Goal: Task Accomplishment & Management: Use online tool/utility

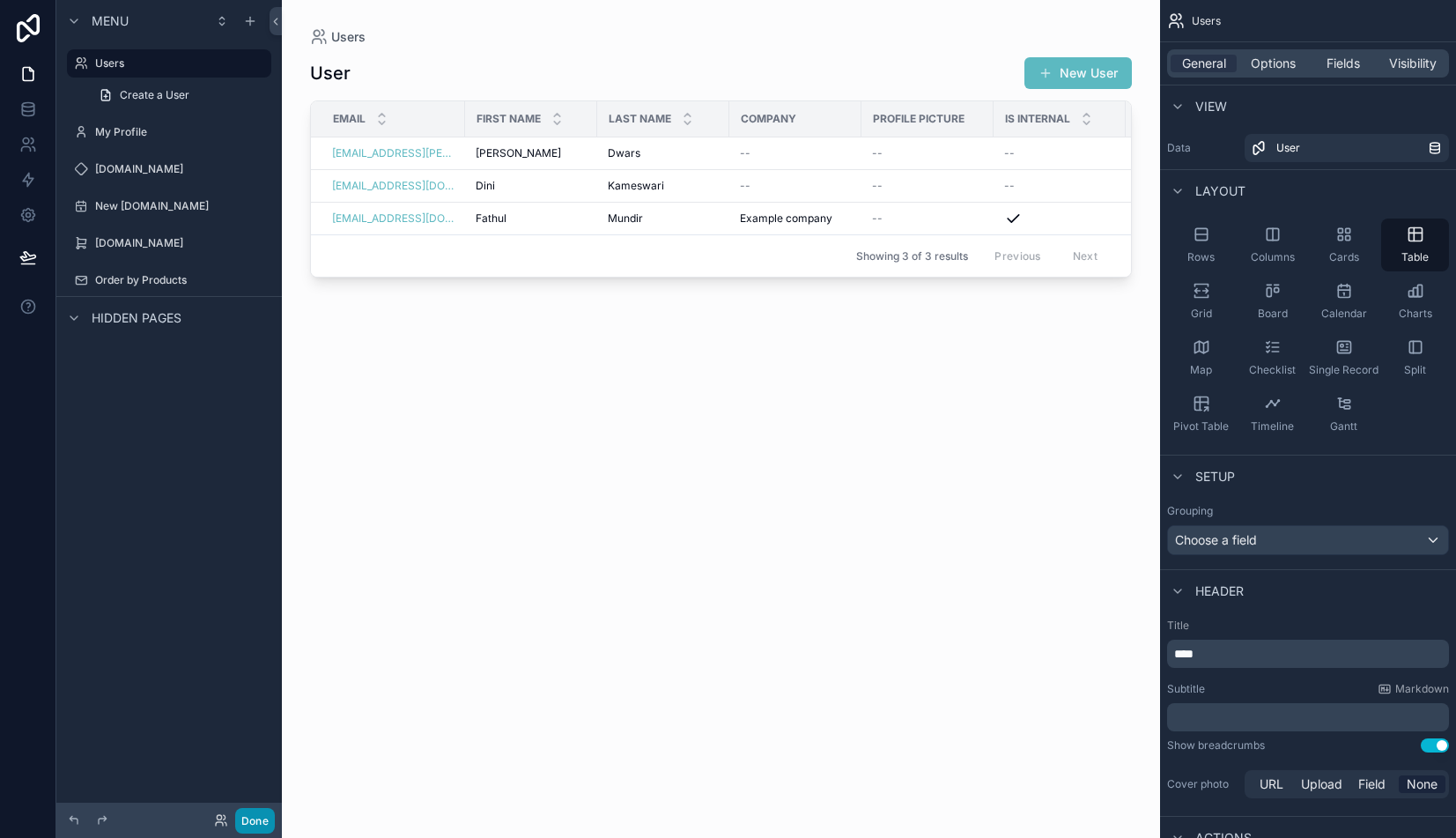
click at [251, 822] on button "Done" at bounding box center [255, 821] width 40 height 25
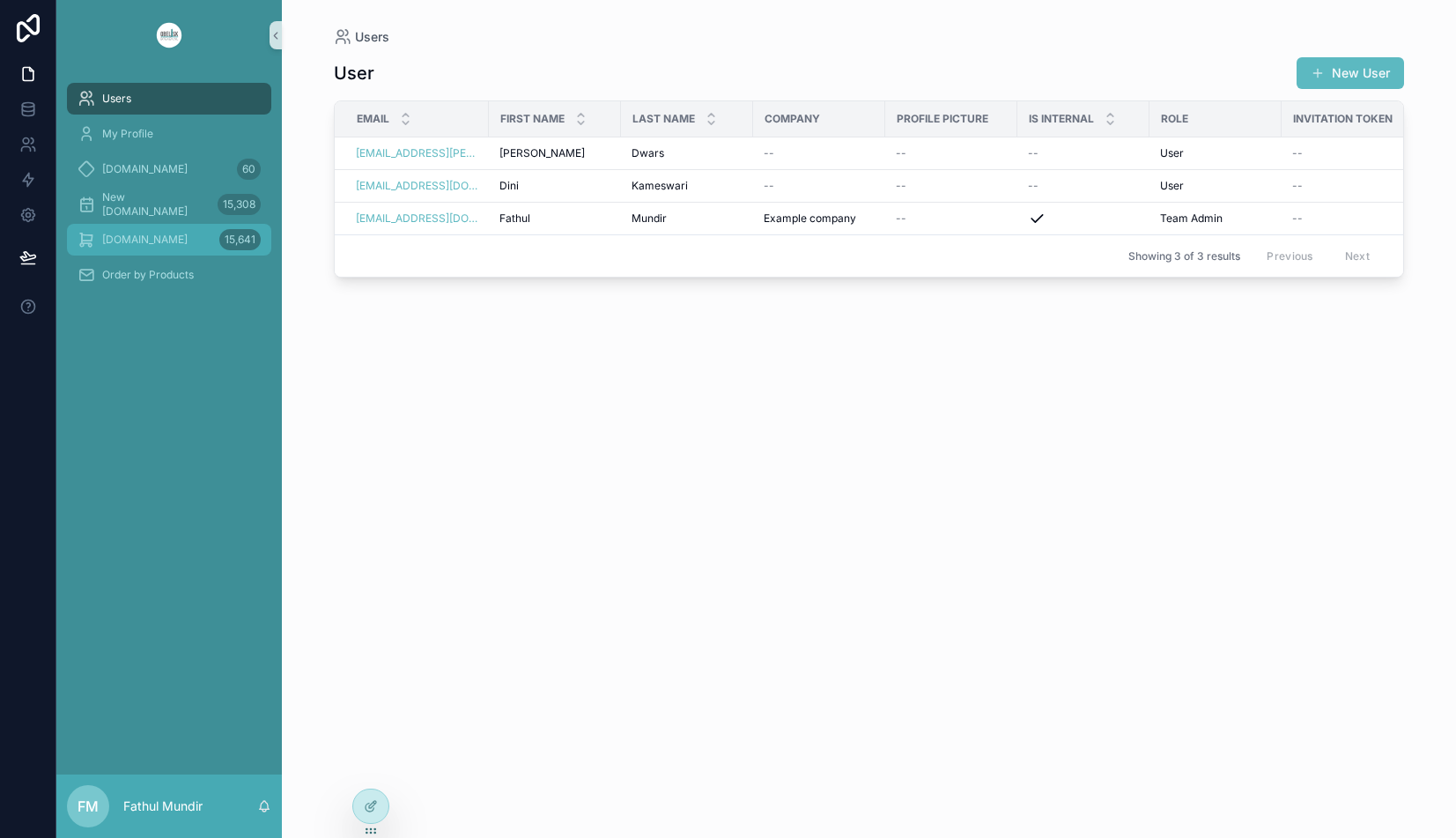
click at [170, 252] on div "[DOMAIN_NAME] 15,641" at bounding box center [169, 239] width 183 height 28
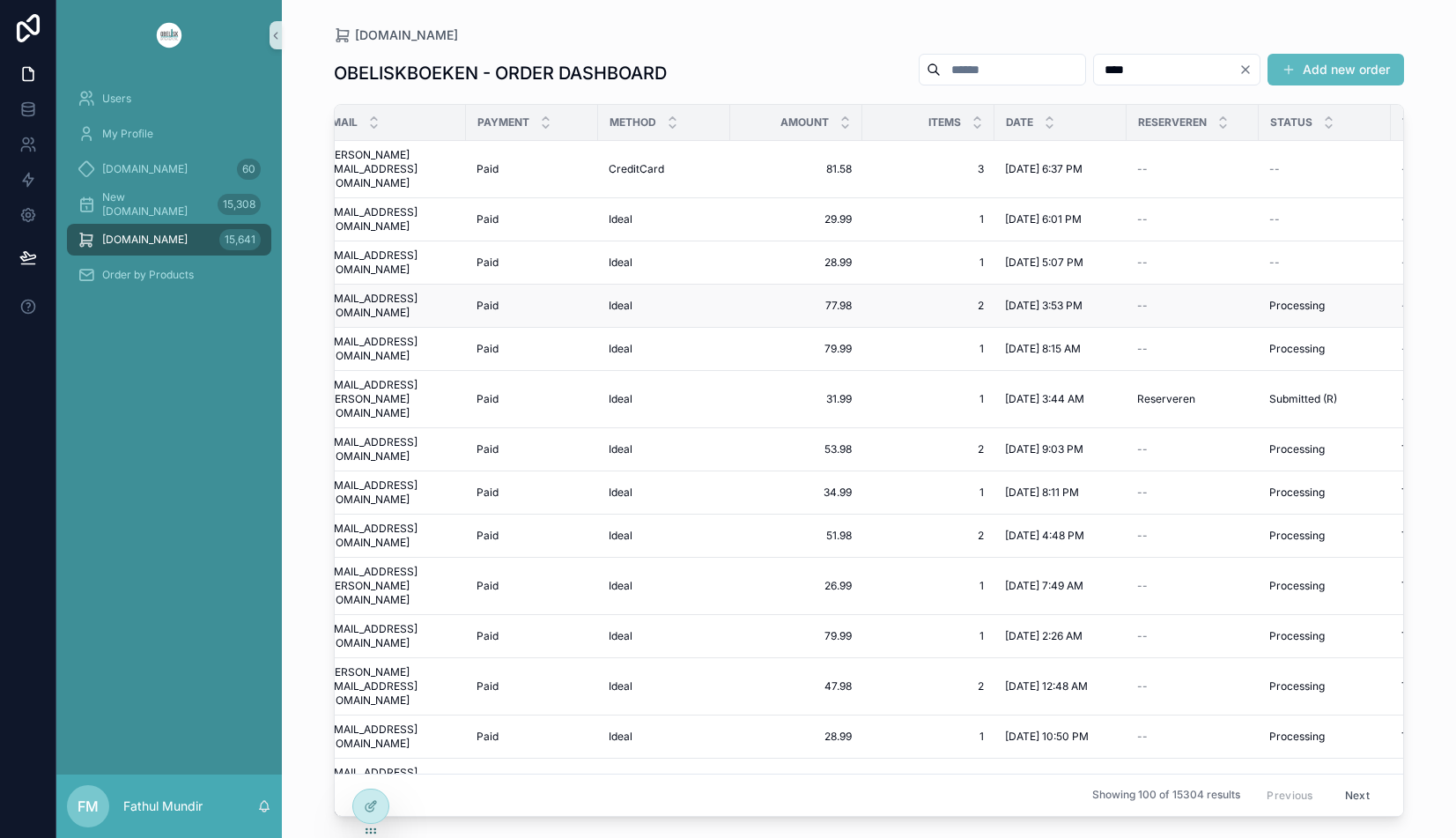
scroll to position [0, 129]
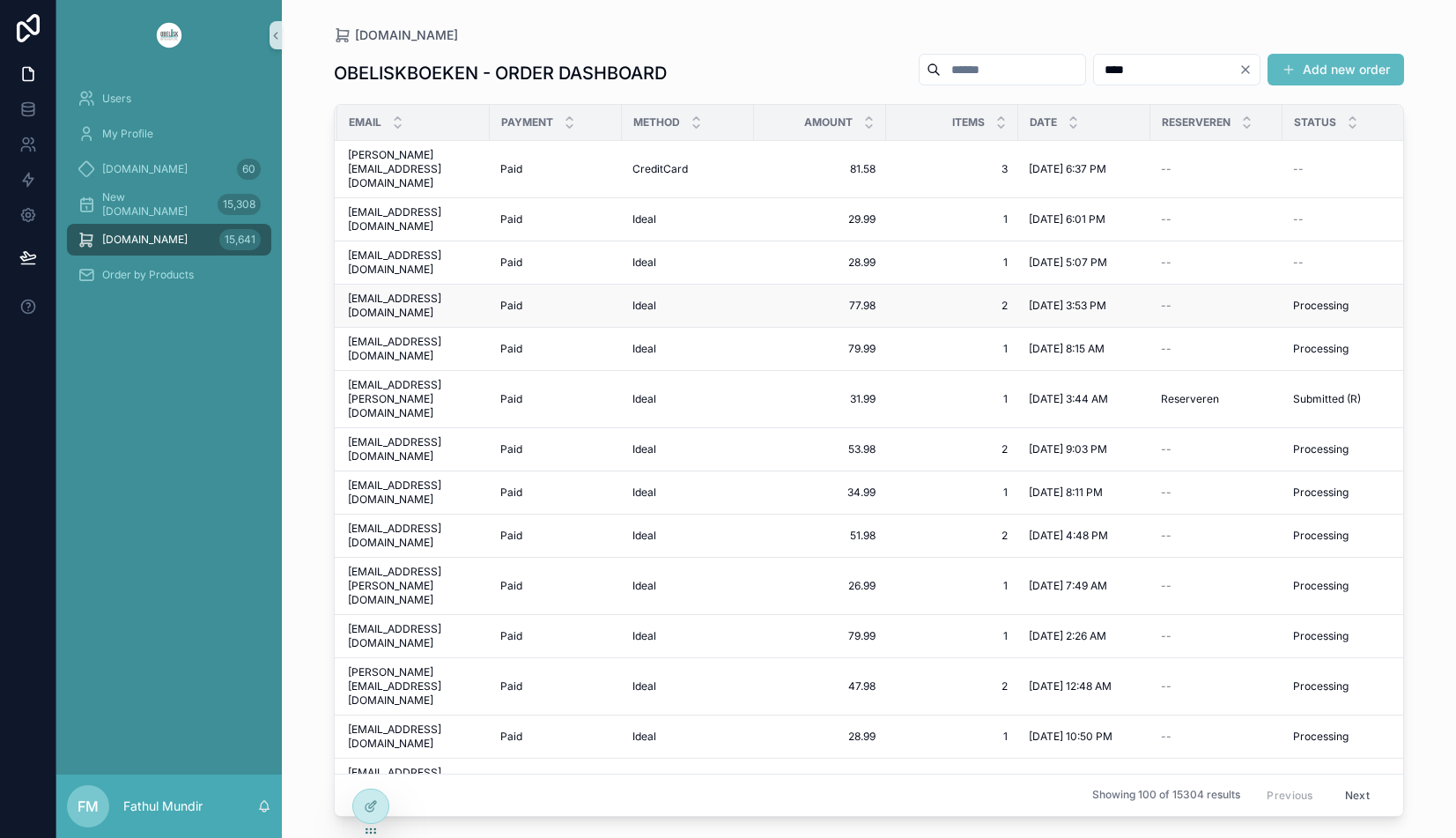
click at [449, 292] on span "[EMAIL_ADDRESS][DOMAIN_NAME]" at bounding box center [413, 305] width 131 height 28
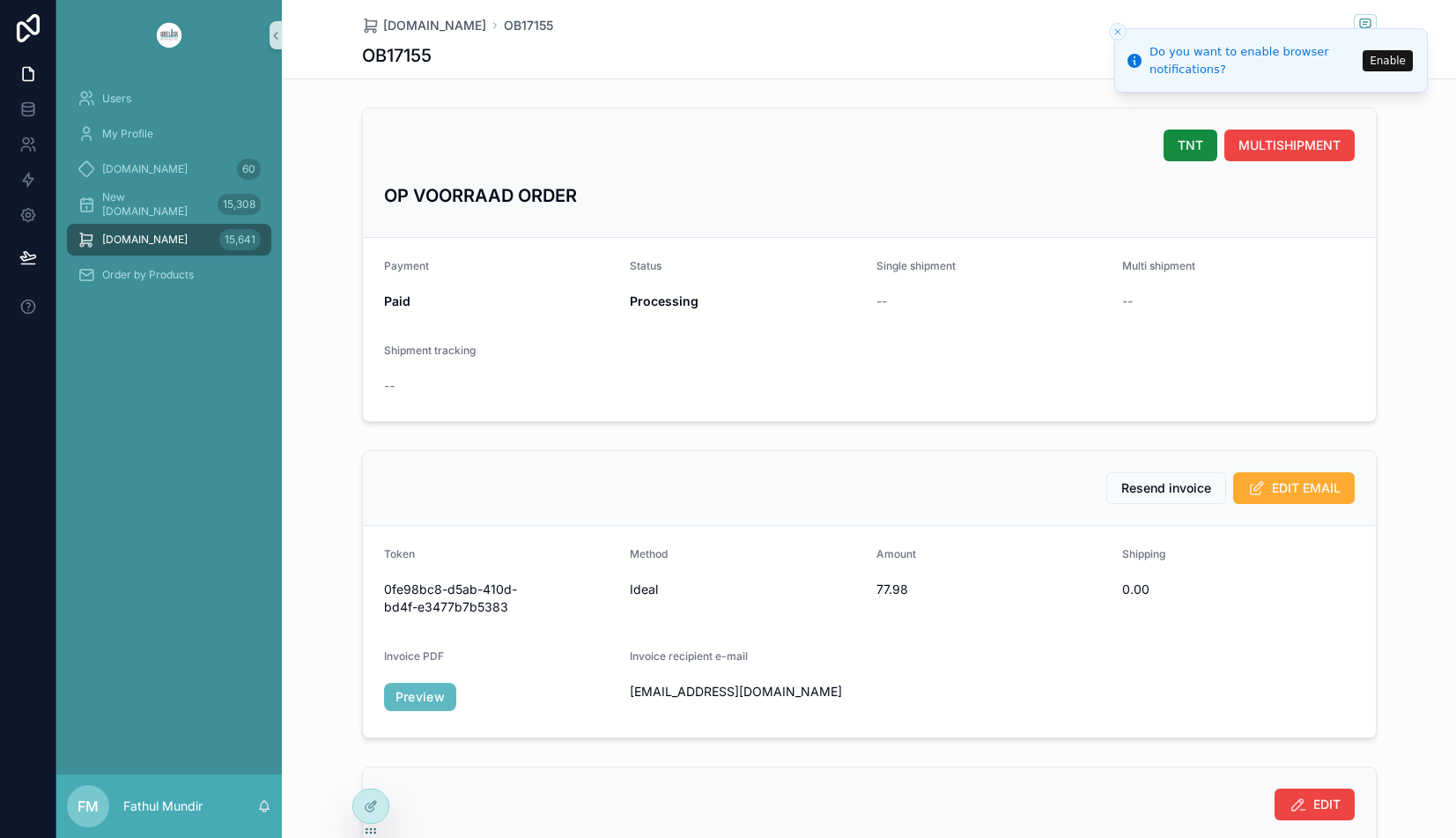
click at [1112, 32] on icon "Close toast" at bounding box center [1118, 32] width 11 height 11
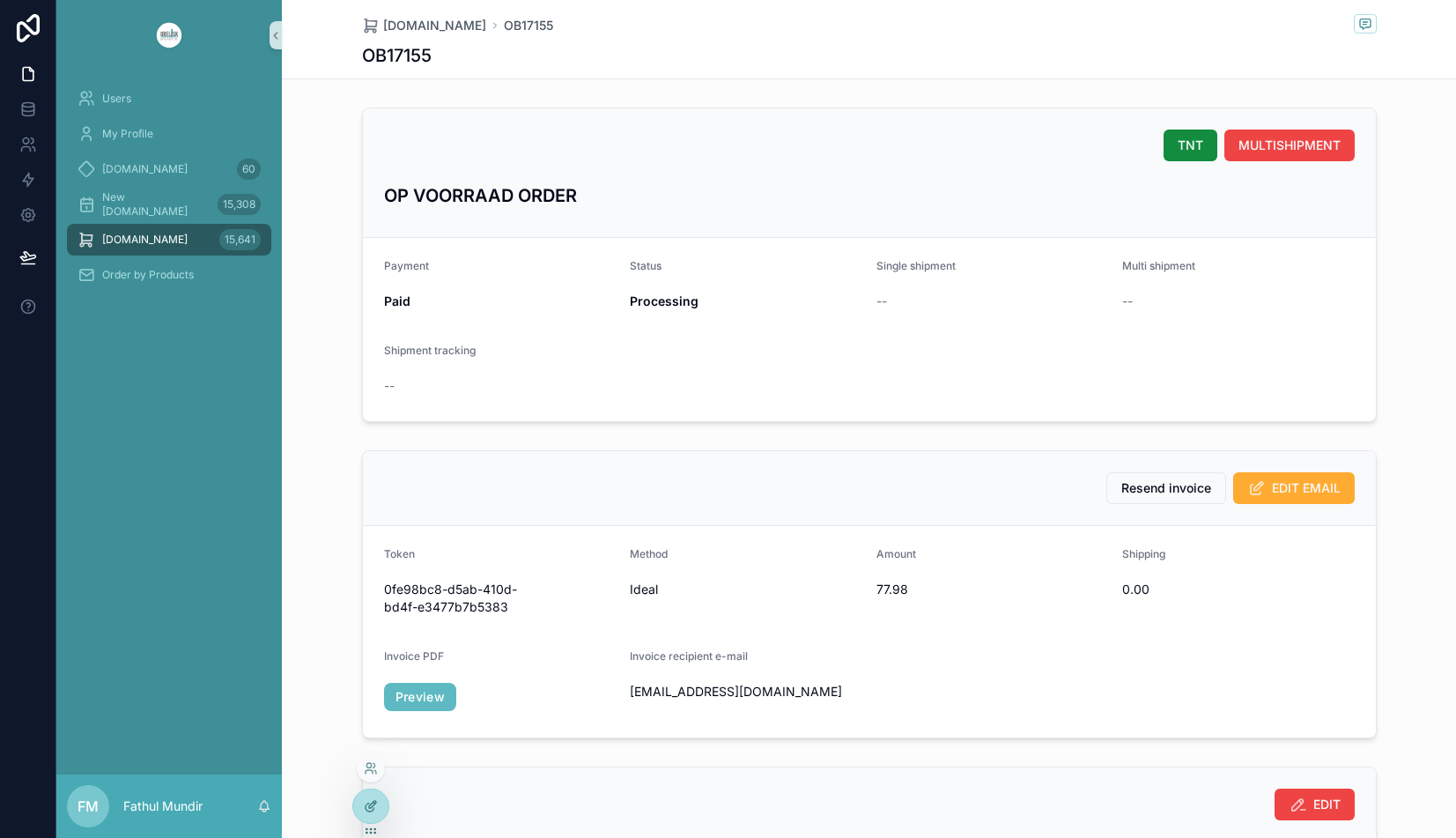
click at [375, 797] on div at bounding box center [370, 805] width 35 height 33
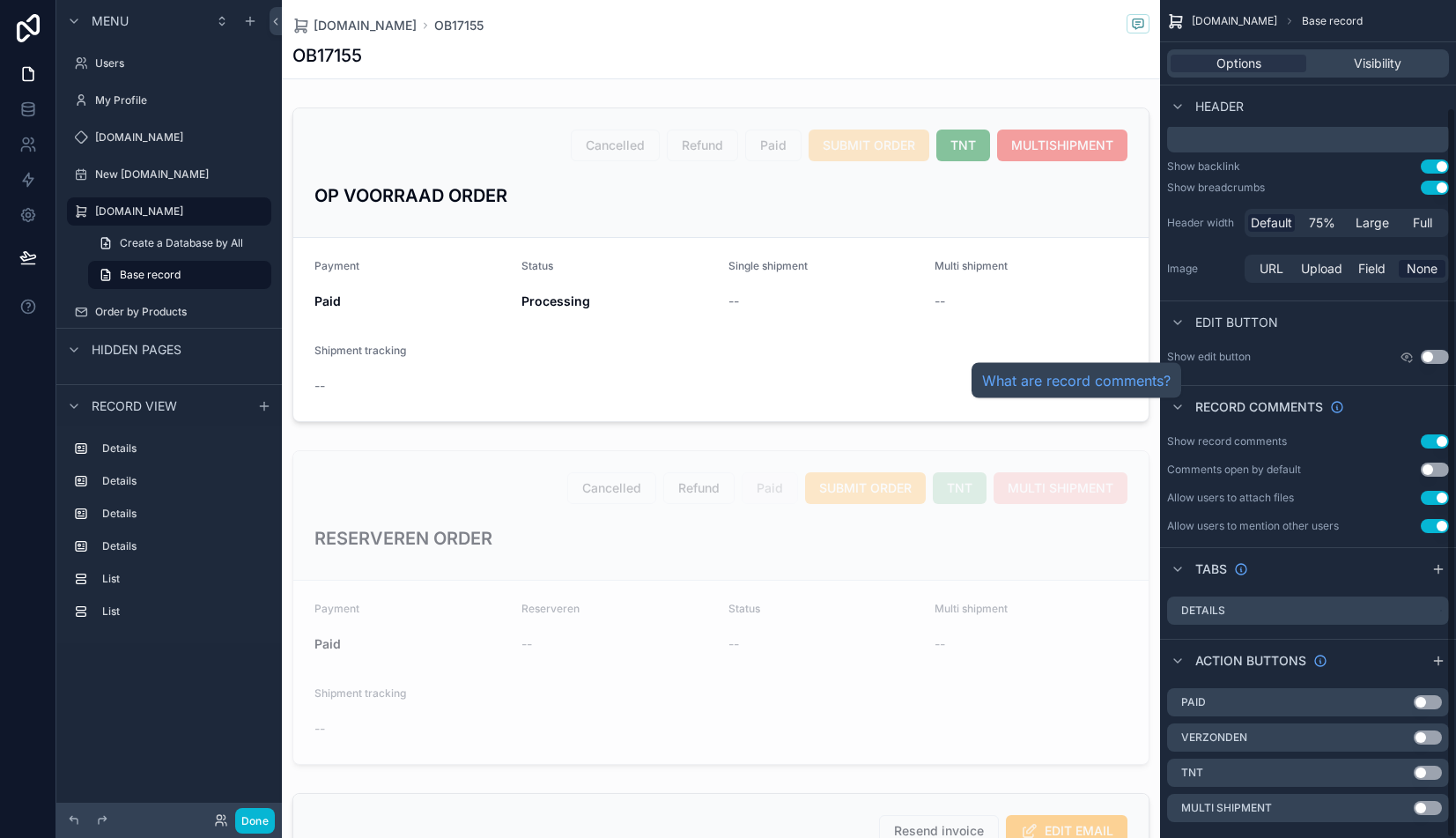
scroll to position [123, 0]
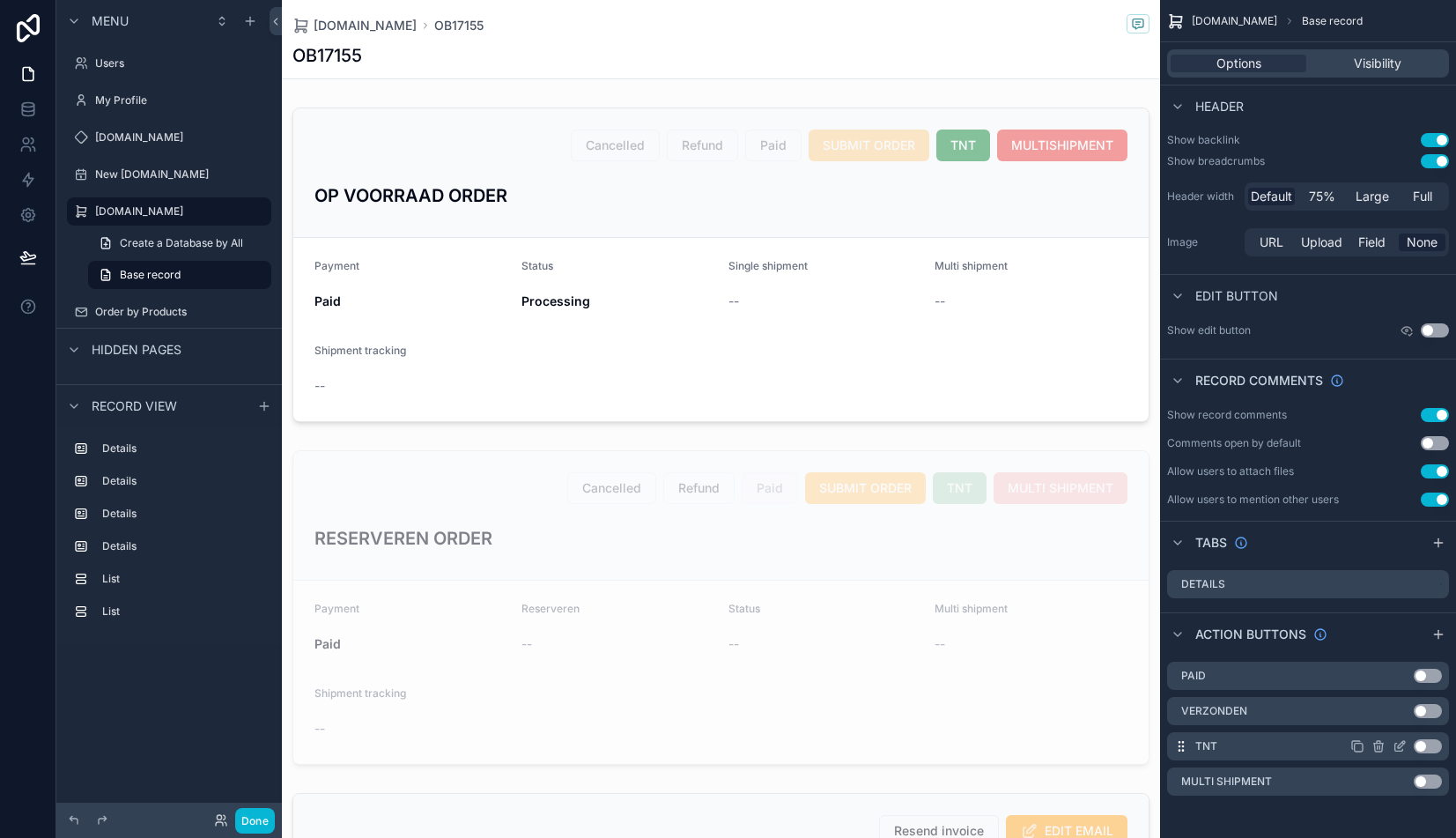
click at [1395, 741] on icon "scrollable content" at bounding box center [1399, 746] width 14 height 14
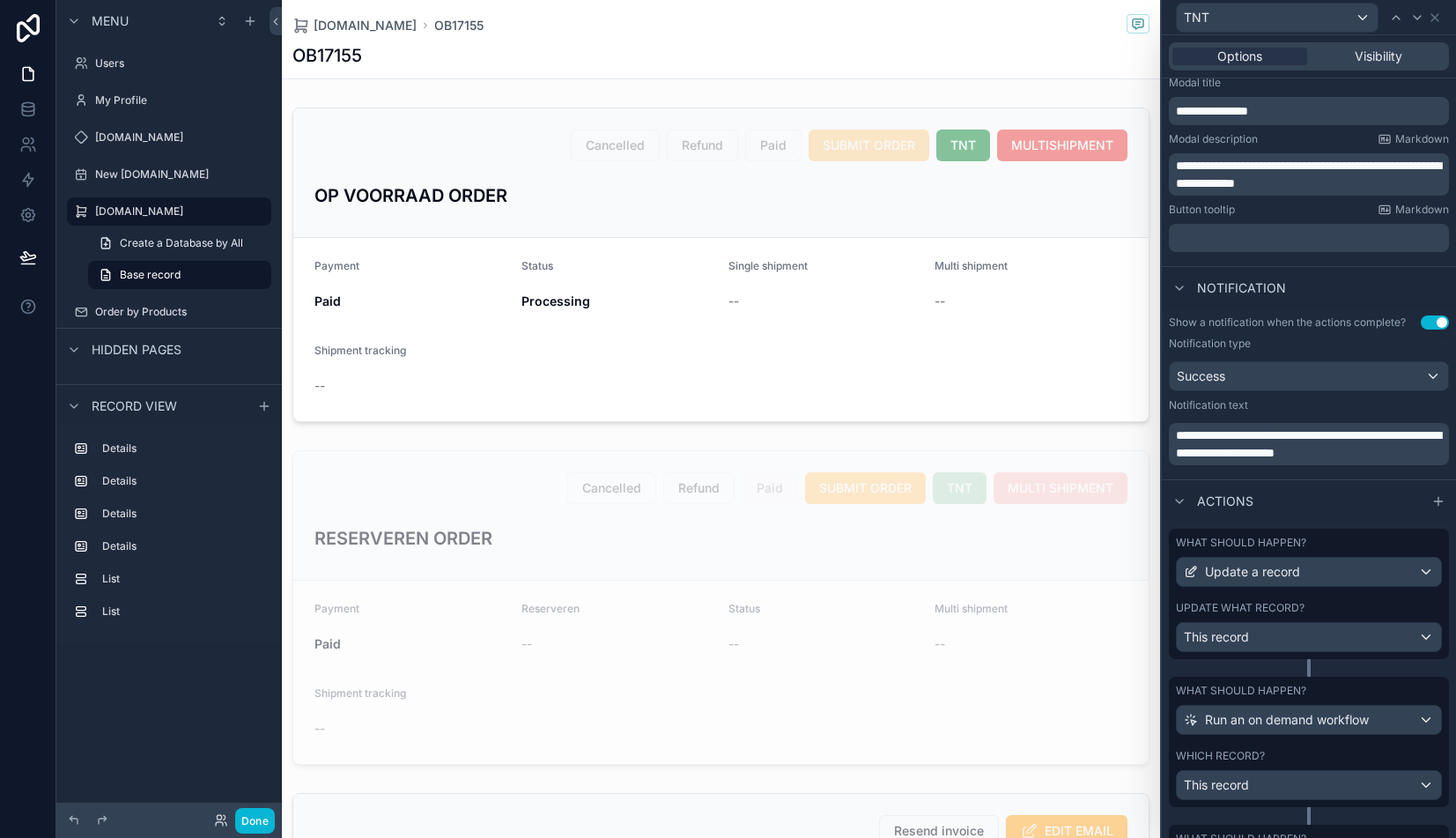
scroll to position [390, 0]
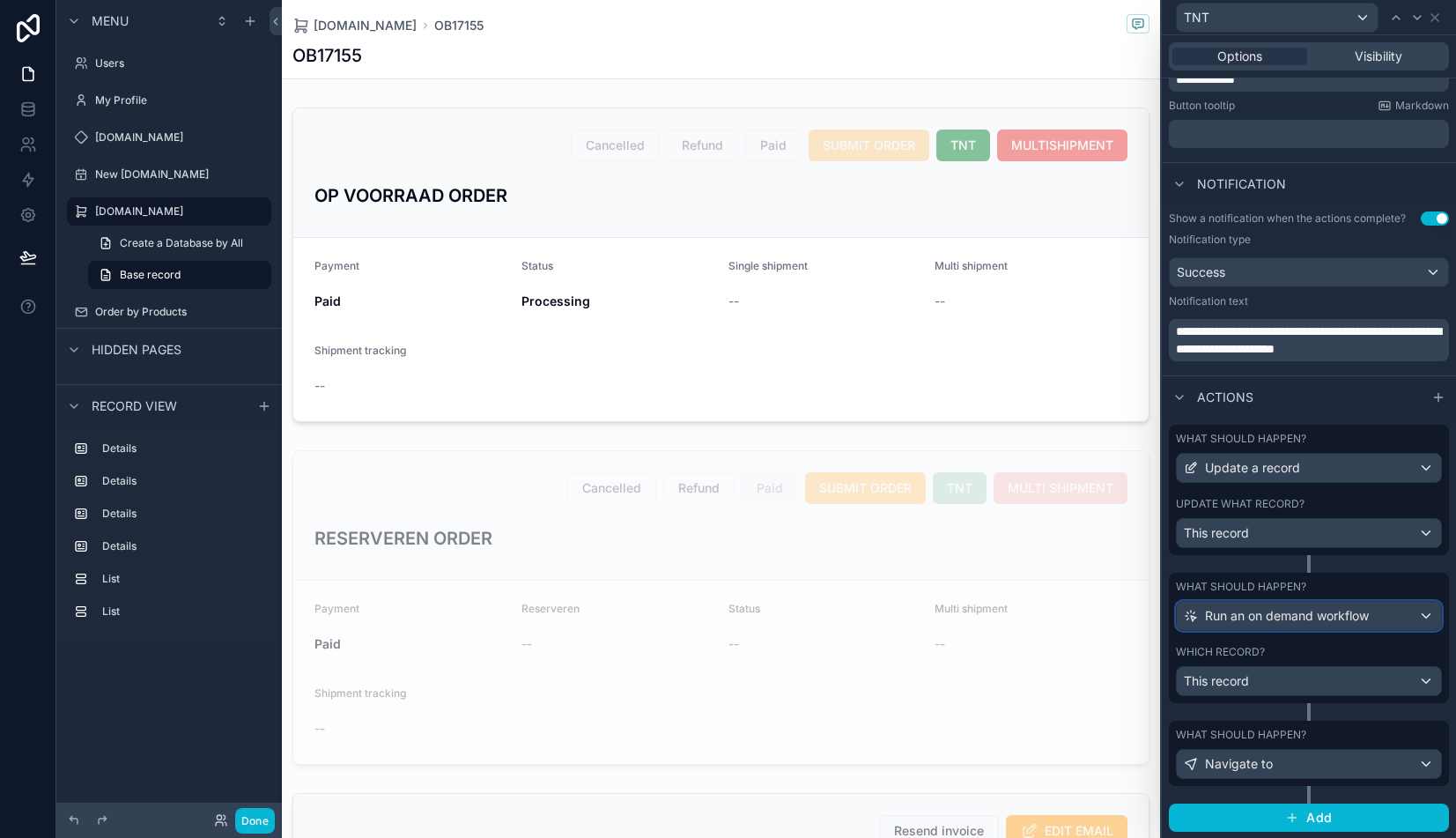
click at [1417, 614] on div "Run an on demand workflow" at bounding box center [1308, 615] width 264 height 28
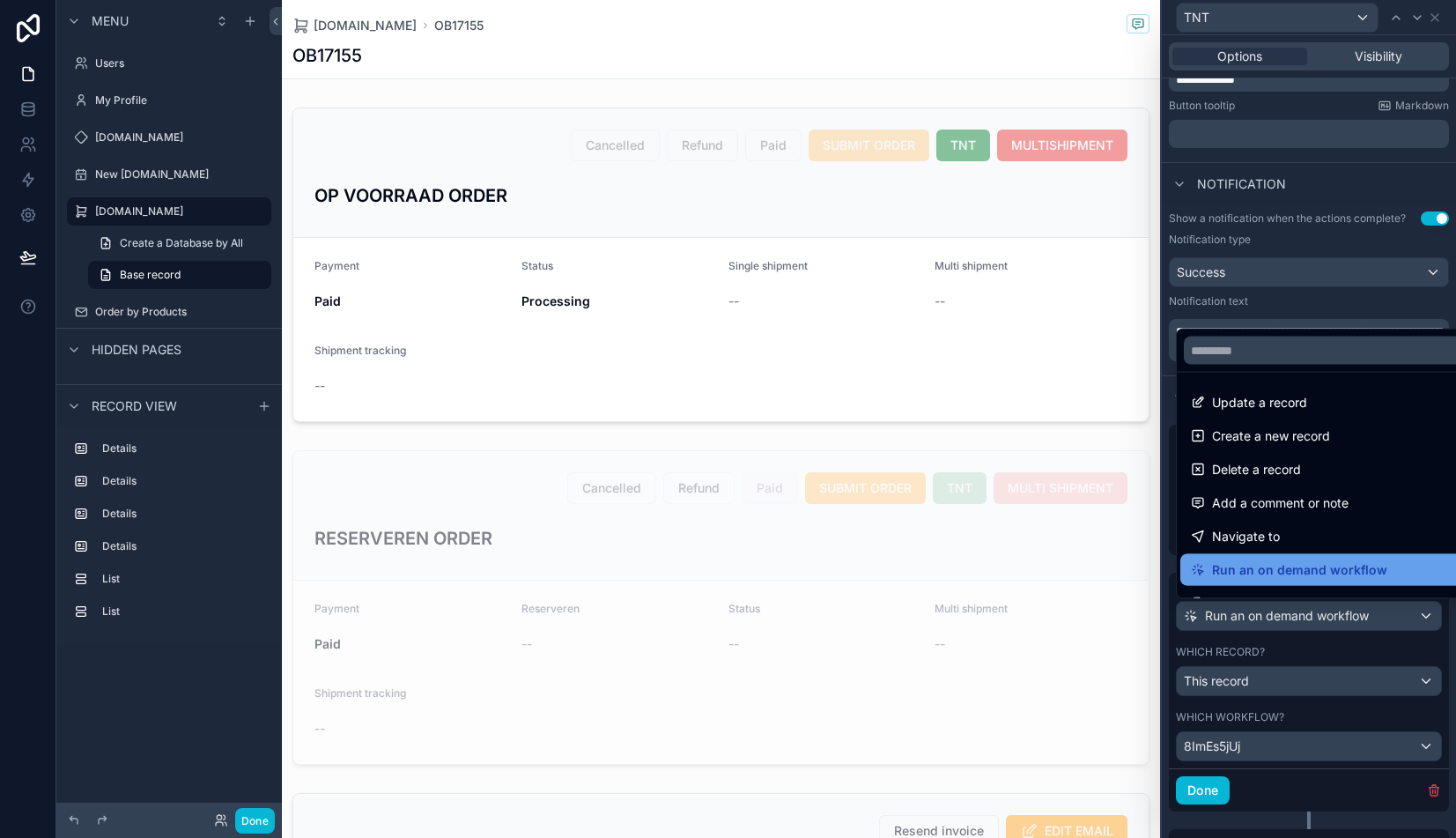
click at [1361, 570] on span "Run an on demand workflow" at bounding box center [1299, 569] width 175 height 21
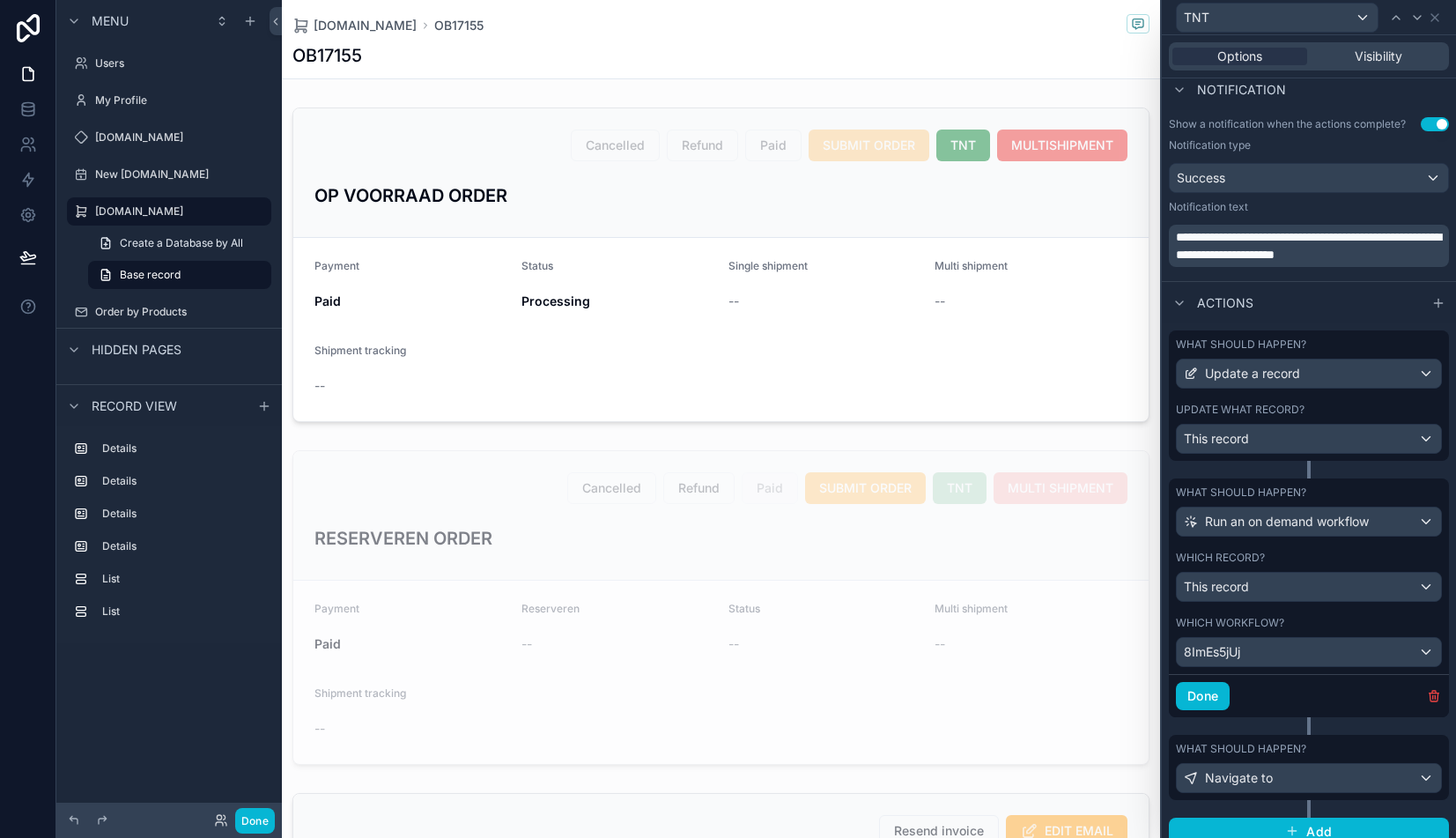
scroll to position [498, 0]
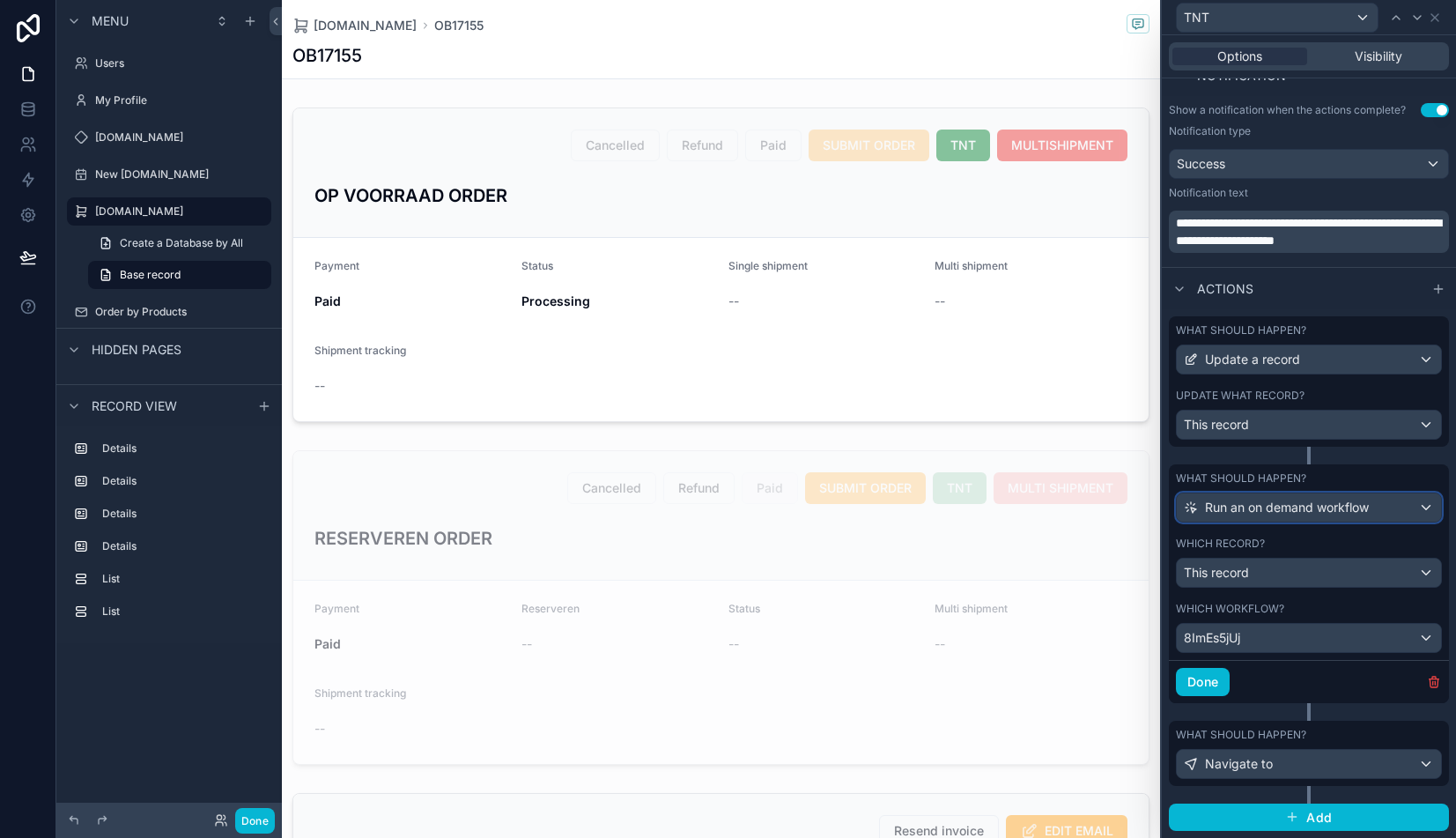
click at [1421, 507] on div "Run an on demand workflow" at bounding box center [1308, 507] width 264 height 28
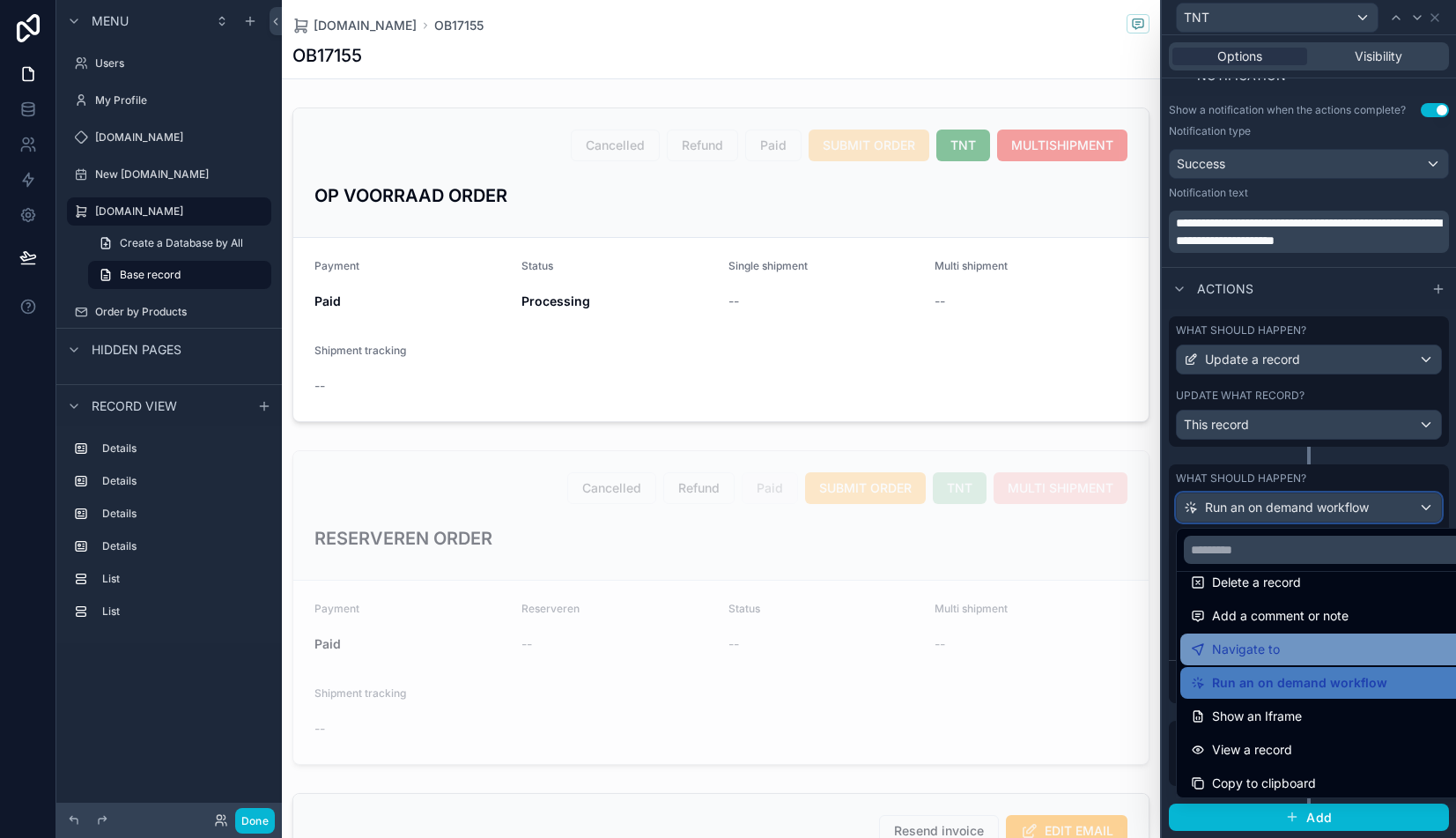
scroll to position [86, 0]
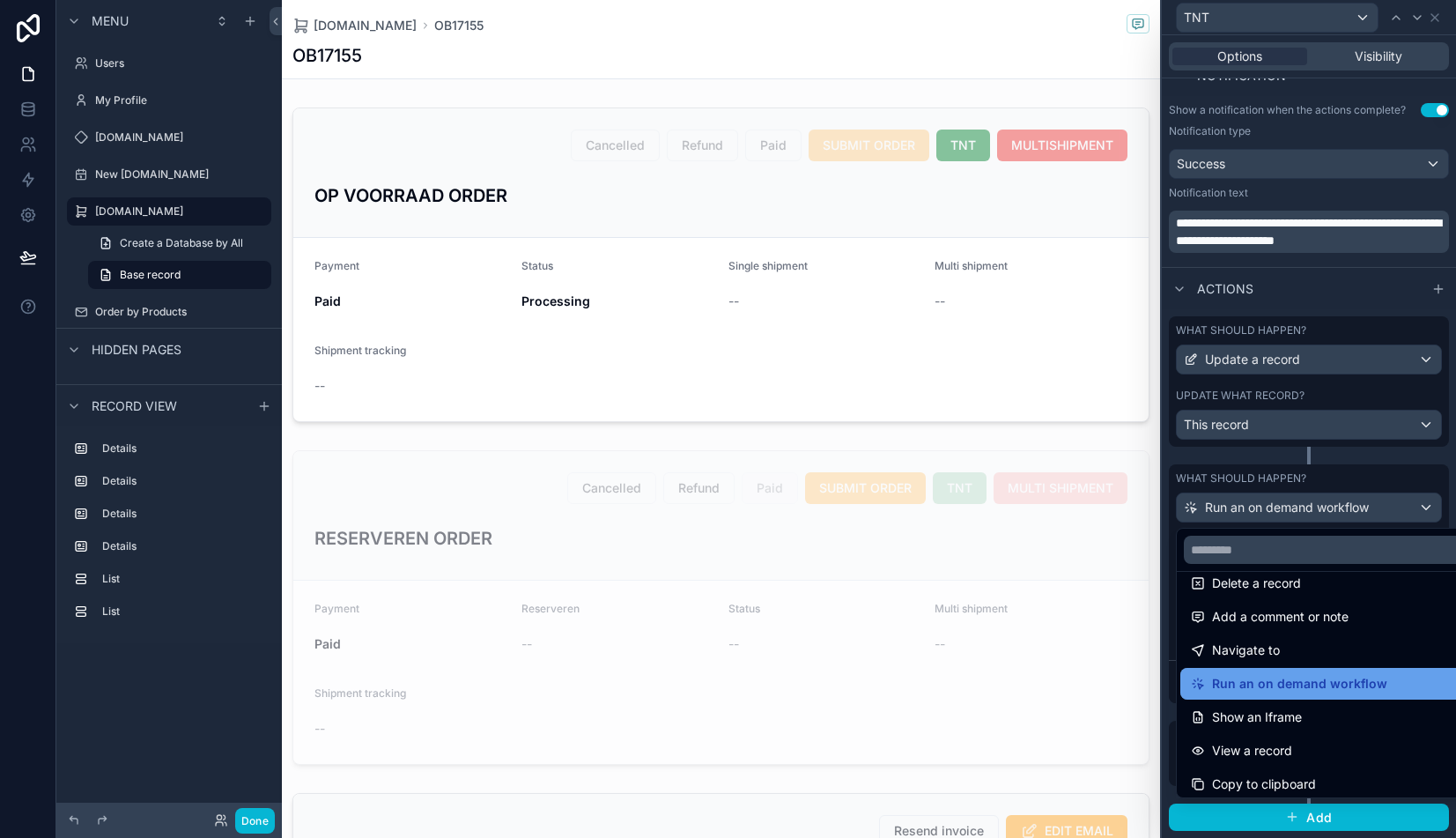
click at [1258, 686] on span "Run an on demand workflow" at bounding box center [1299, 683] width 175 height 21
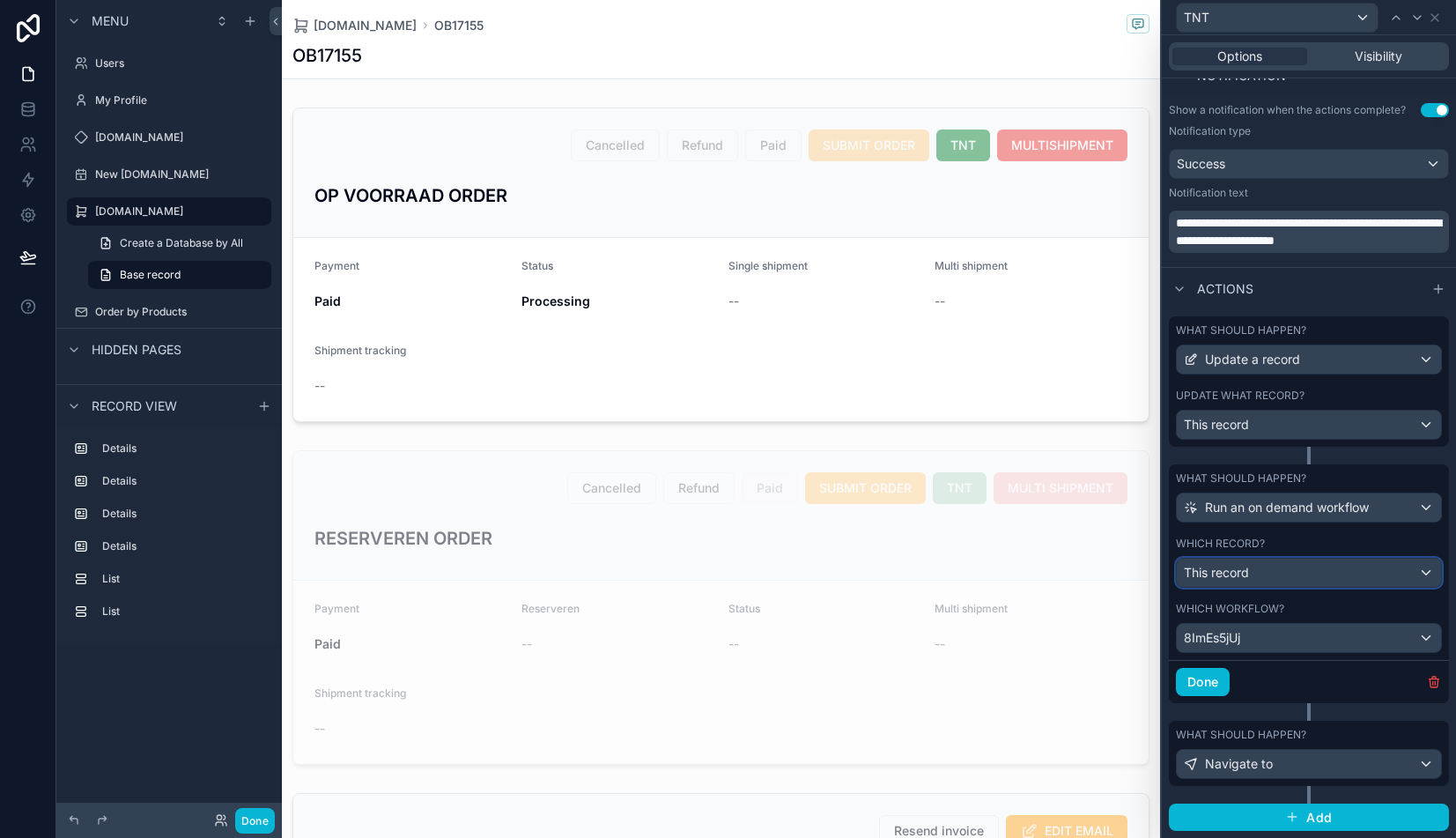
click at [1291, 576] on div "This record" at bounding box center [1308, 572] width 264 height 28
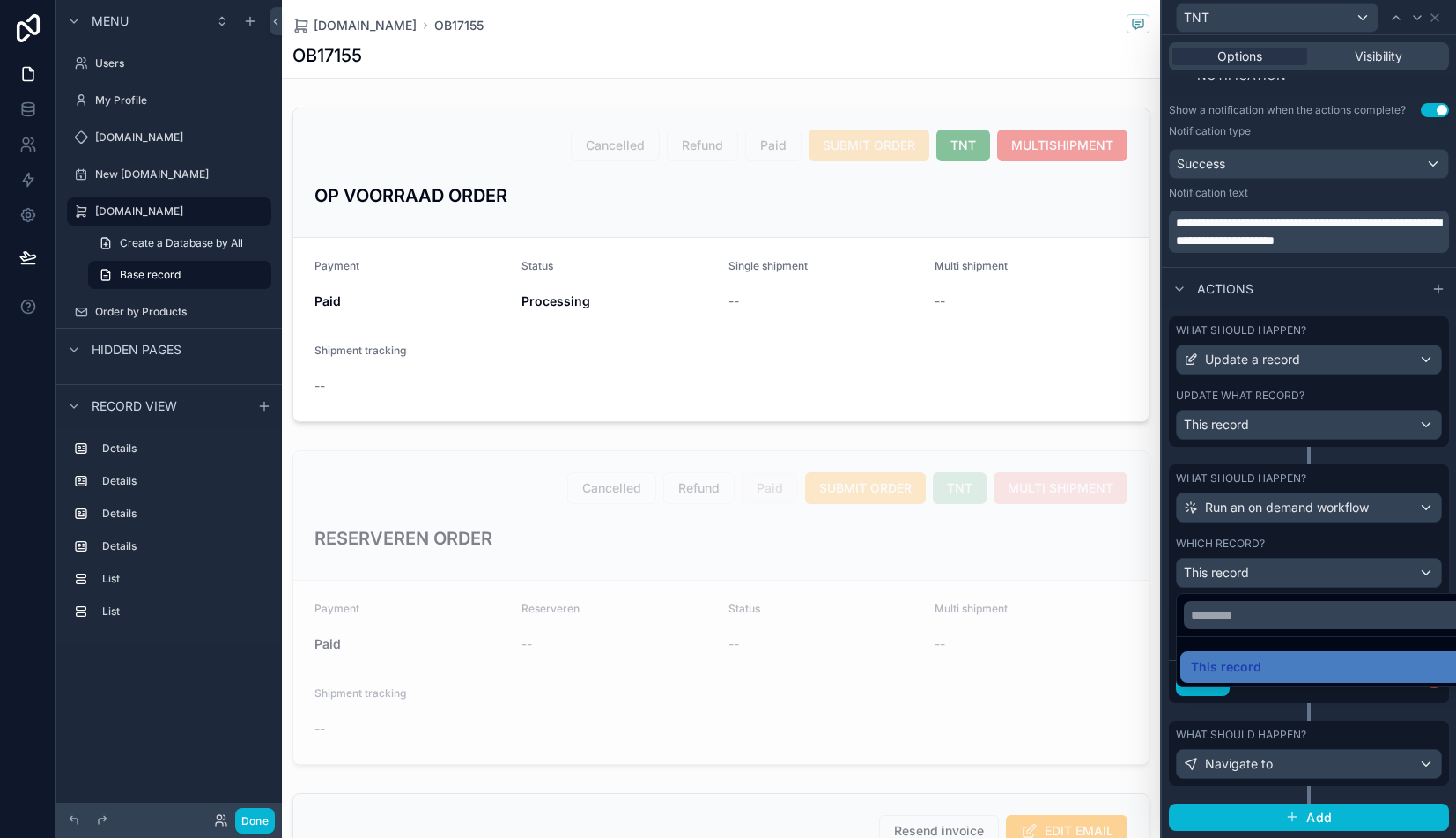
click at [1298, 537] on div at bounding box center [1309, 419] width 294 height 838
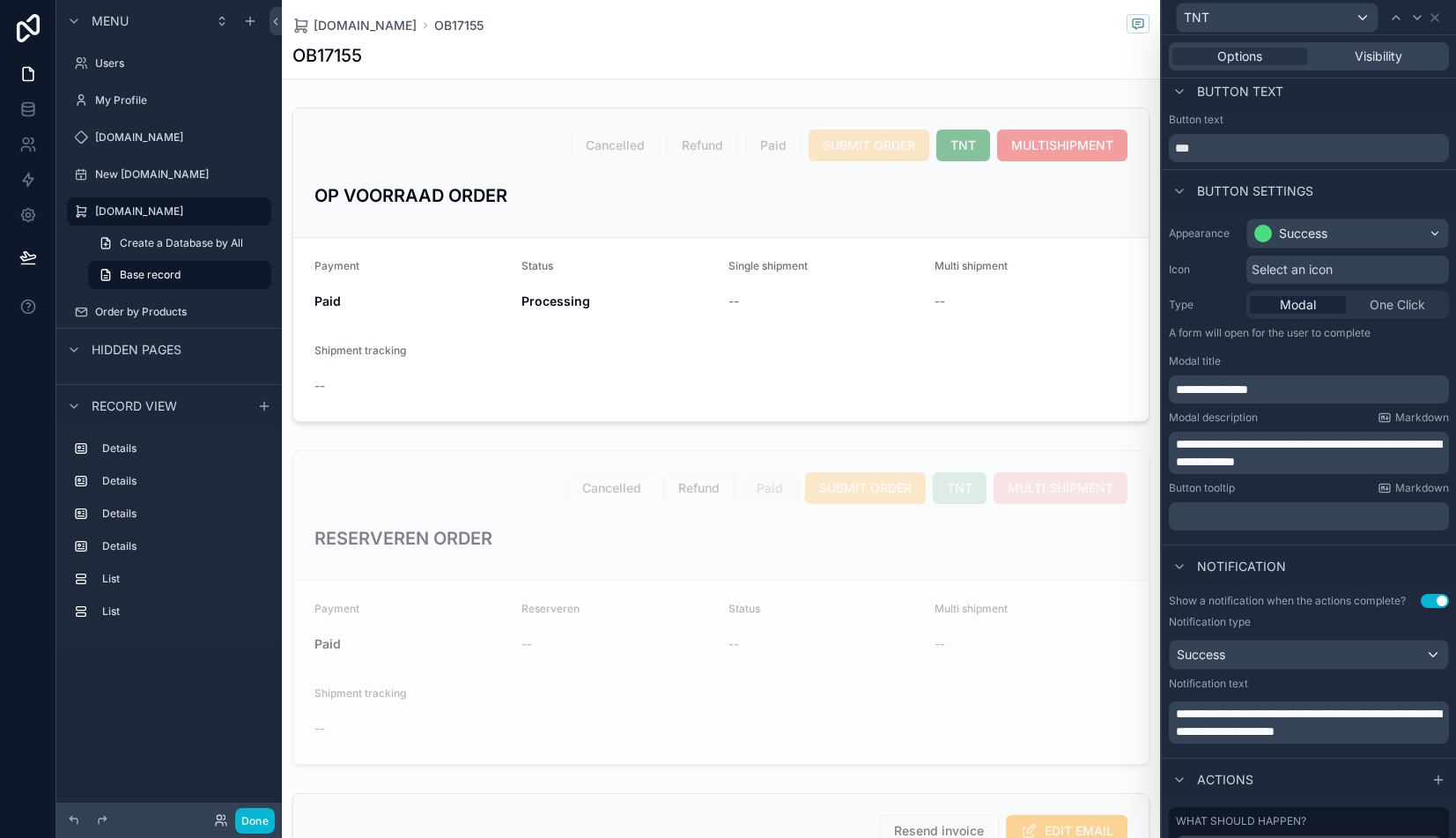
scroll to position [0, 0]
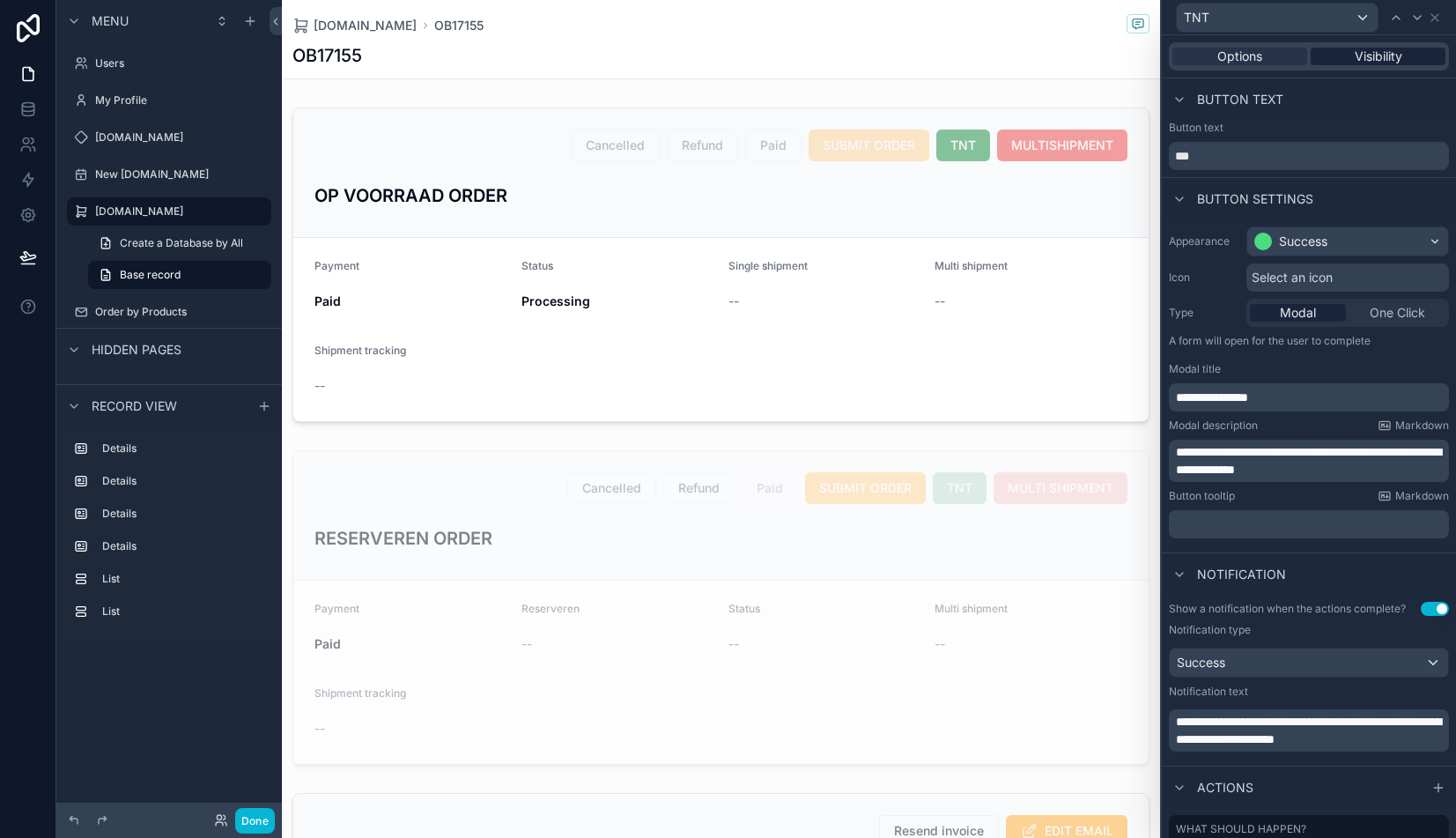
click at [1349, 62] on div "Visibility" at bounding box center [1377, 57] width 134 height 18
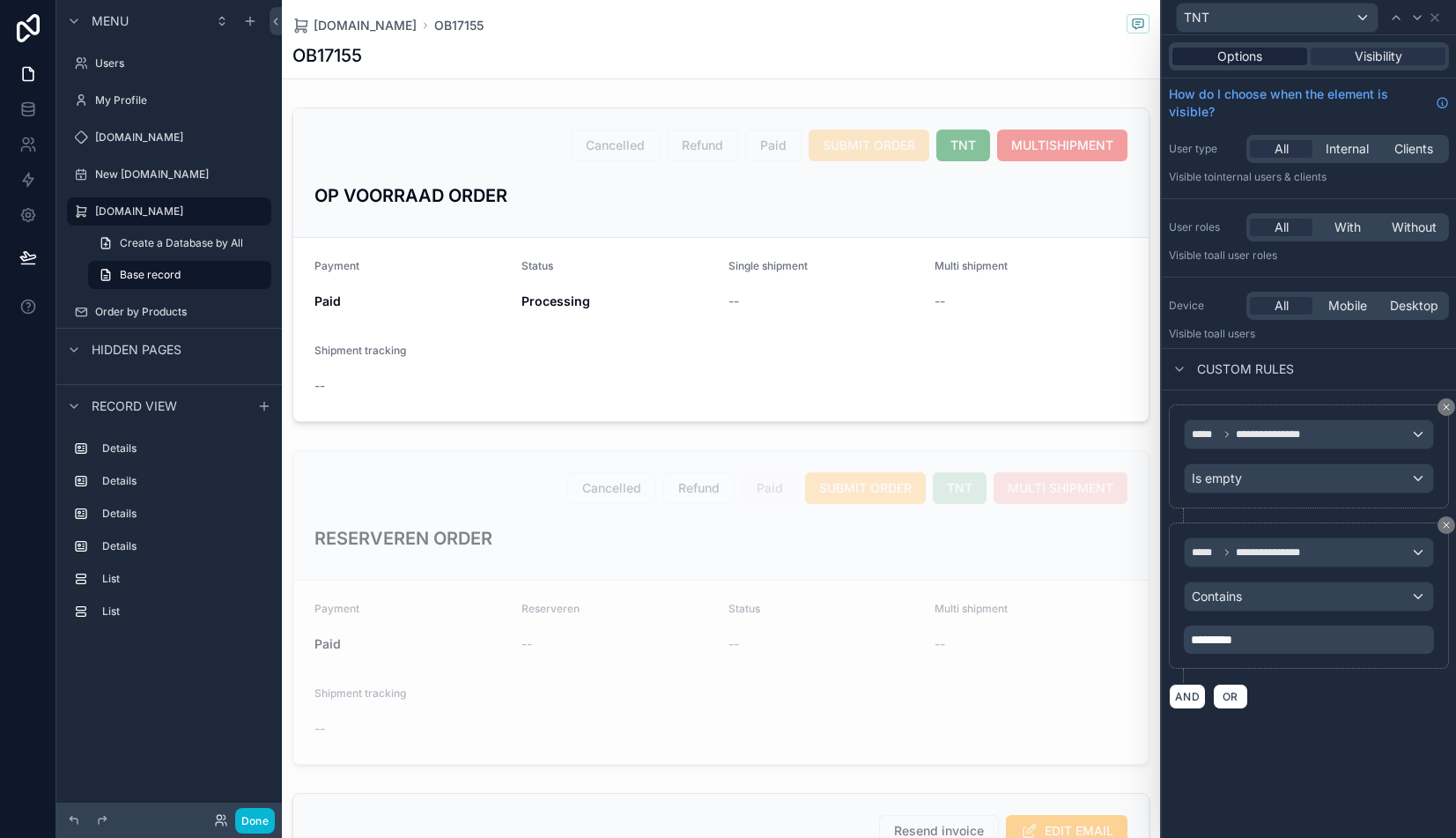
click at [1257, 59] on span "Options" at bounding box center [1239, 57] width 45 height 18
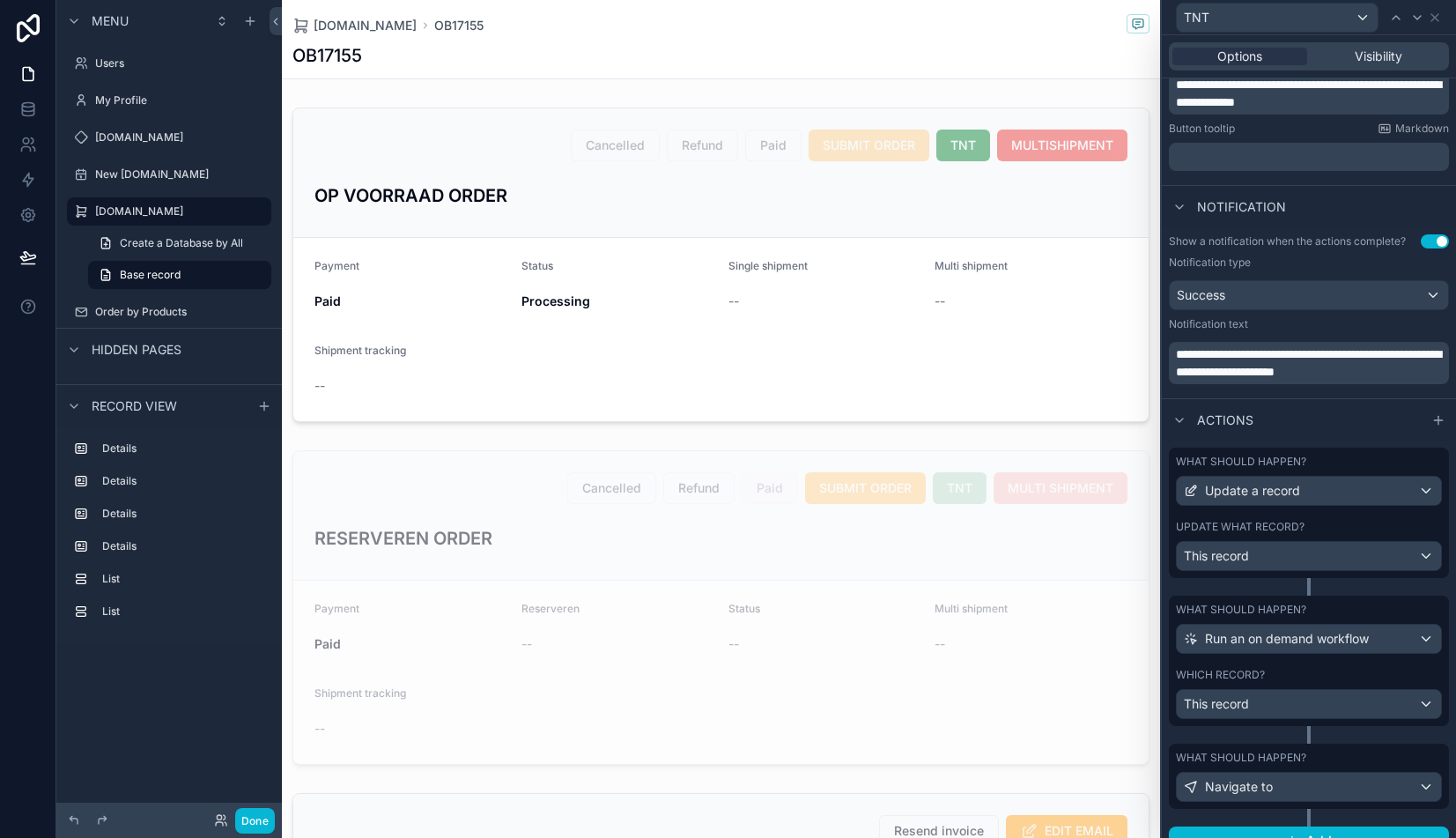
scroll to position [390, 0]
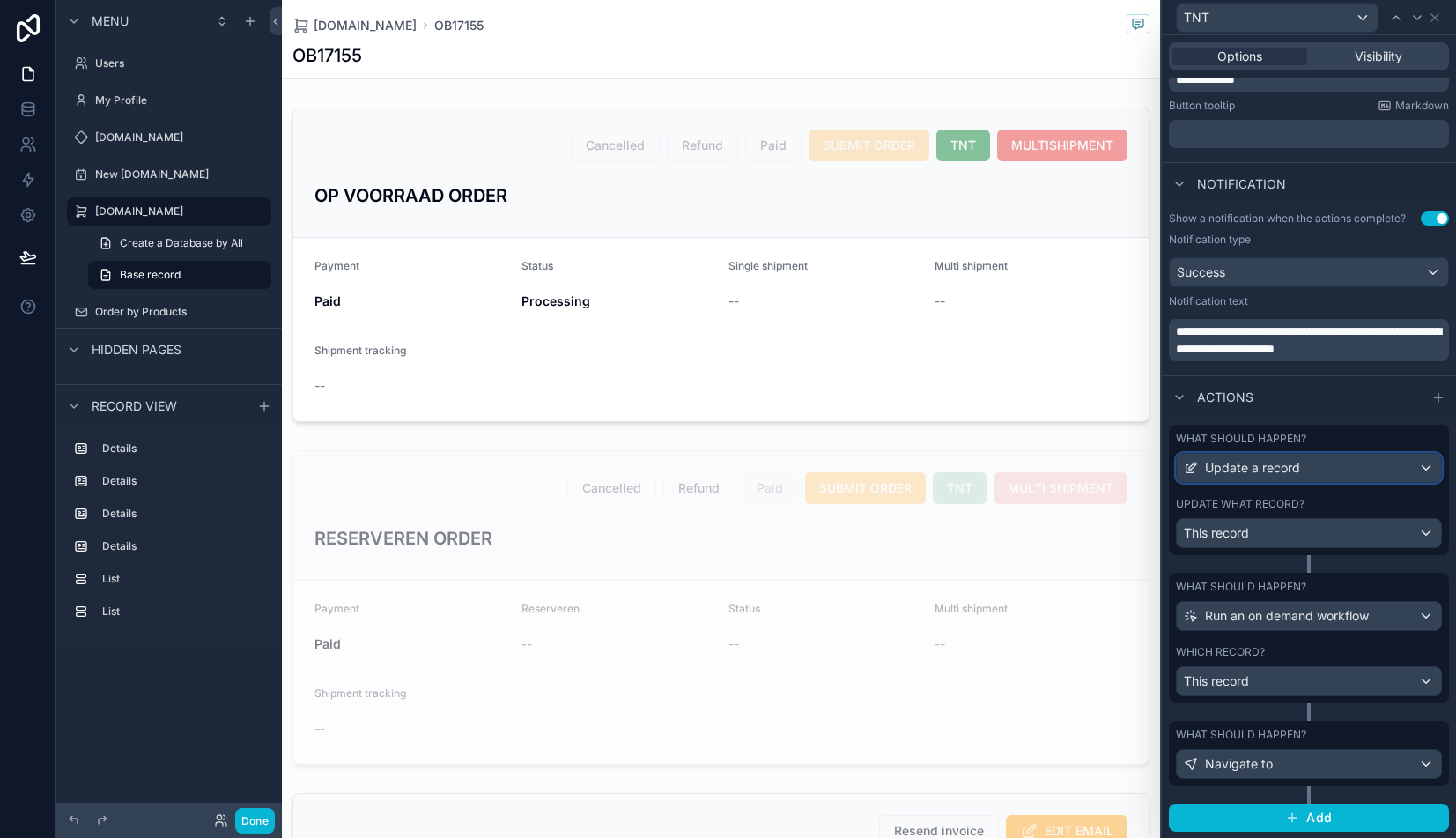
click at [1303, 467] on div "Update a record" at bounding box center [1308, 467] width 264 height 28
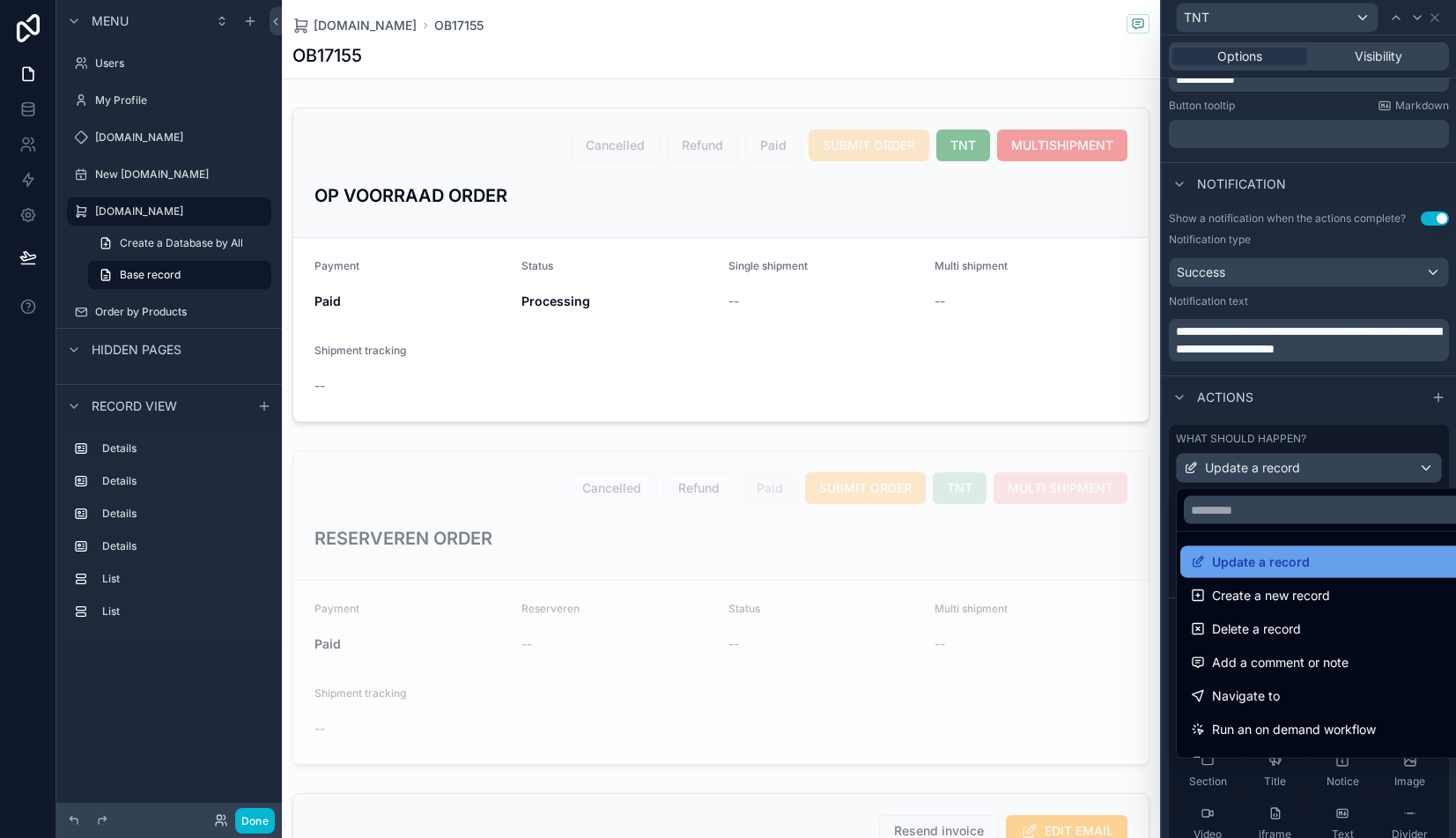
click at [1272, 565] on span "Update a record" at bounding box center [1260, 562] width 97 height 21
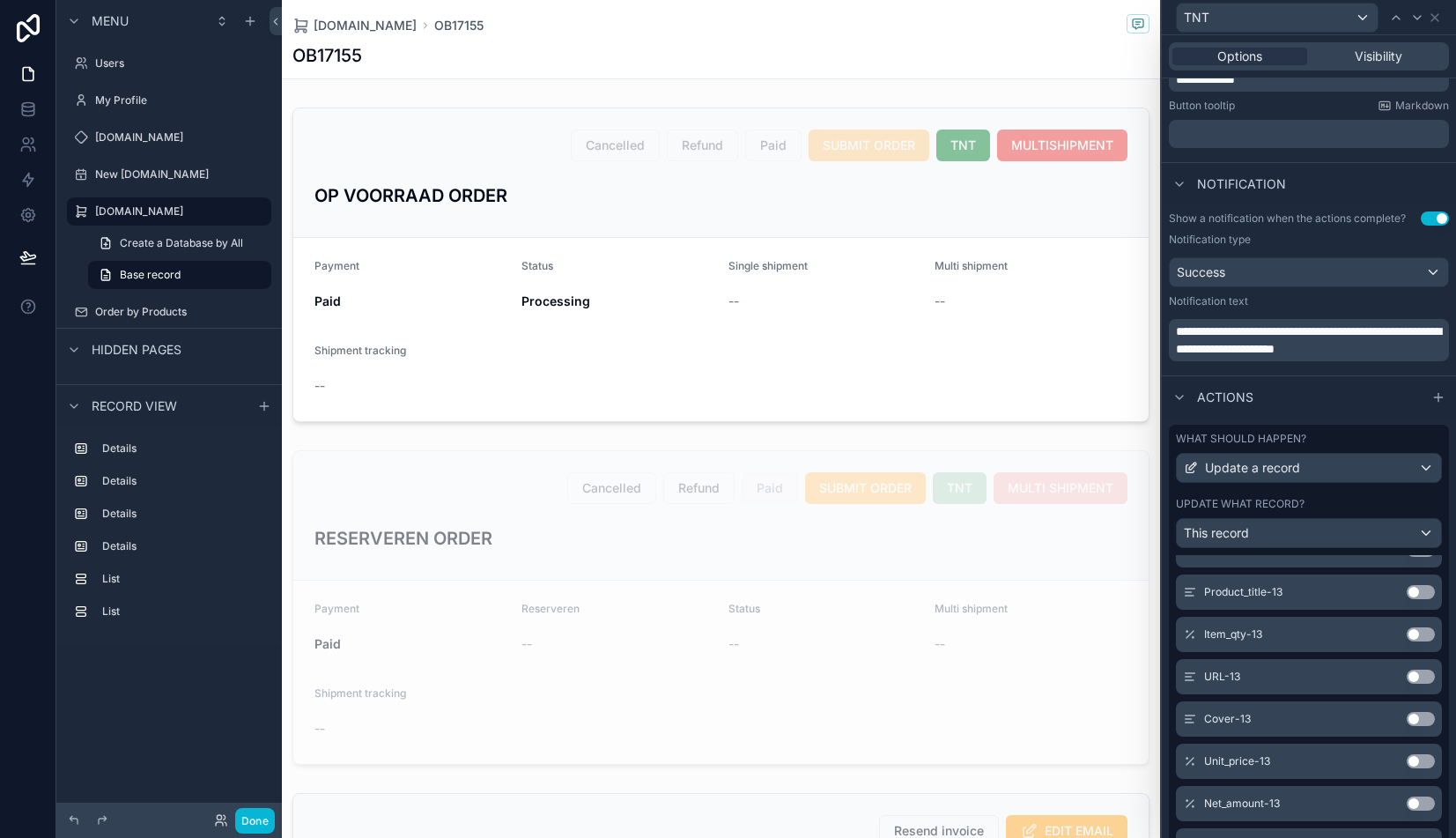
scroll to position [8267, 0]
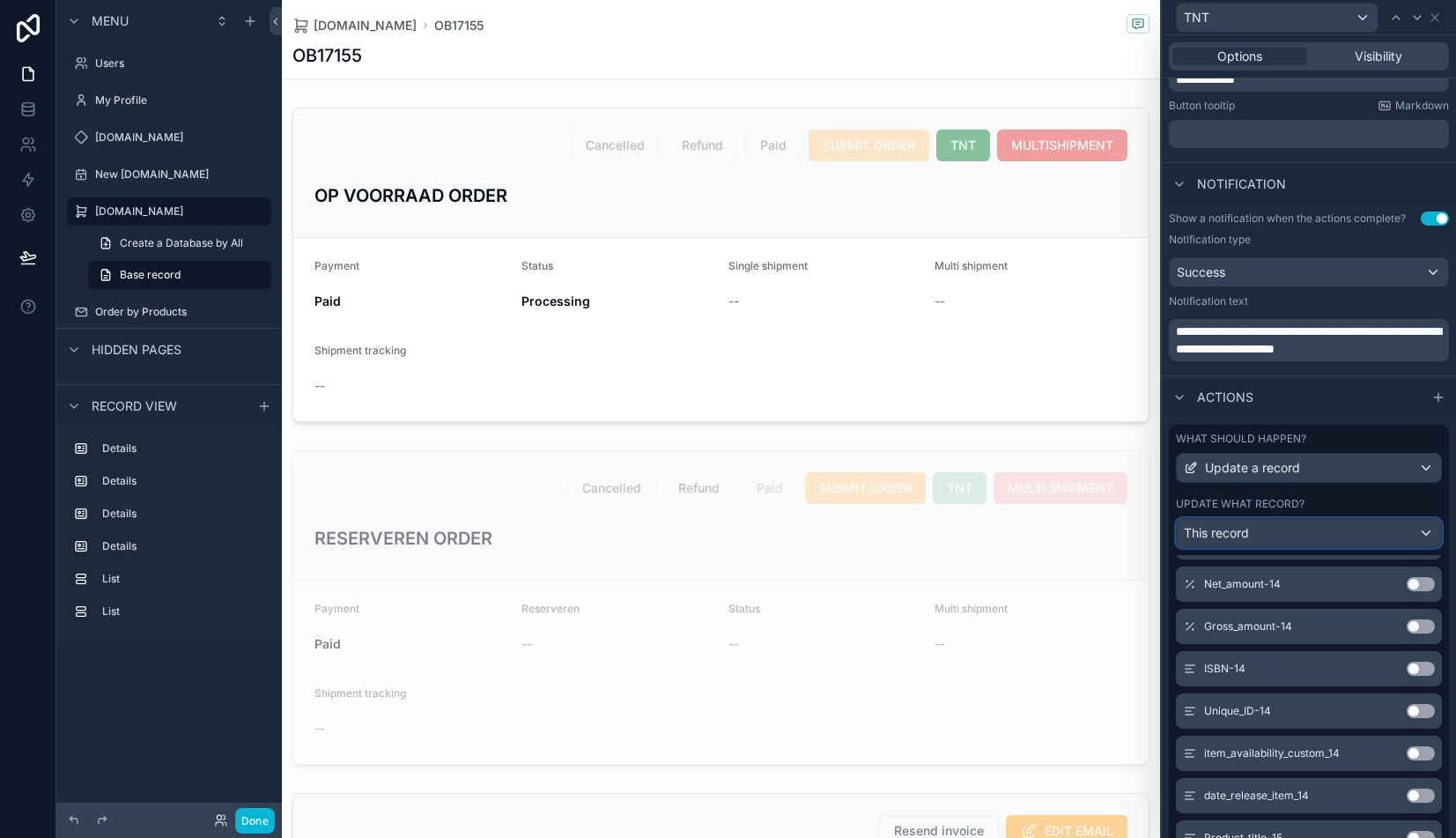
click at [1296, 532] on div "This record" at bounding box center [1308, 533] width 264 height 28
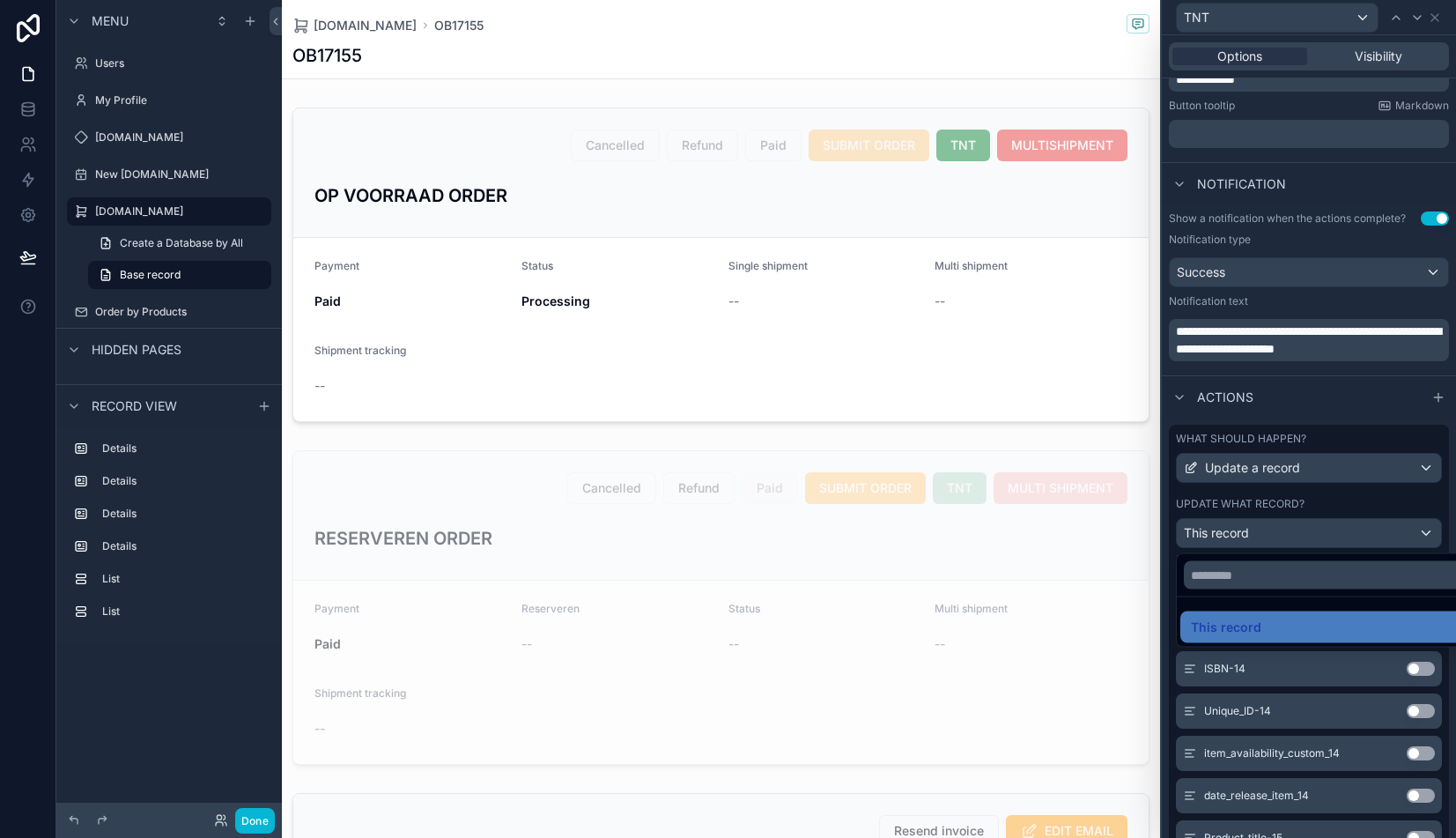
click at [1266, 492] on div at bounding box center [1309, 419] width 294 height 838
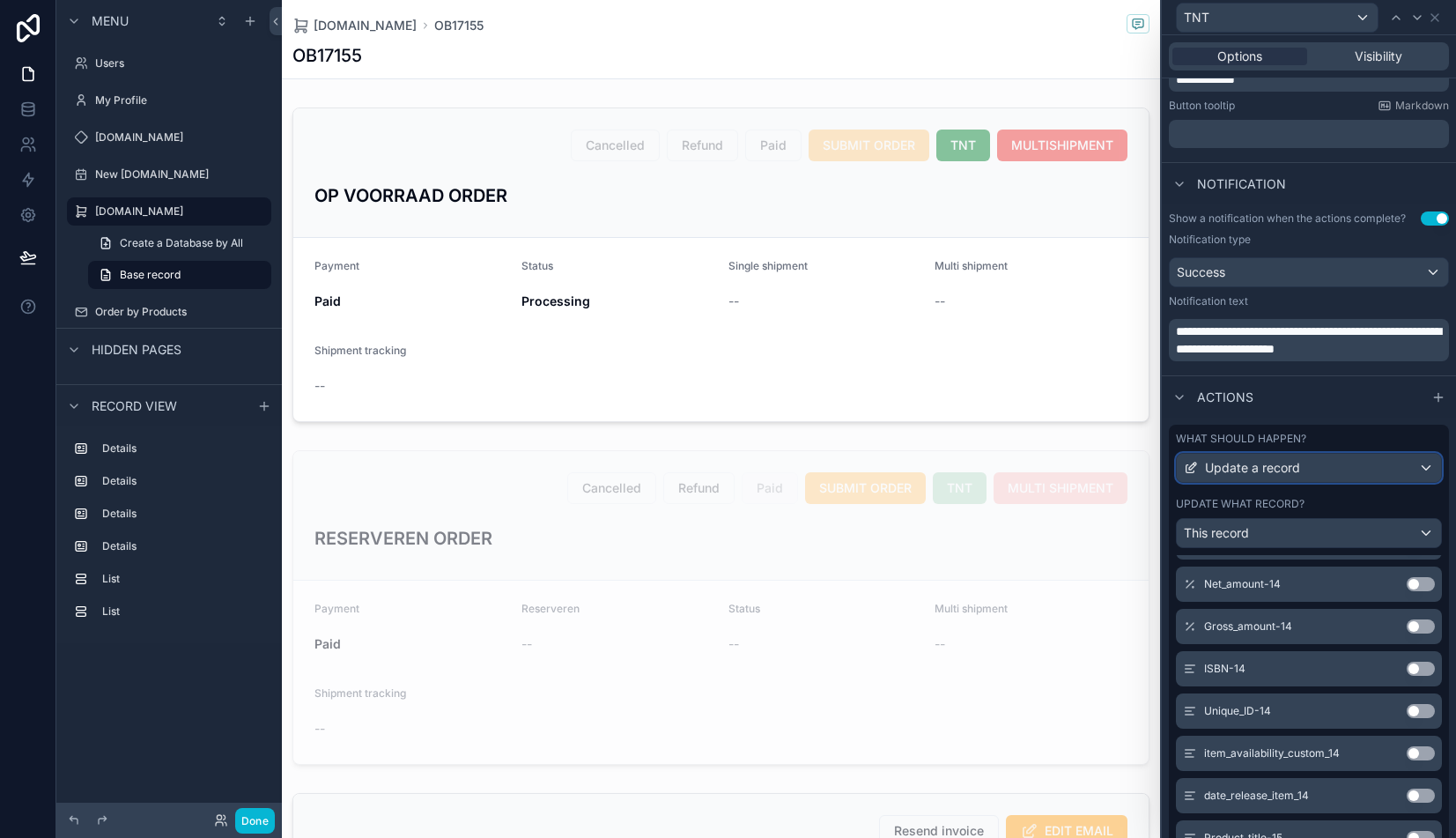
click at [1419, 467] on div "Update a record" at bounding box center [1308, 467] width 264 height 28
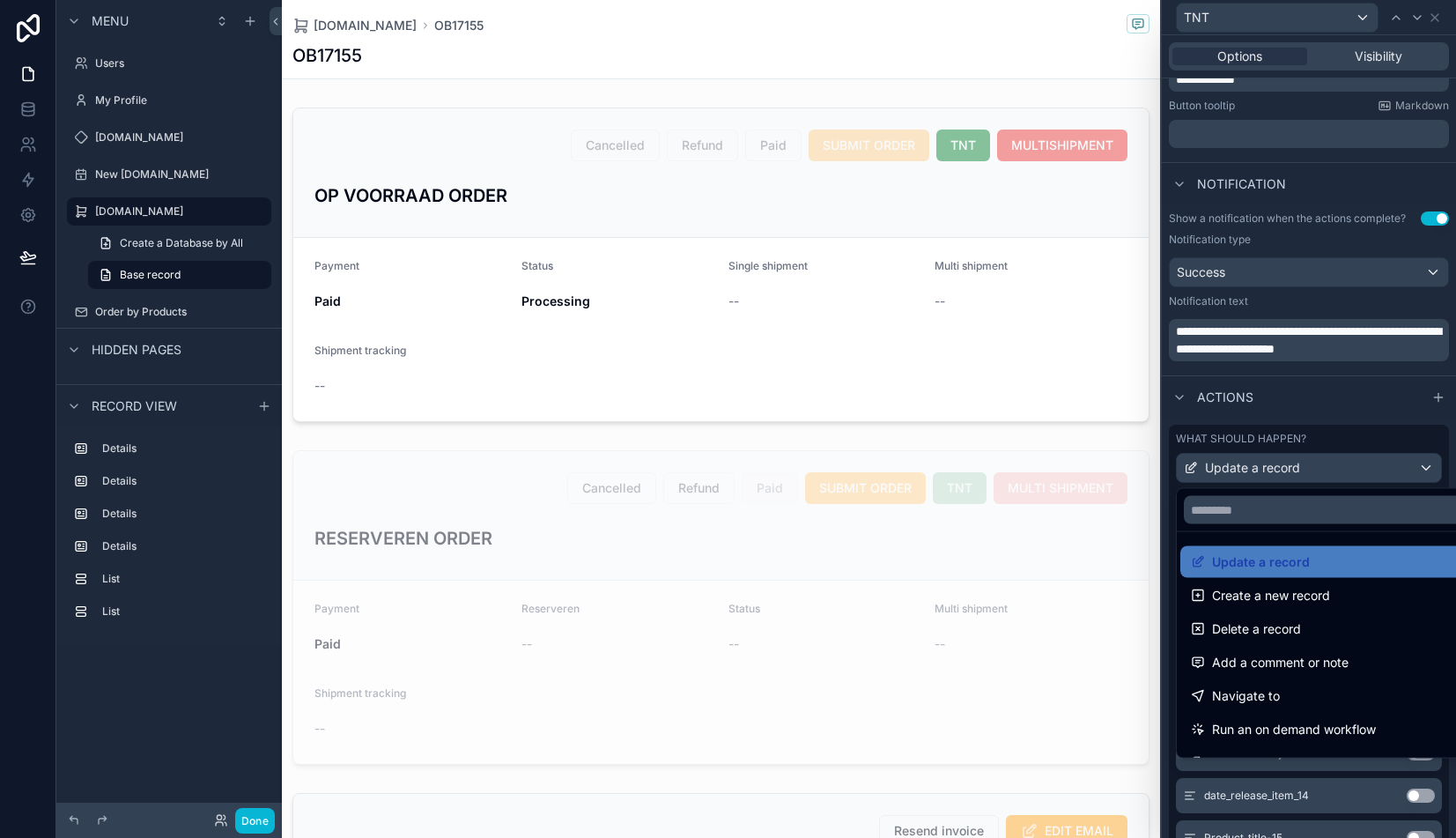
click at [1178, 394] on div at bounding box center [1309, 419] width 294 height 838
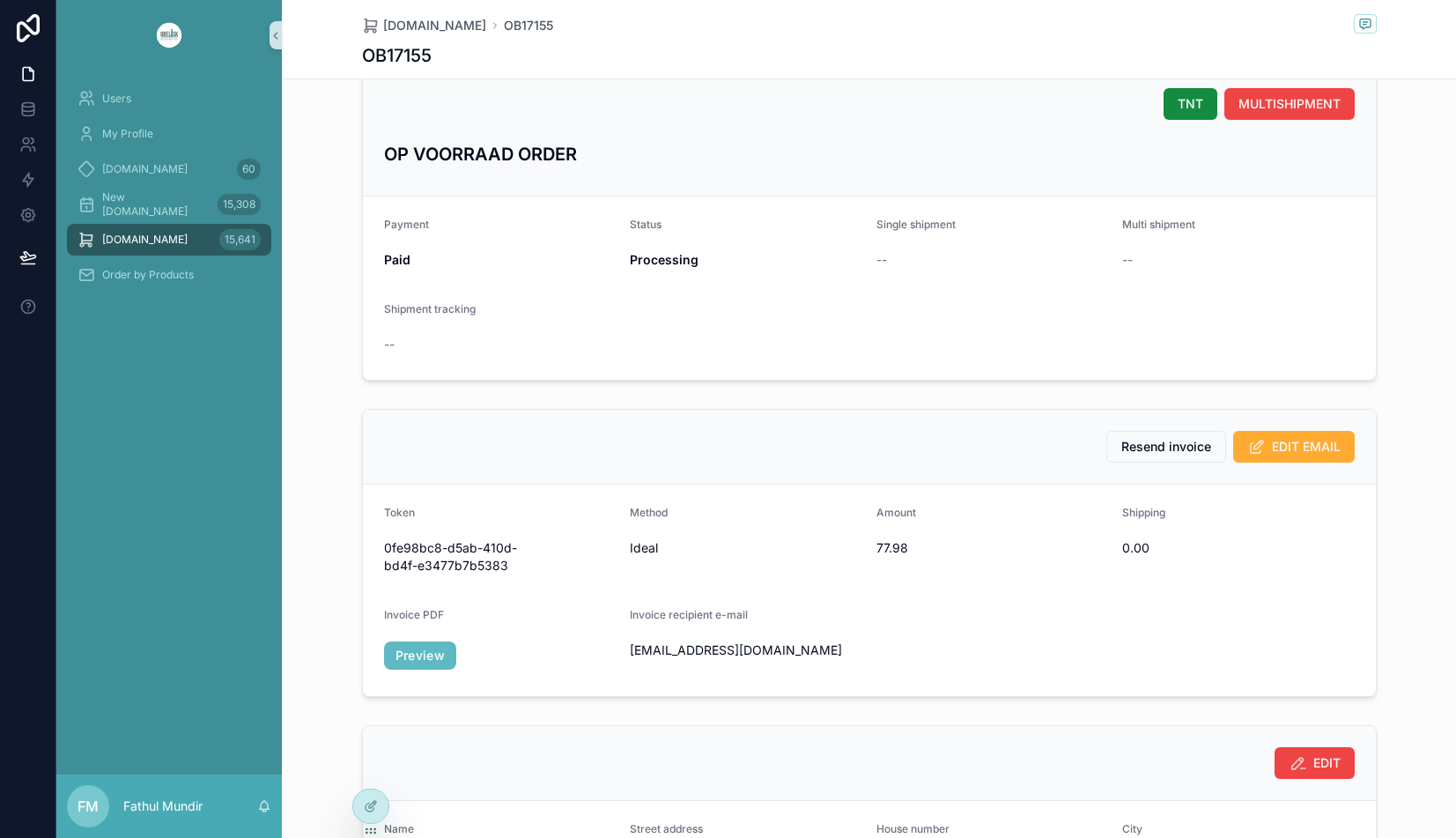
scroll to position [31, 0]
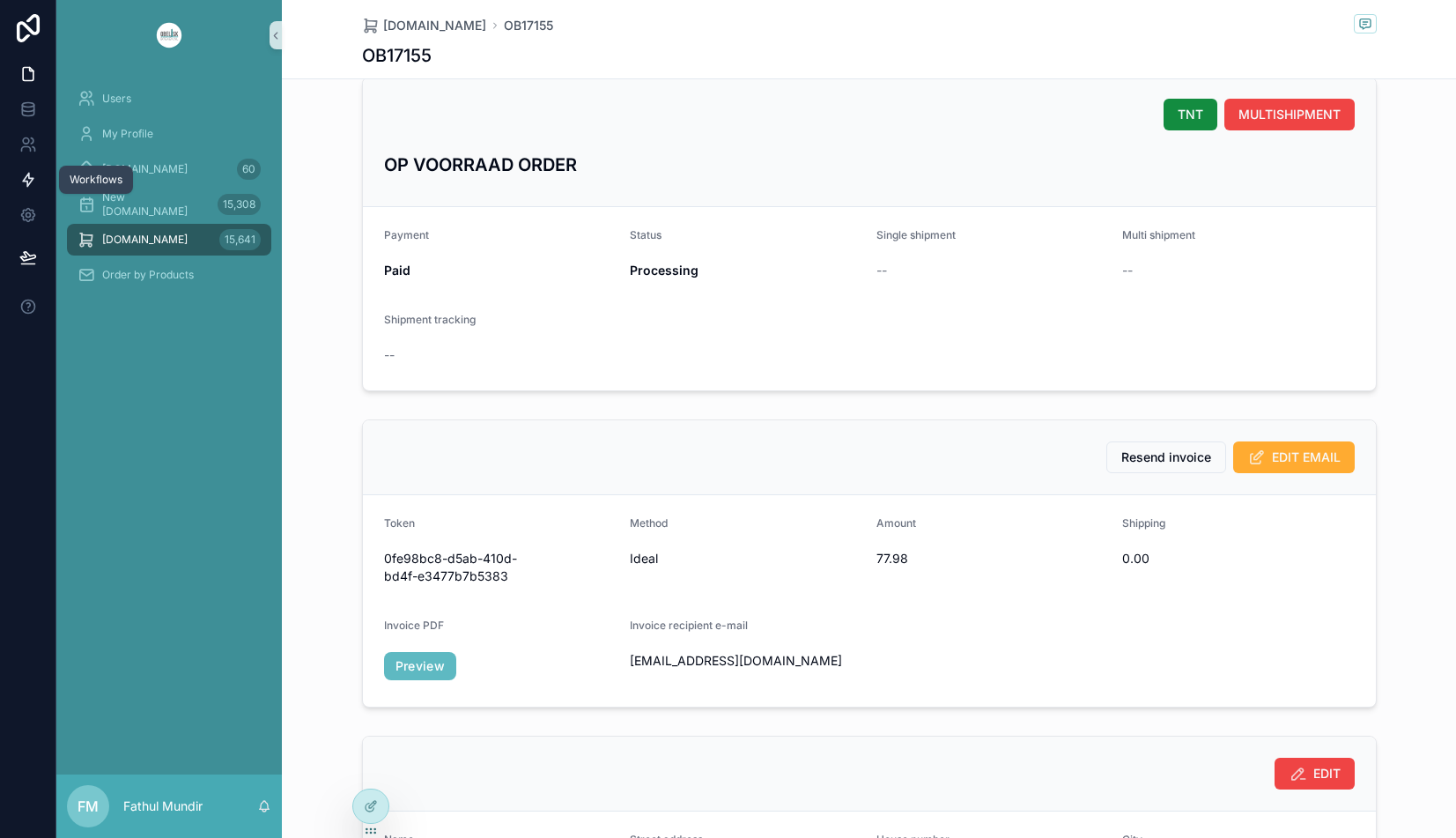
click at [31, 179] on icon at bounding box center [28, 180] width 18 height 18
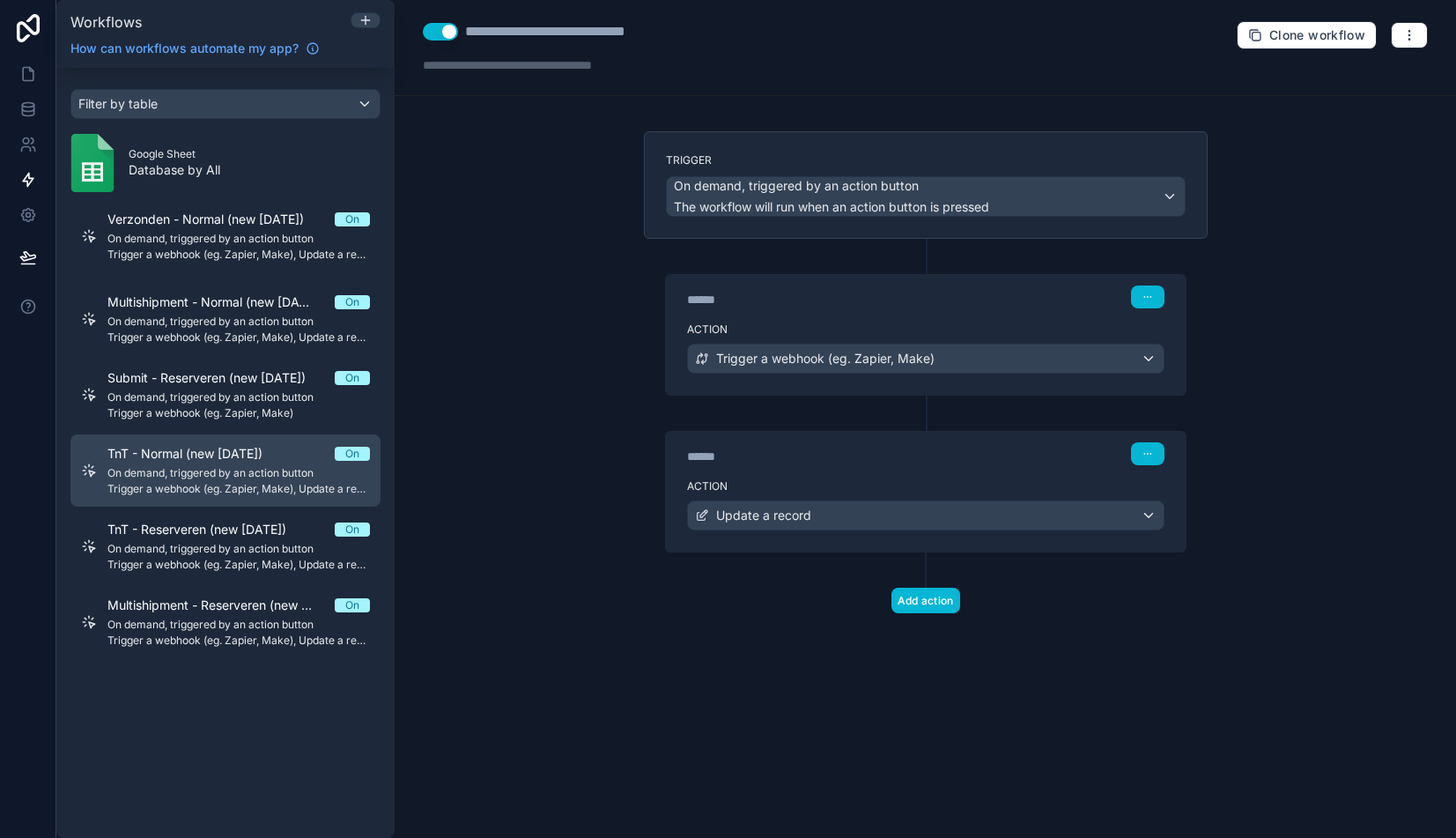
click at [182, 461] on span "TnT - Normal (new 4 nov)" at bounding box center [195, 454] width 176 height 18
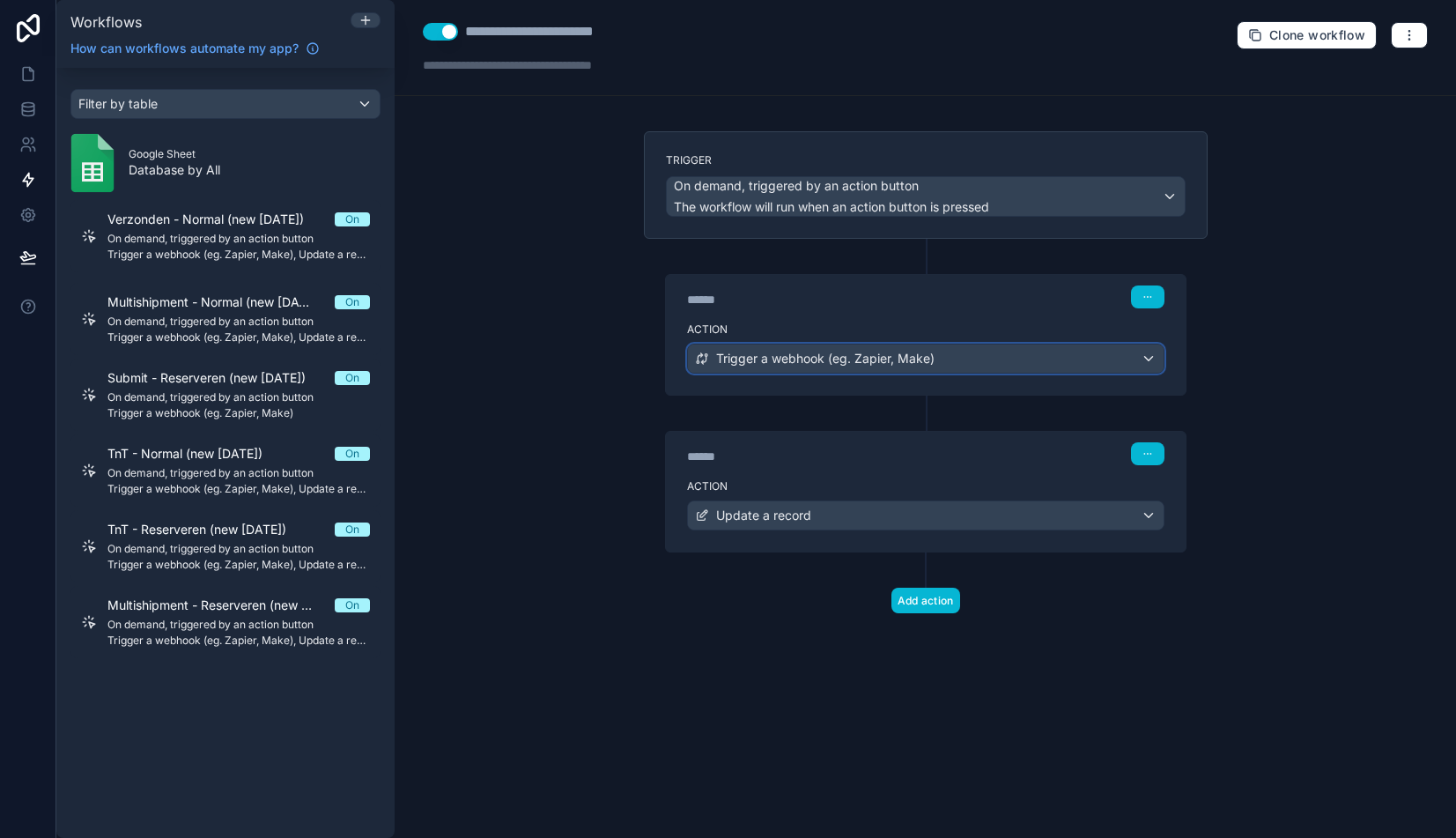
click at [889, 357] on span "Trigger a webhook (eg. Zapier, Make)" at bounding box center [825, 358] width 218 height 18
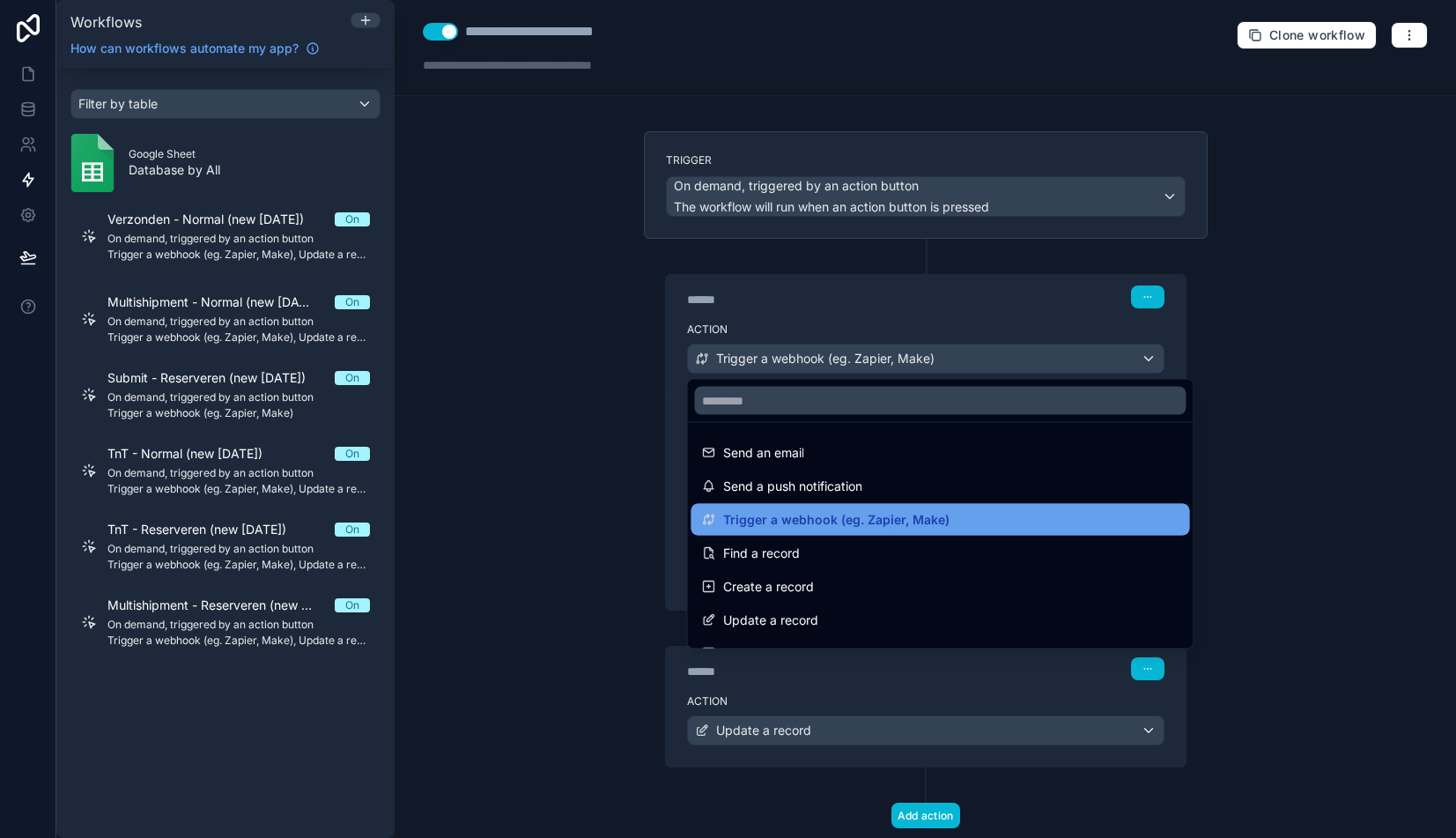
click at [875, 521] on span "Trigger a webhook (eg. Zapier, Make)" at bounding box center [836, 519] width 227 height 21
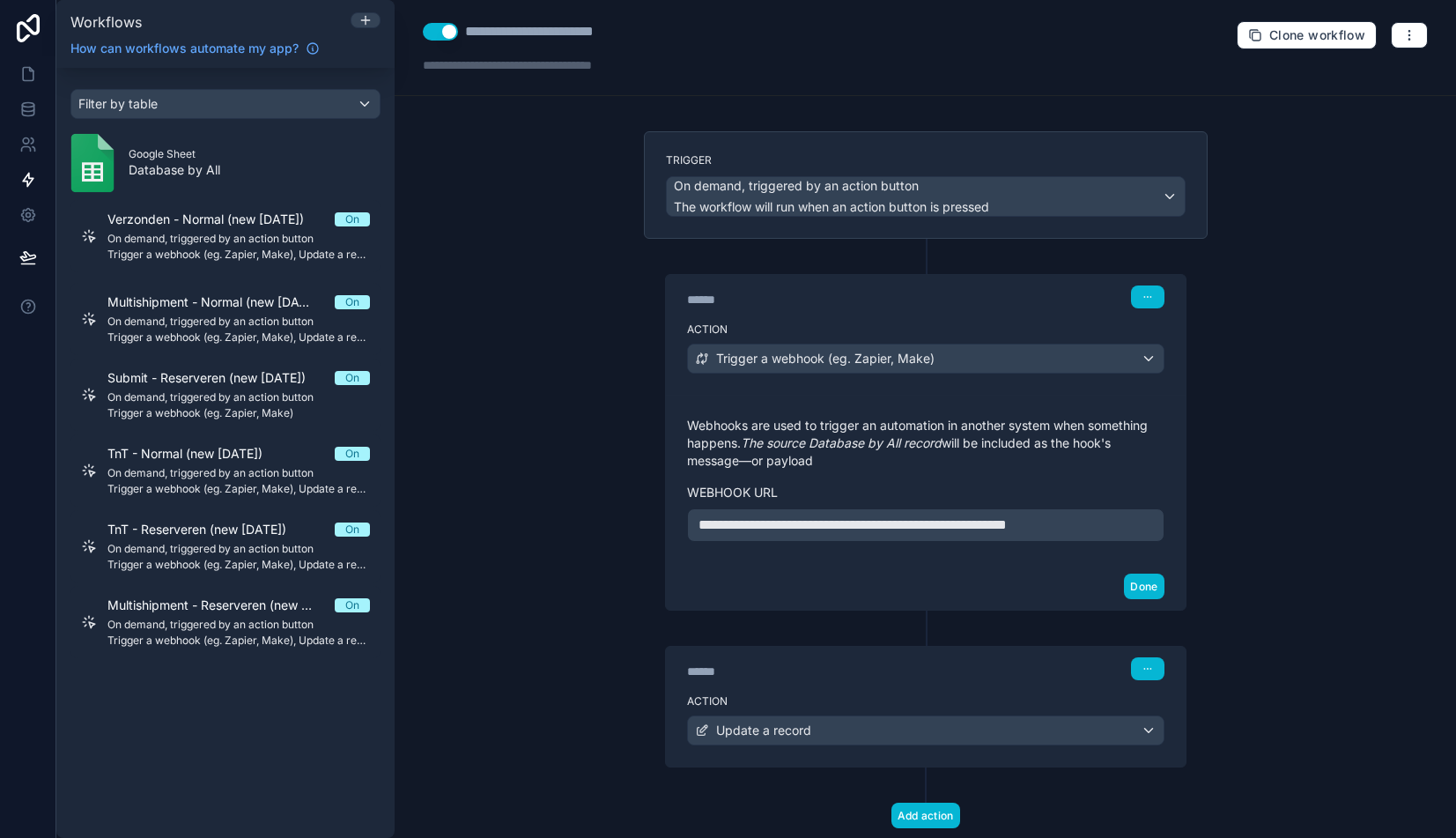
click at [858, 528] on span "**********" at bounding box center [852, 525] width 308 height 14
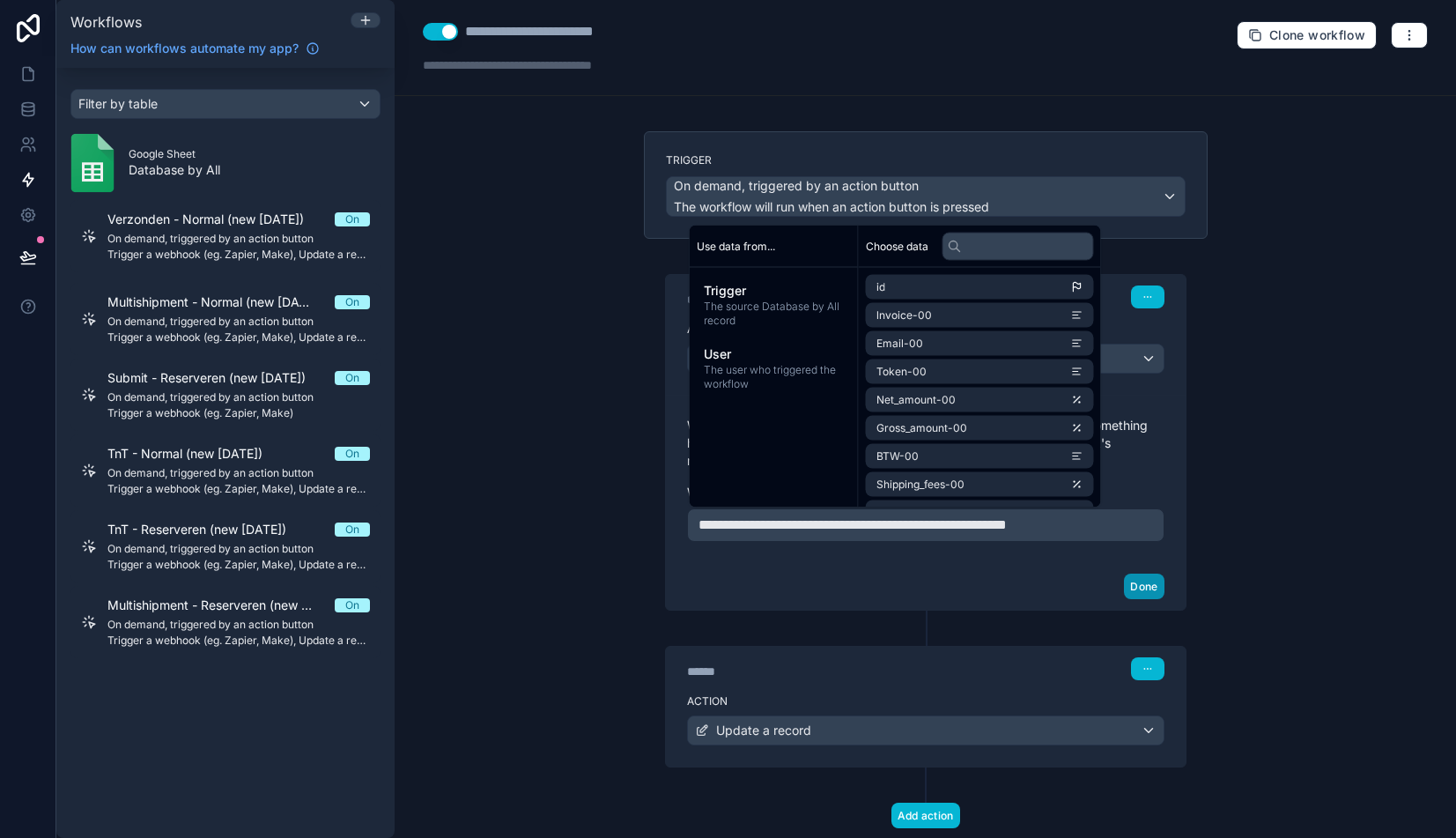
click at [1152, 591] on button "Done" at bounding box center [1144, 586] width 40 height 25
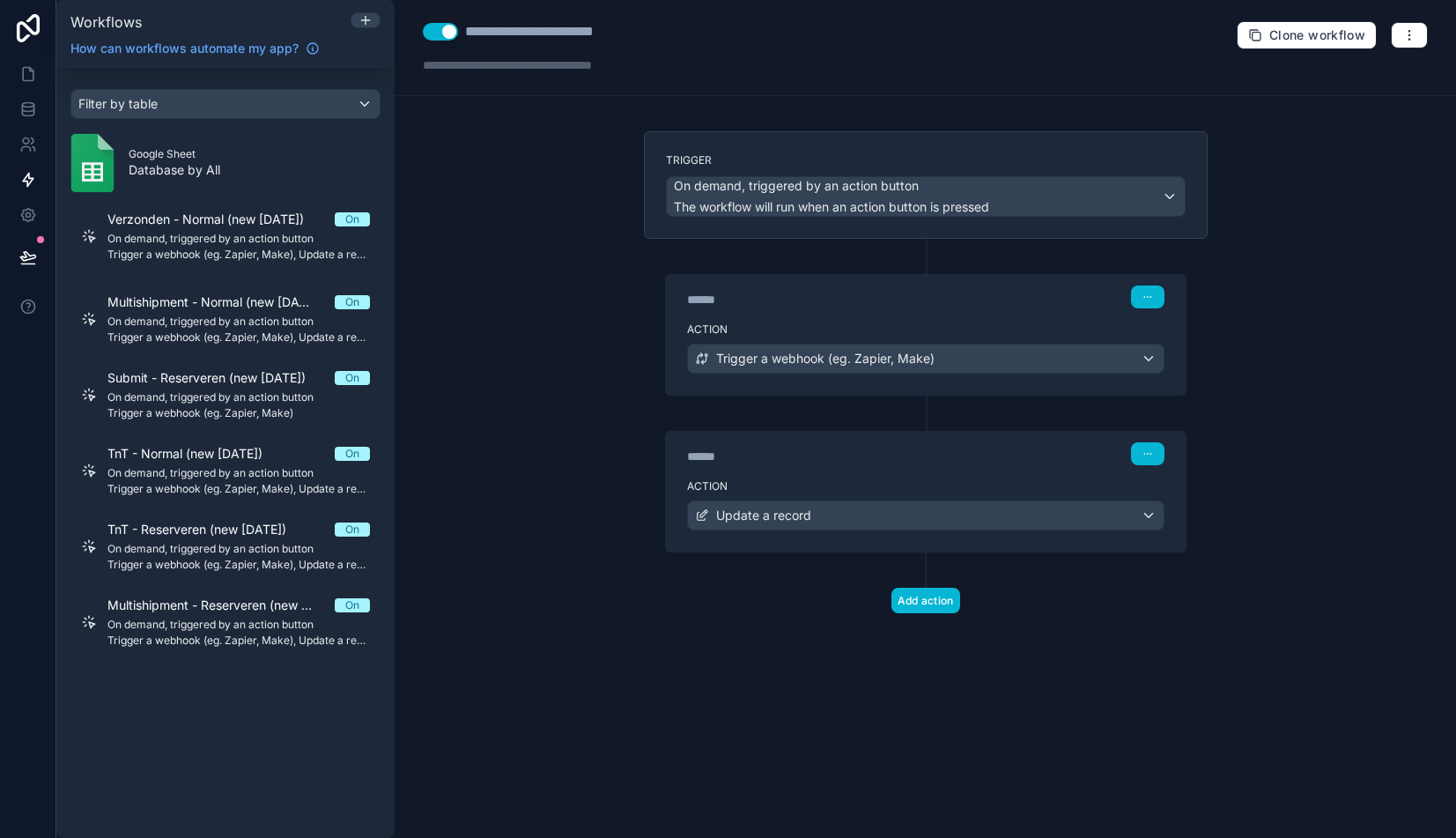
click at [438, 192] on div "**********" at bounding box center [925, 419] width 1062 height 838
click at [26, 260] on icon at bounding box center [27, 256] width 15 height 9
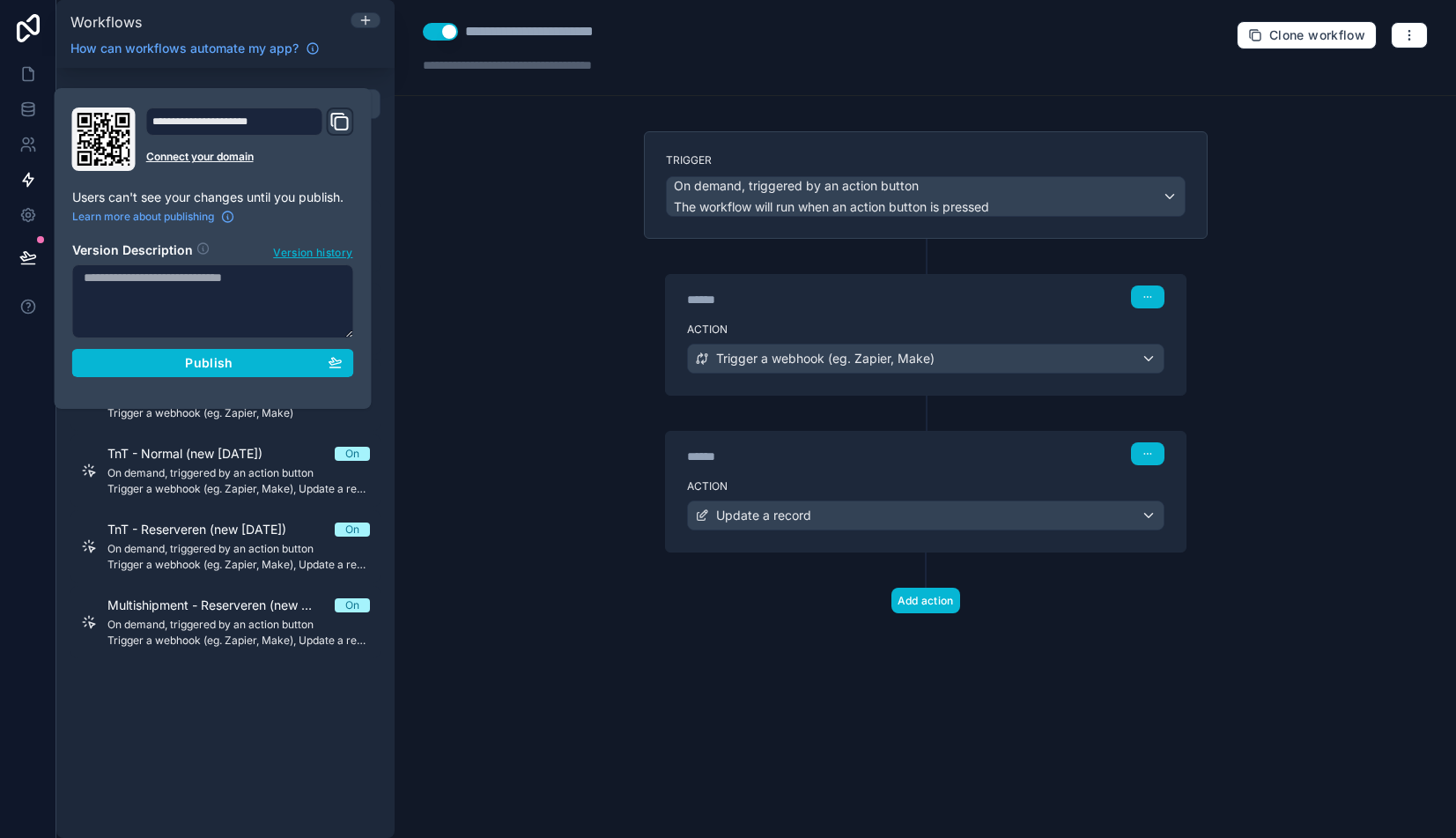
click at [512, 340] on div "**********" at bounding box center [925, 419] width 1062 height 838
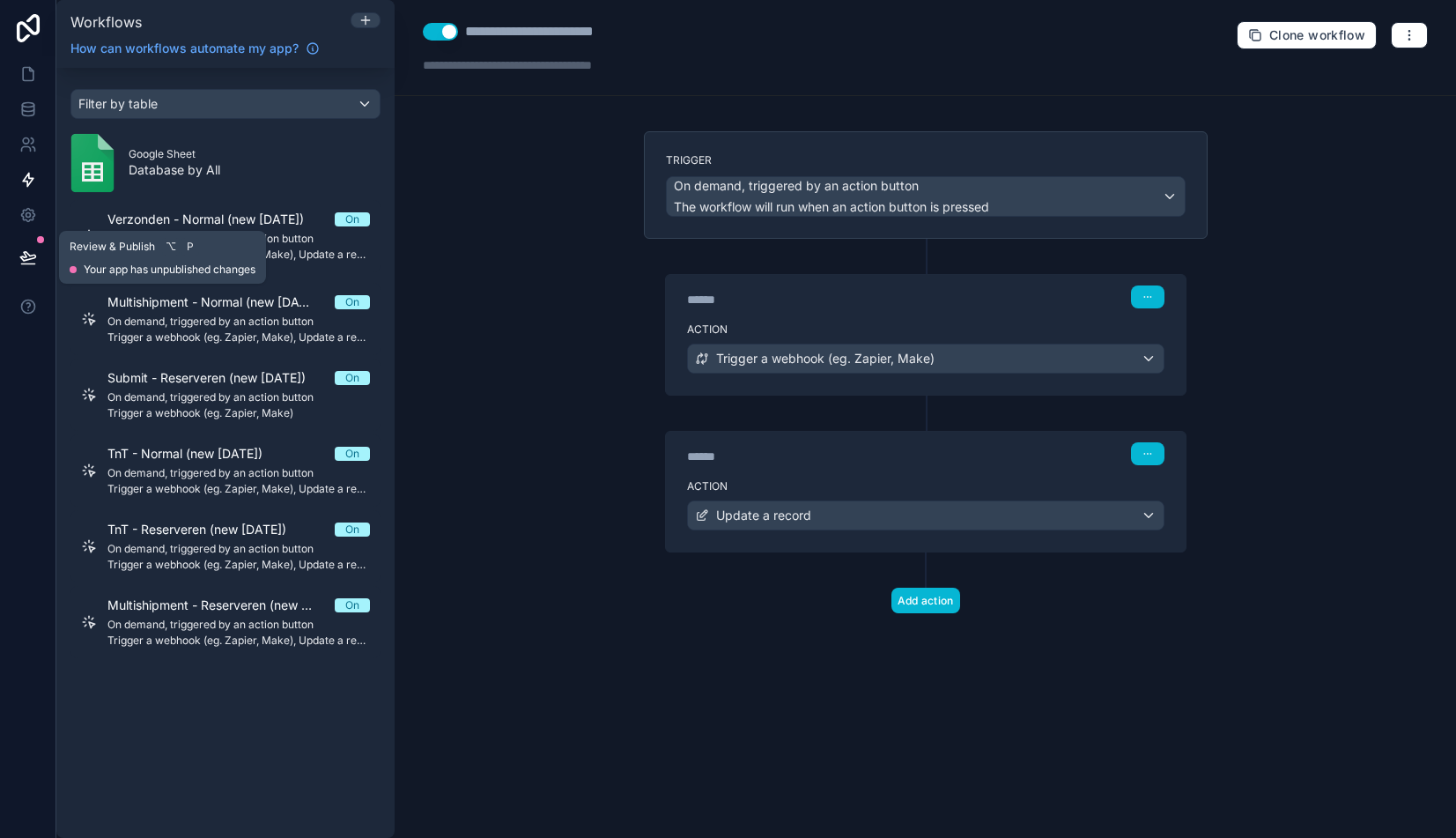
click at [29, 253] on icon at bounding box center [28, 257] width 18 height 18
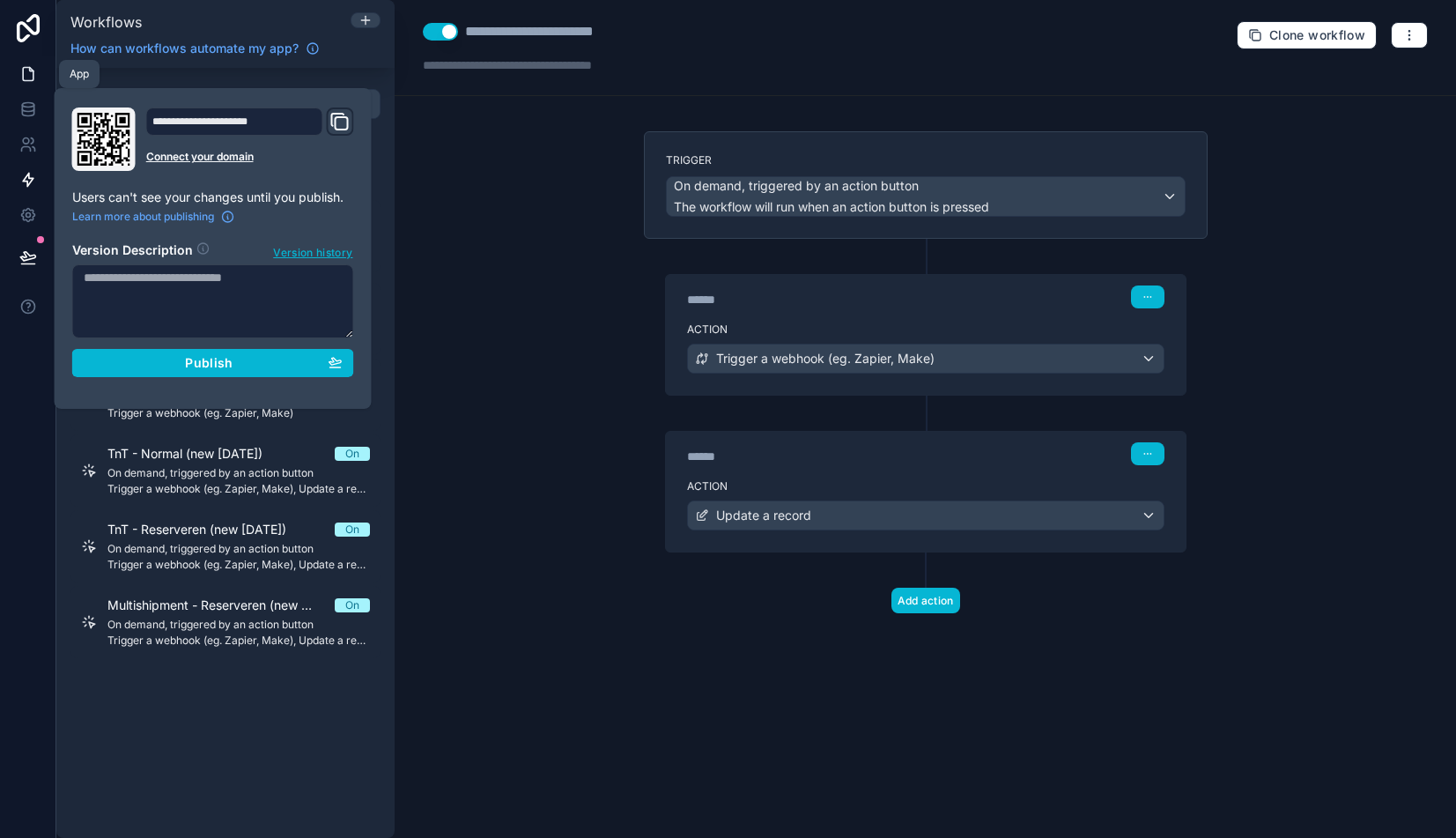
click at [31, 75] on icon at bounding box center [28, 74] width 18 height 18
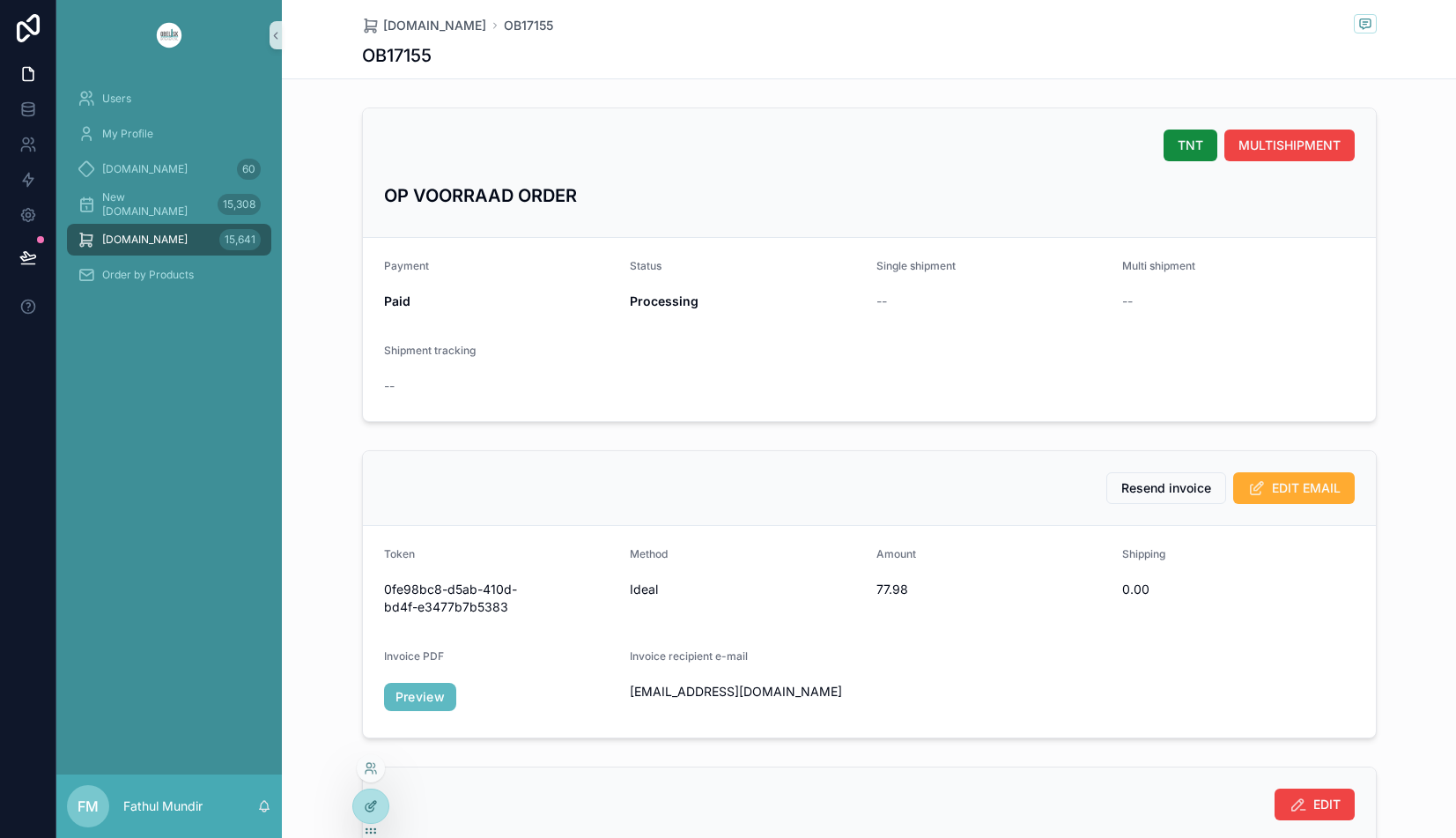
click at [369, 810] on icon at bounding box center [371, 806] width 14 height 14
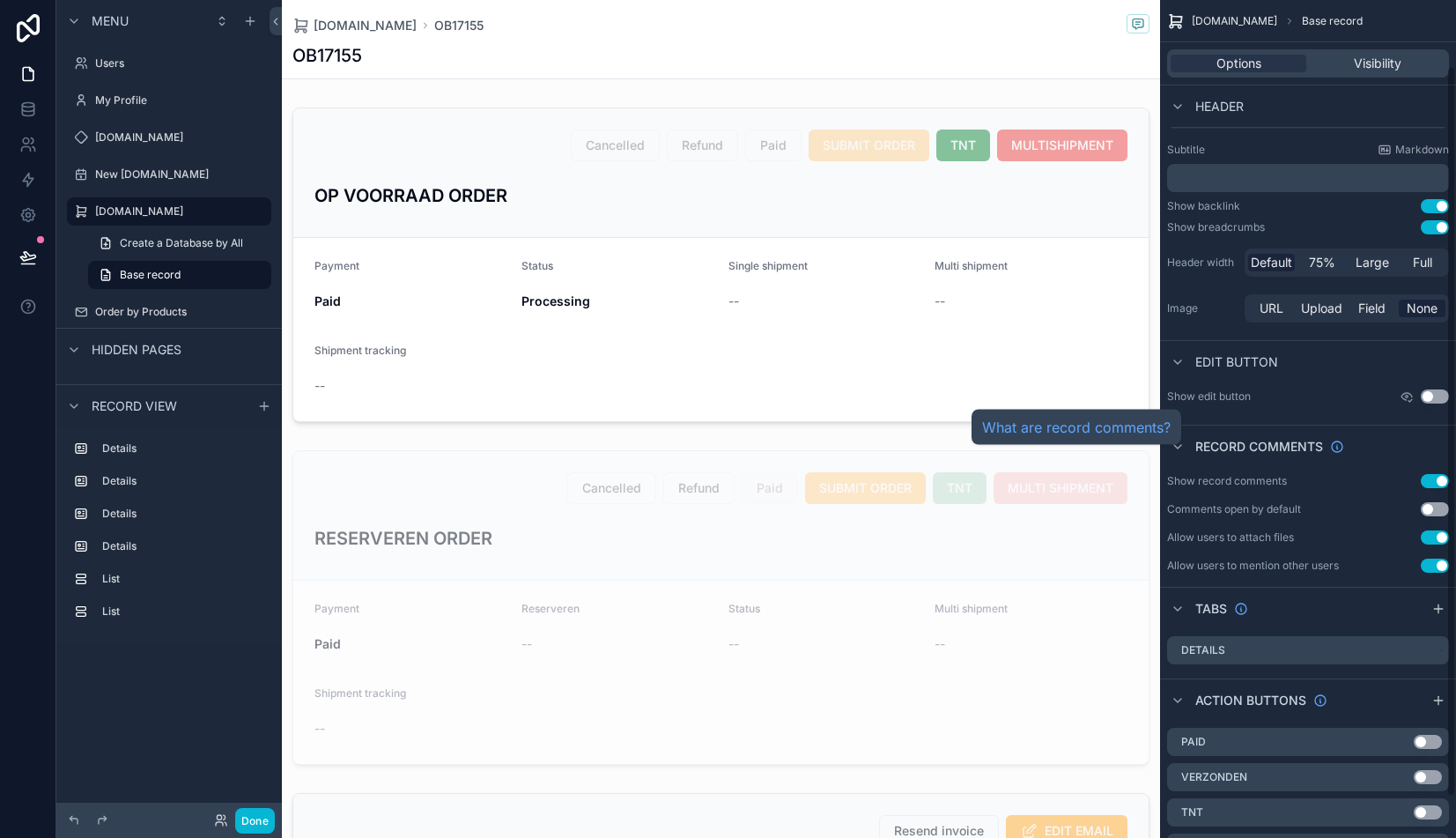
scroll to position [123, 0]
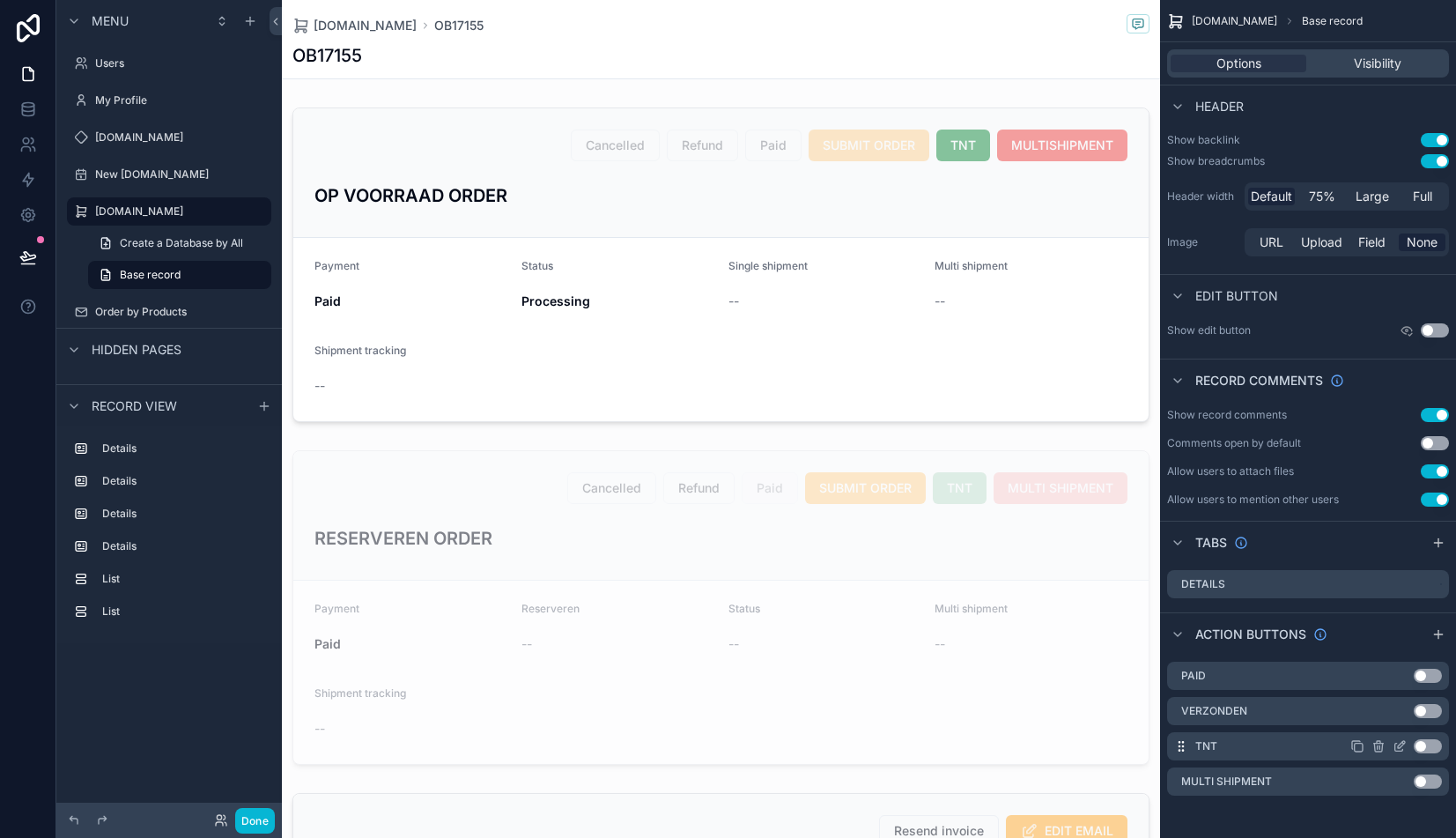
click at [1398, 744] on icon "scrollable content" at bounding box center [1401, 744] width 7 height 7
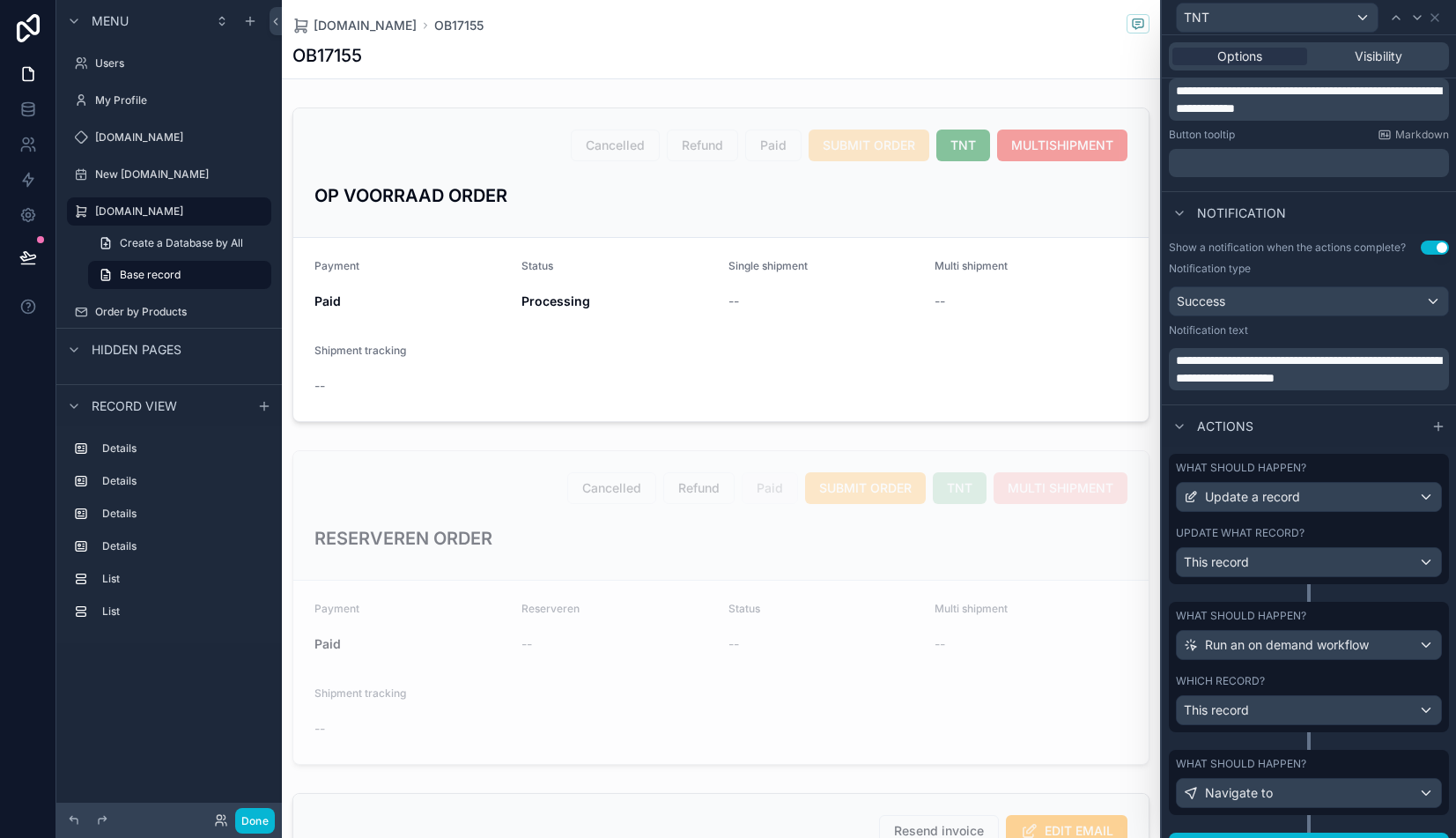
scroll to position [390, 0]
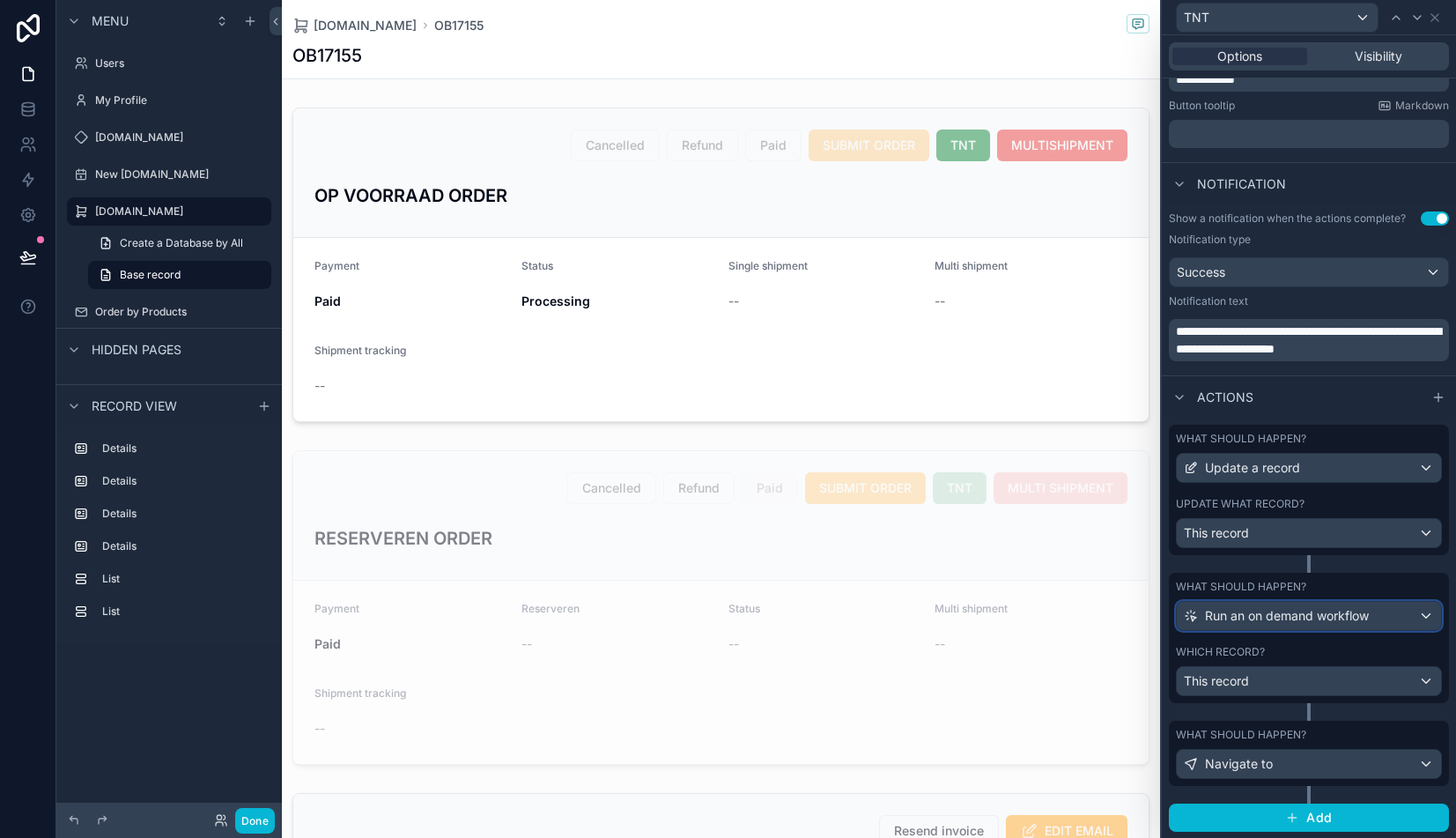
click at [1314, 618] on span "Run an on demand workflow" at bounding box center [1286, 616] width 163 height 18
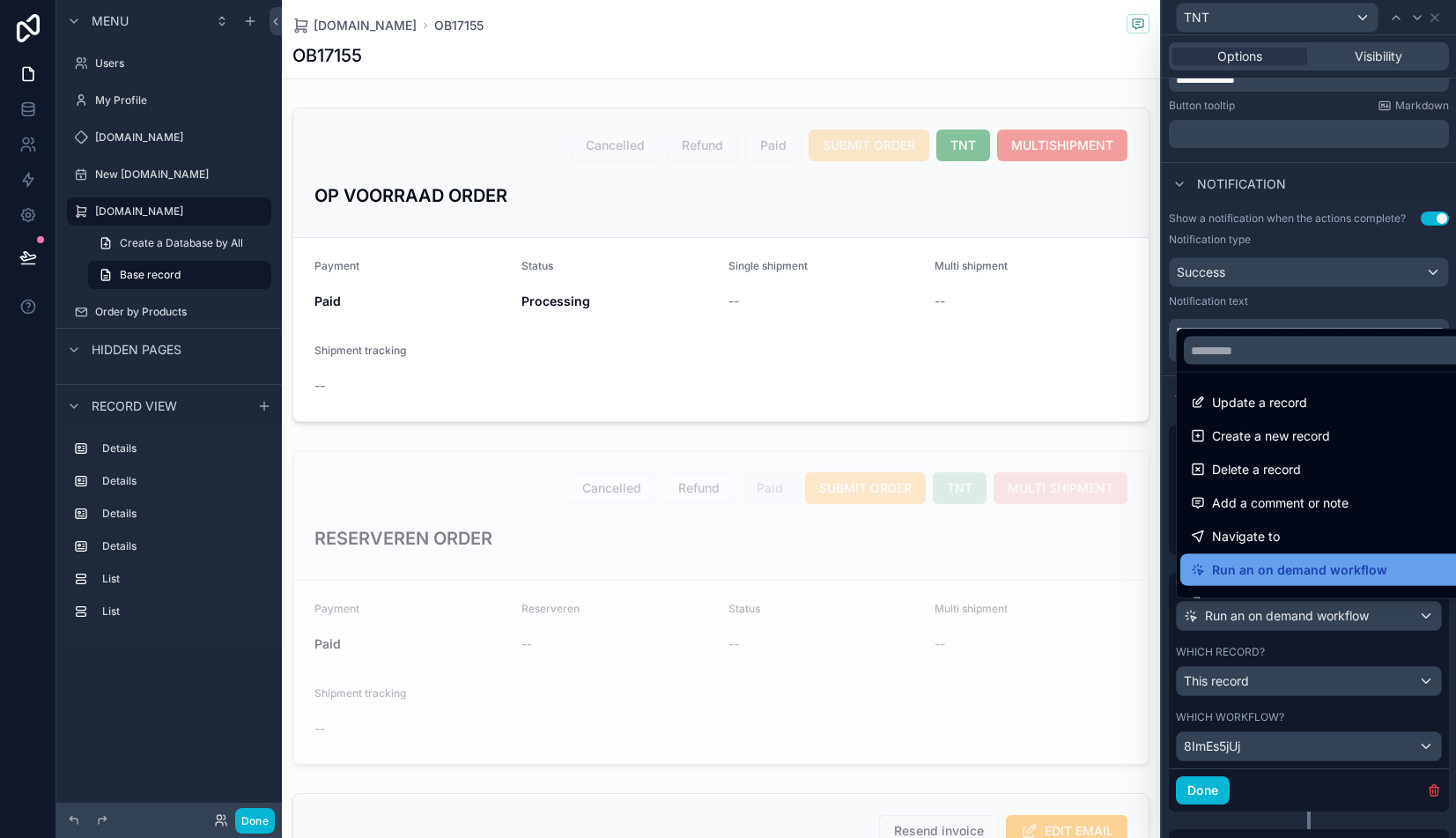
click at [1301, 568] on span "Run an on demand workflow" at bounding box center [1299, 569] width 175 height 21
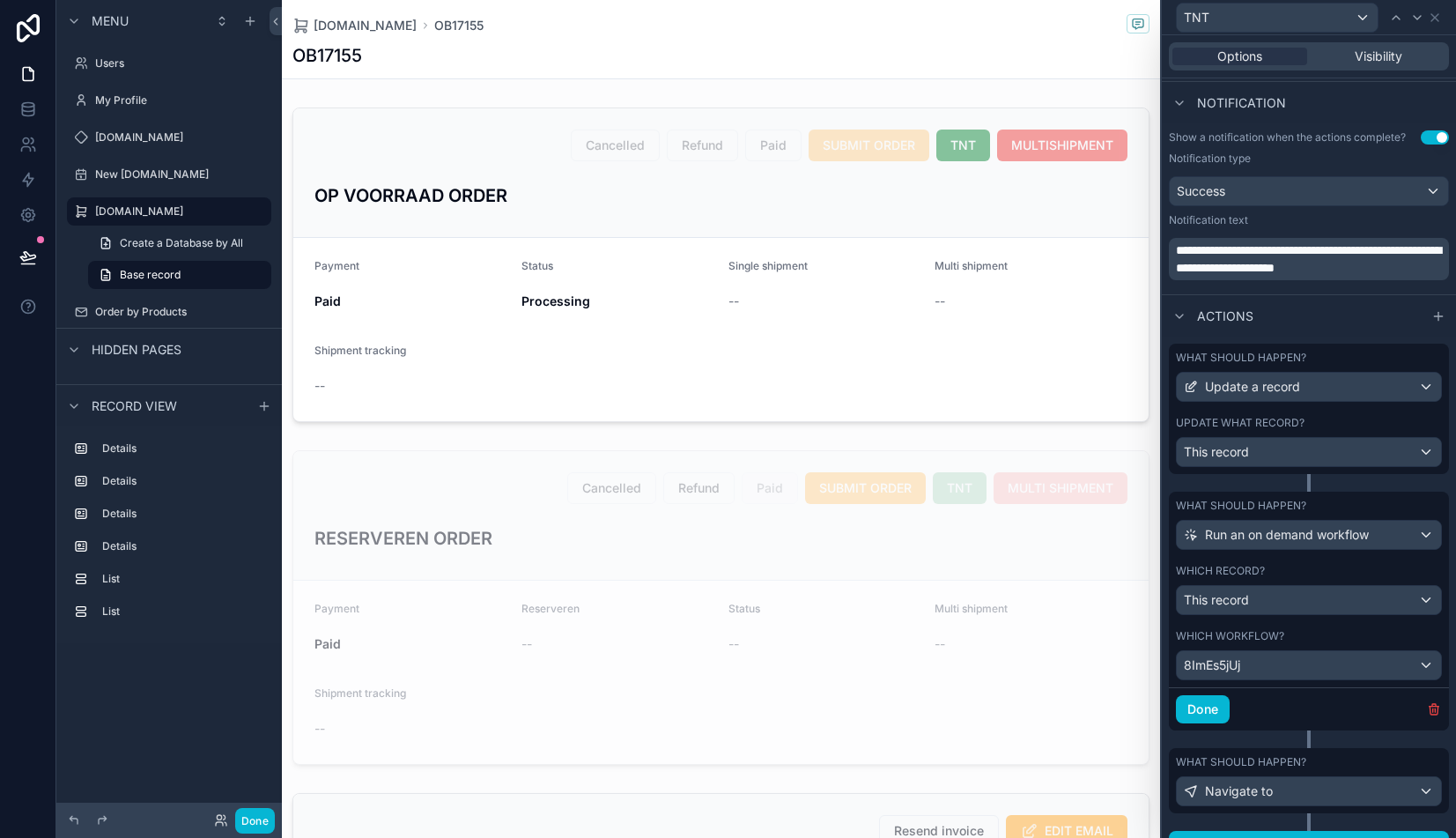
scroll to position [484, 0]
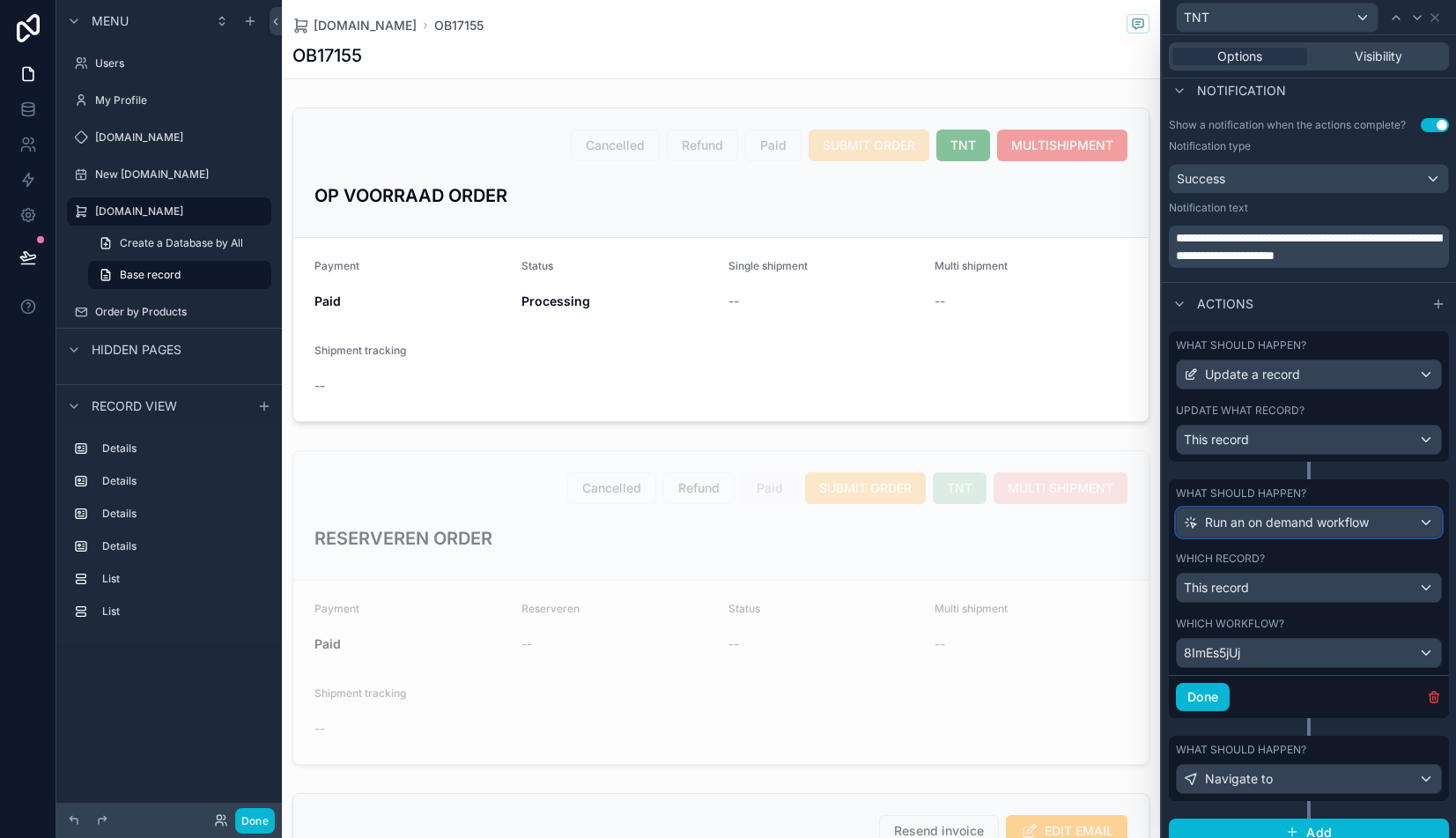
click at [1296, 526] on span "Run an on demand workflow" at bounding box center [1286, 523] width 163 height 18
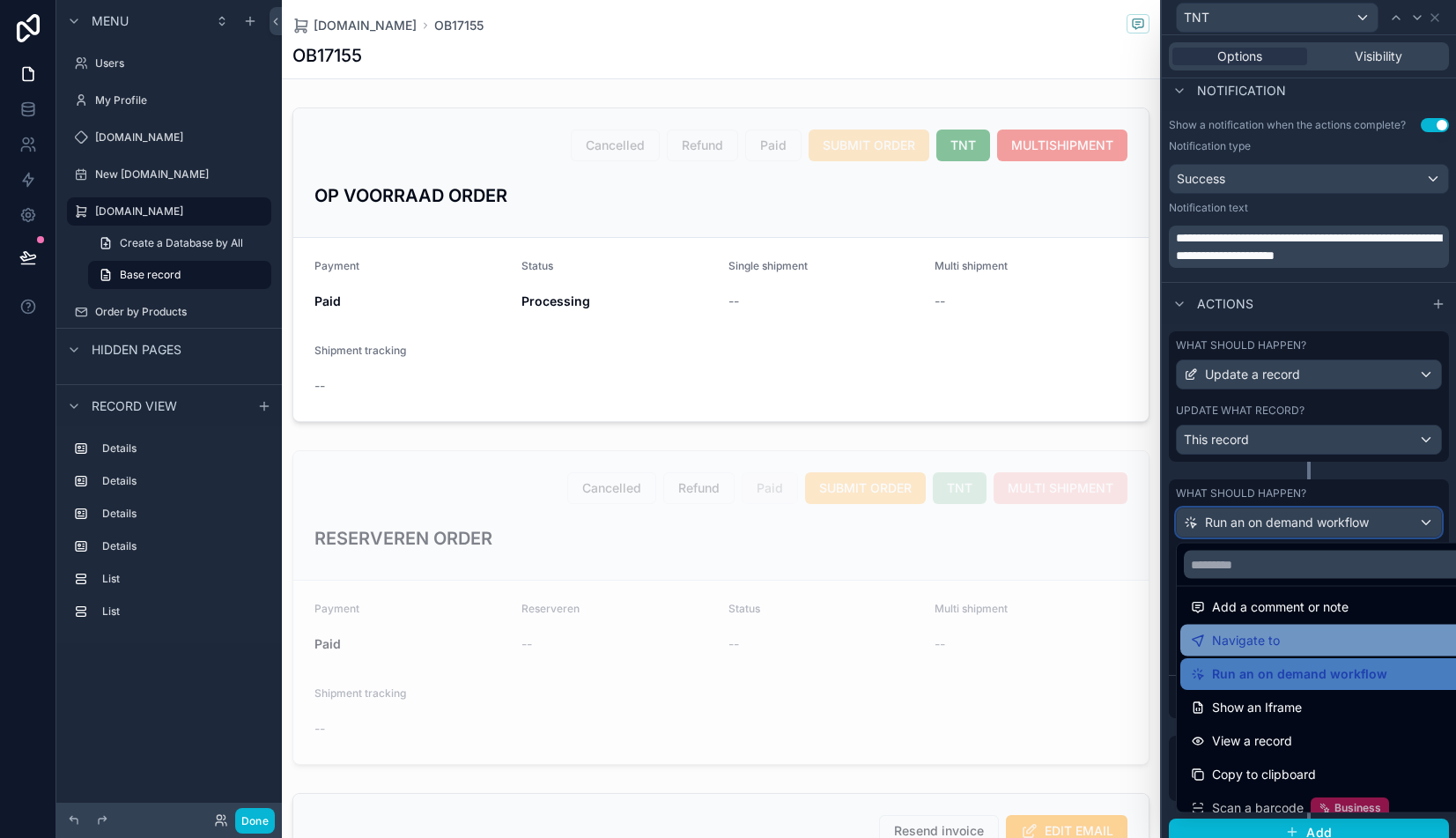
scroll to position [126, 0]
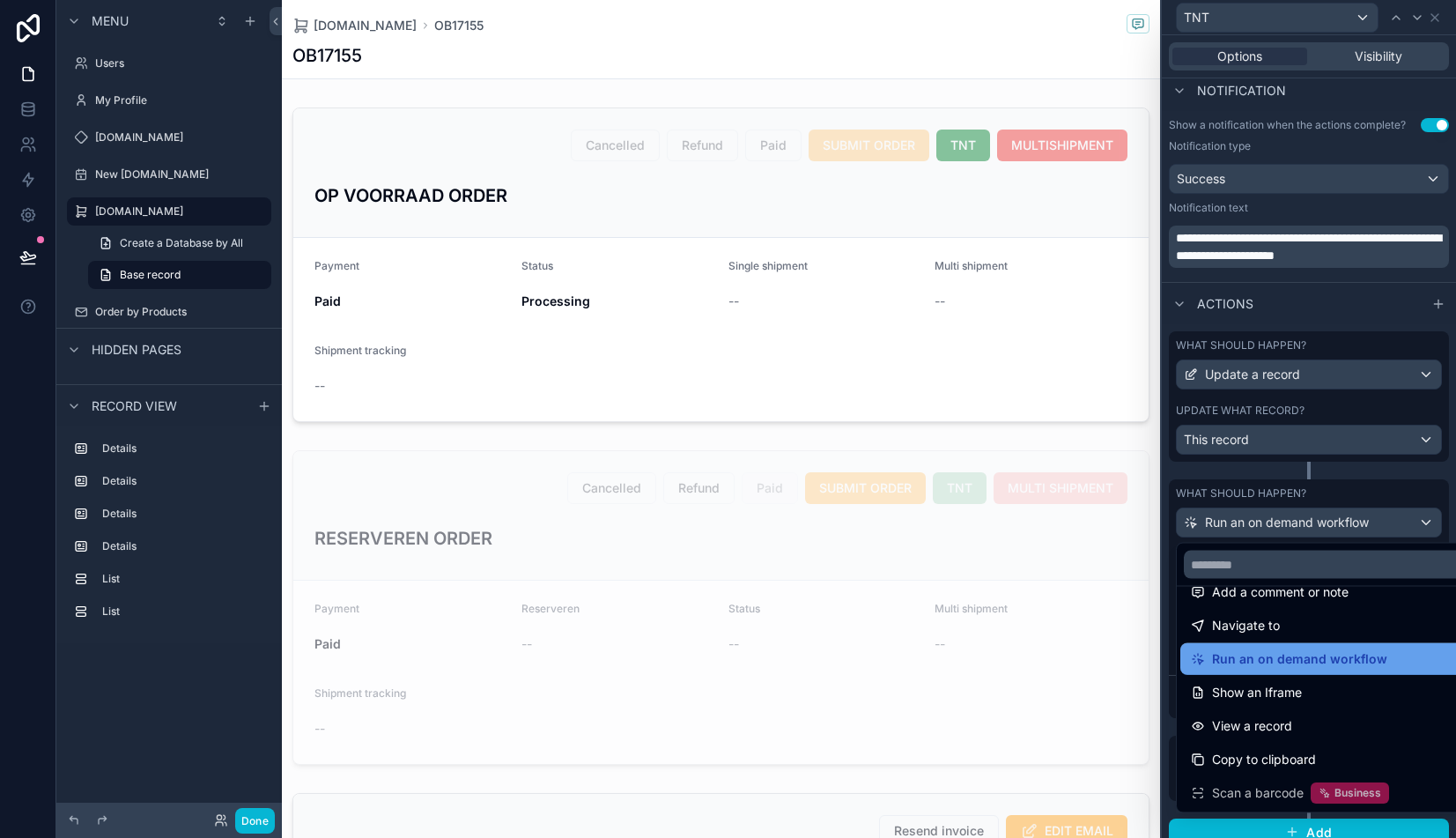
click at [1285, 653] on span "Run an on demand workflow" at bounding box center [1299, 658] width 175 height 21
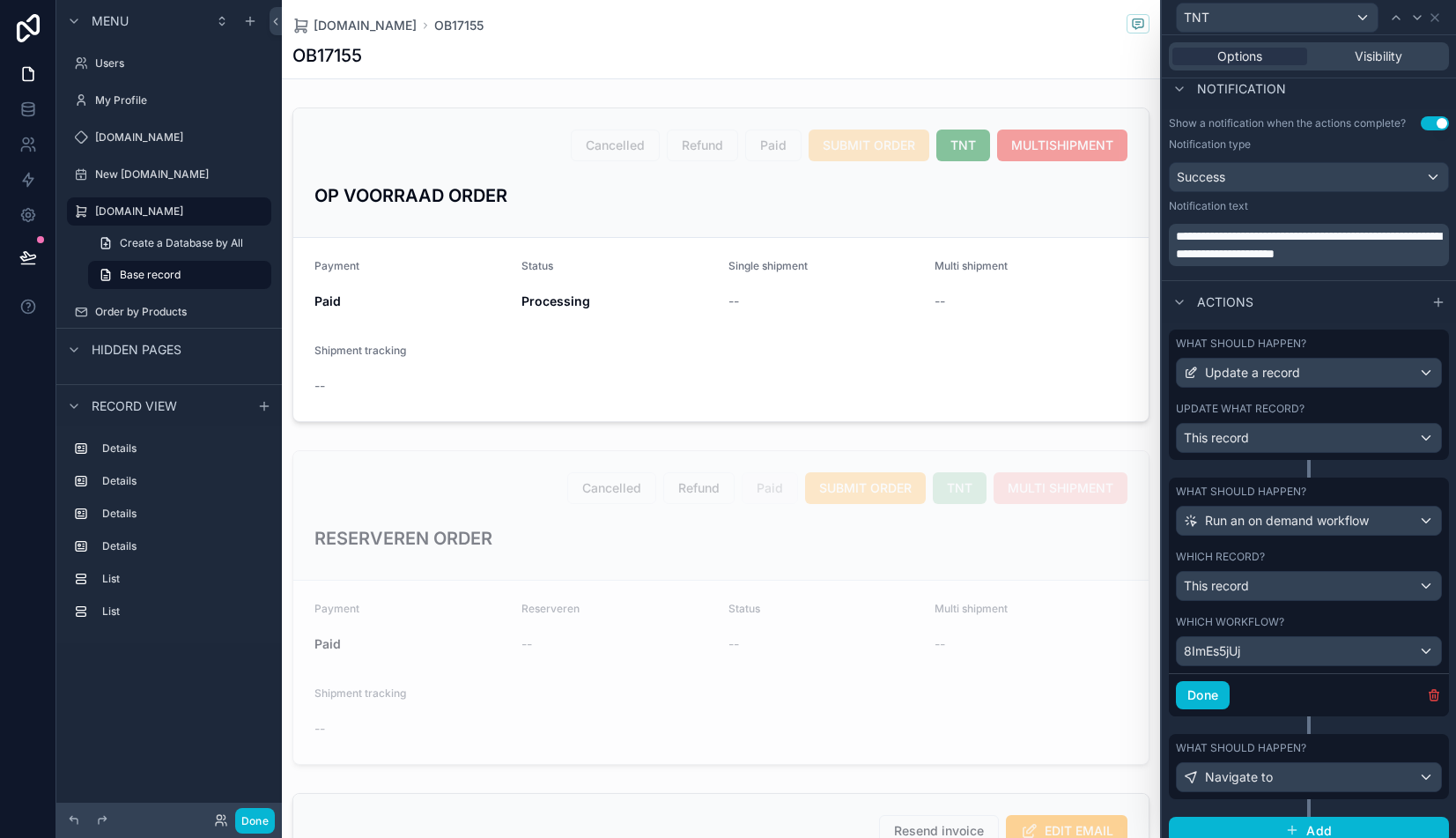
scroll to position [498, 0]
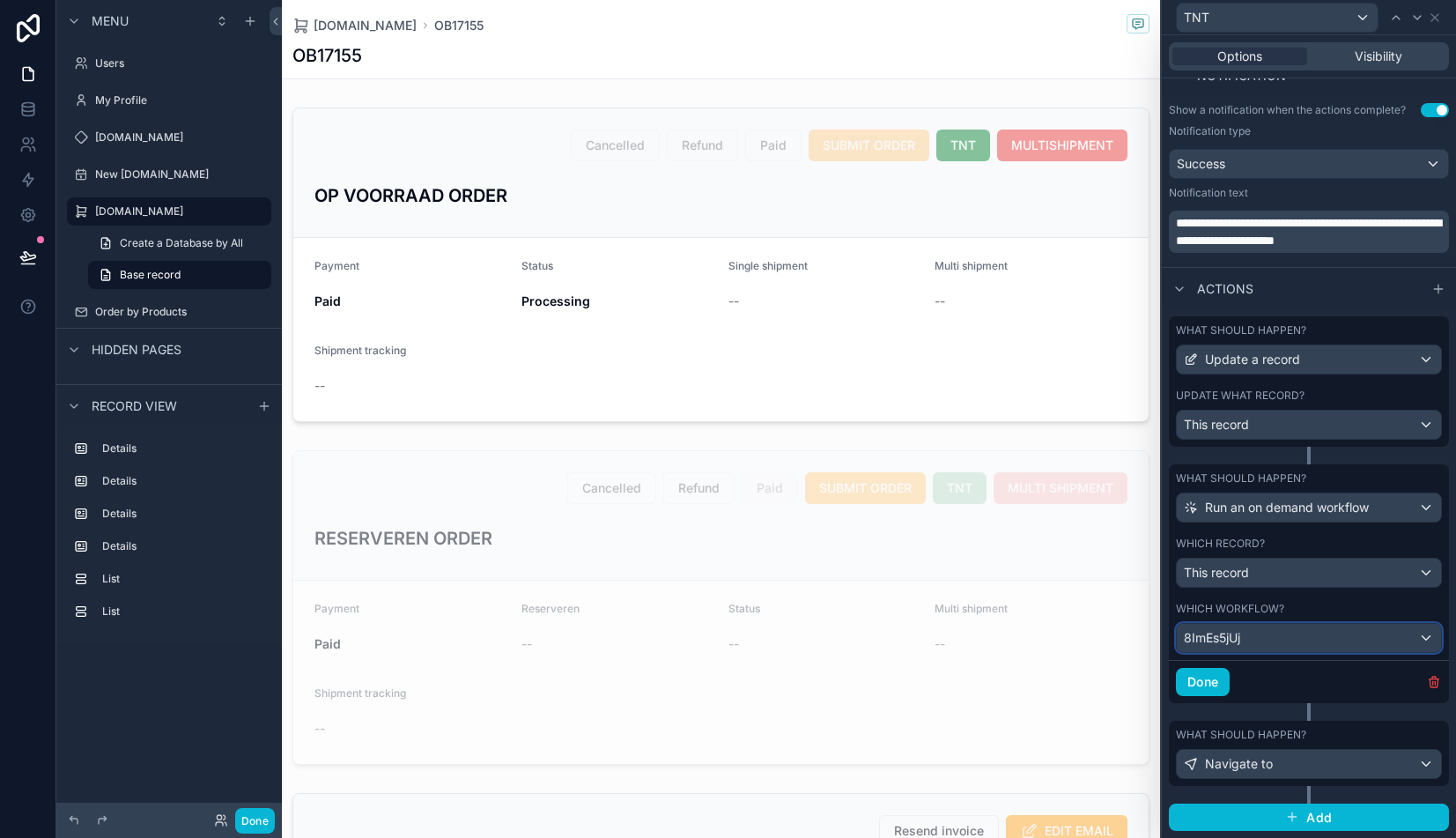
click at [1265, 642] on div "8ImEs5jUj" at bounding box center [1308, 638] width 264 height 28
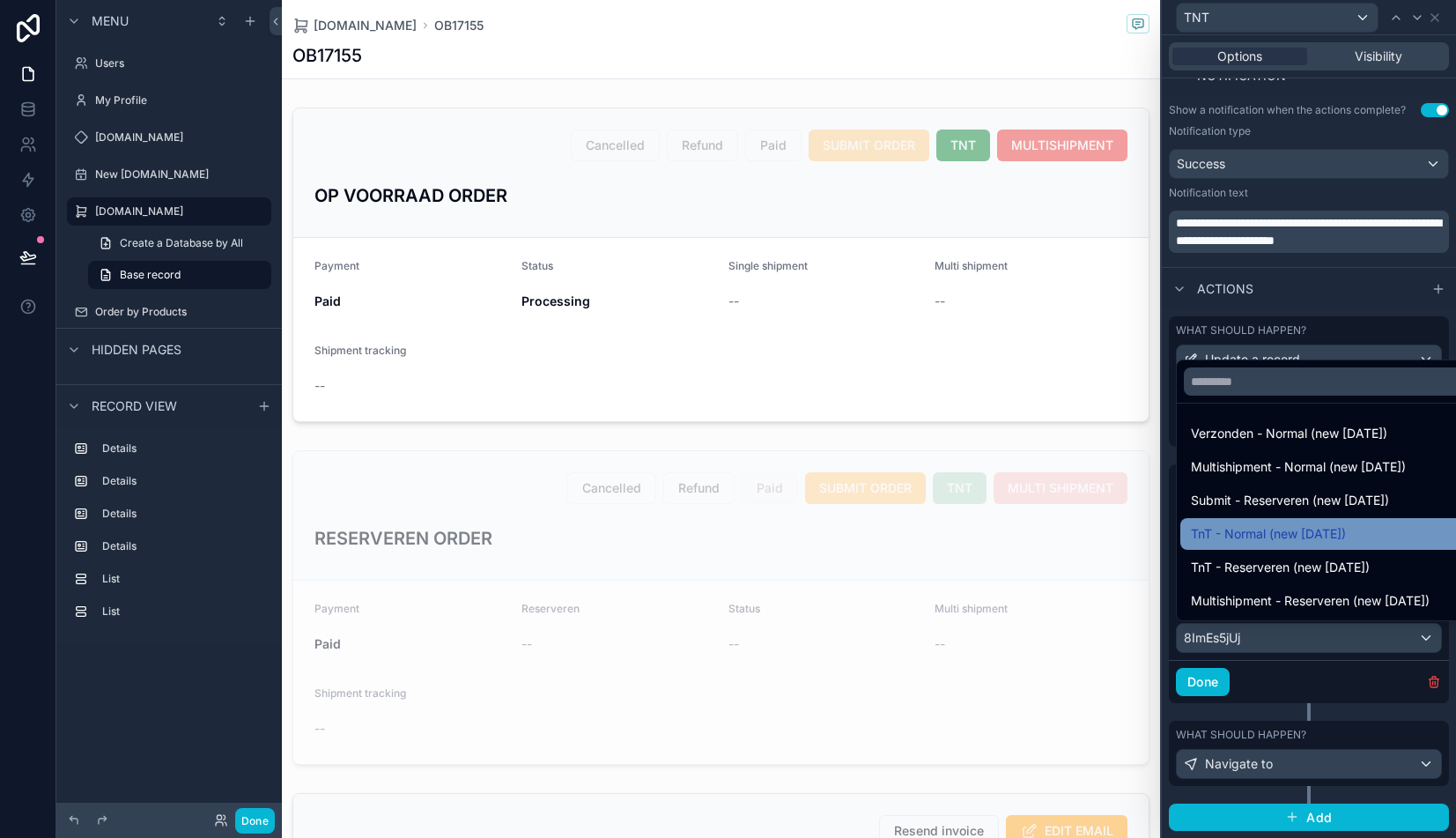
click at [1254, 548] on div "TnT - Normal (new 4 nov)" at bounding box center [1329, 534] width 298 height 32
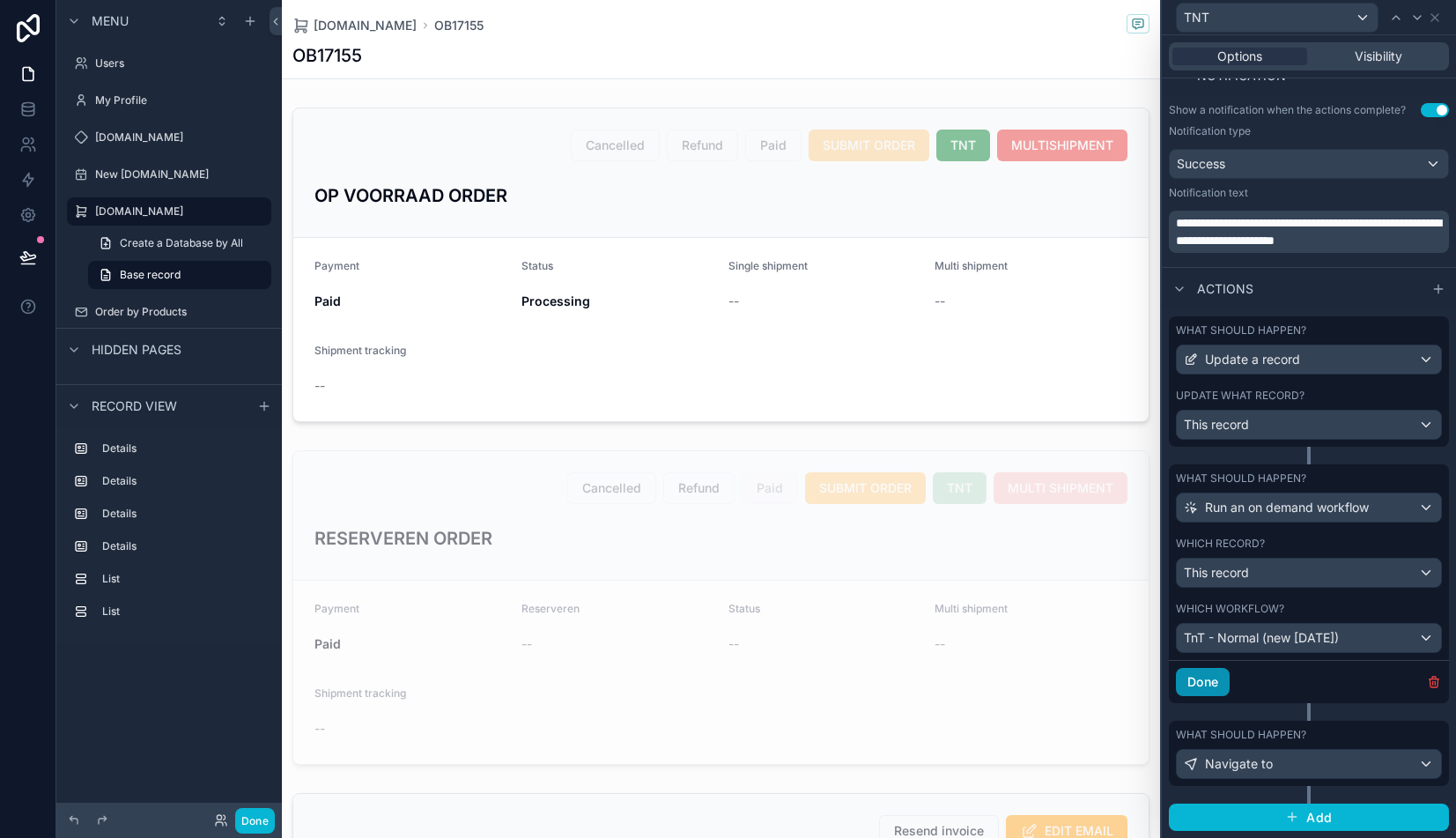
click at [1209, 677] on button "Done" at bounding box center [1202, 681] width 54 height 28
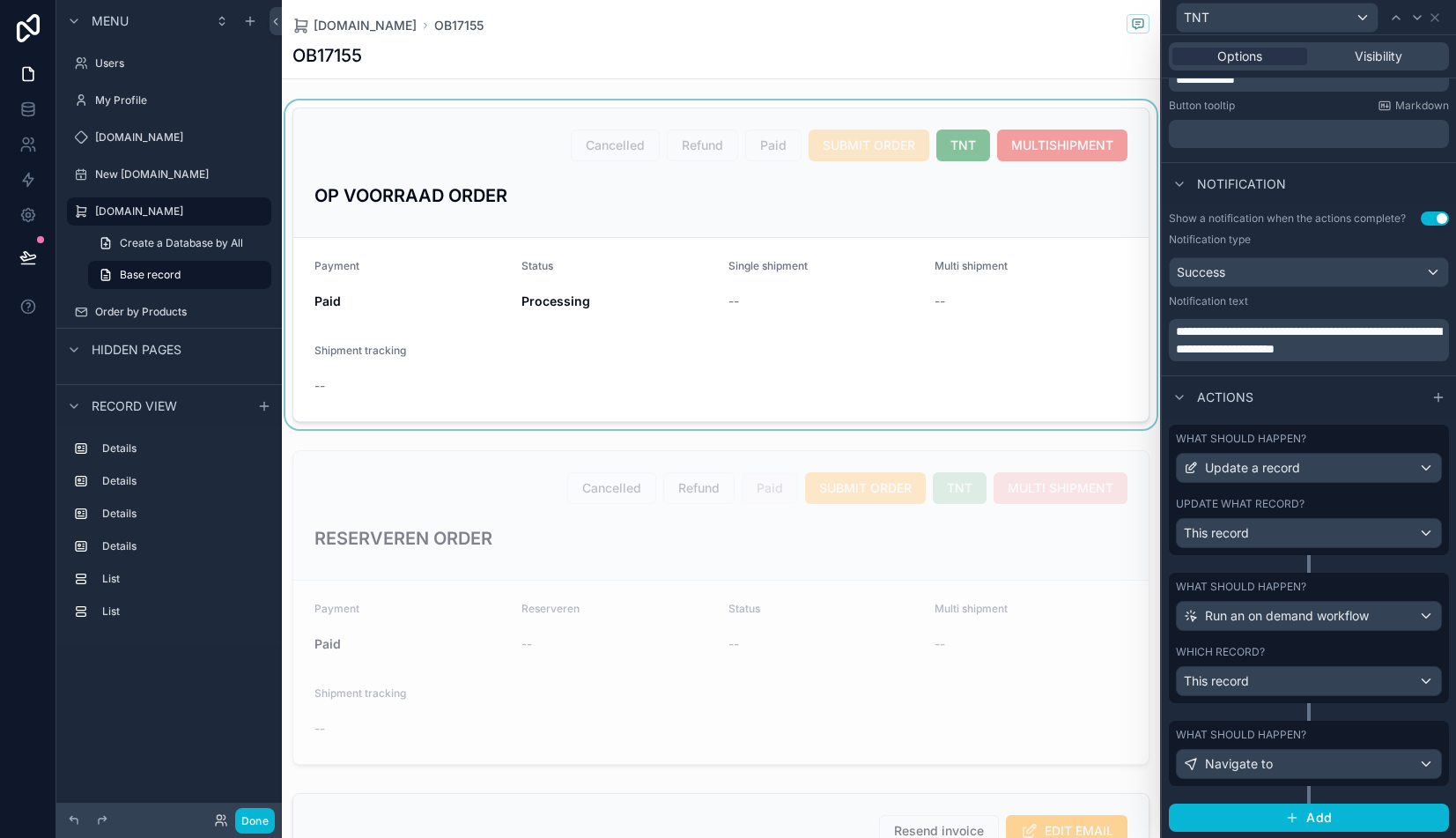
click at [1039, 411] on div "scrollable content" at bounding box center [720, 265] width 878 height 329
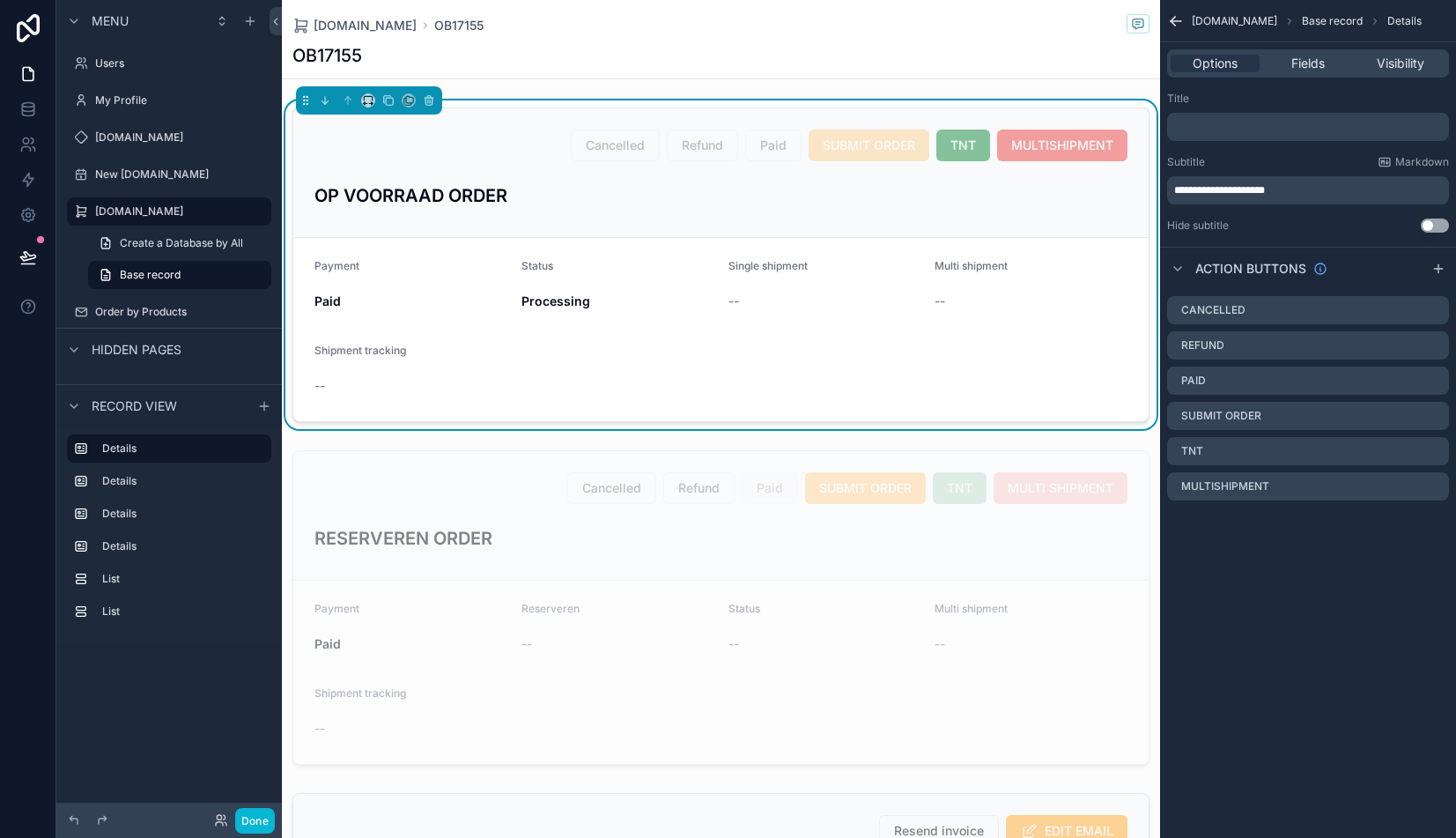
scroll to position [0, 0]
click at [255, 821] on button "Done" at bounding box center [255, 821] width 40 height 25
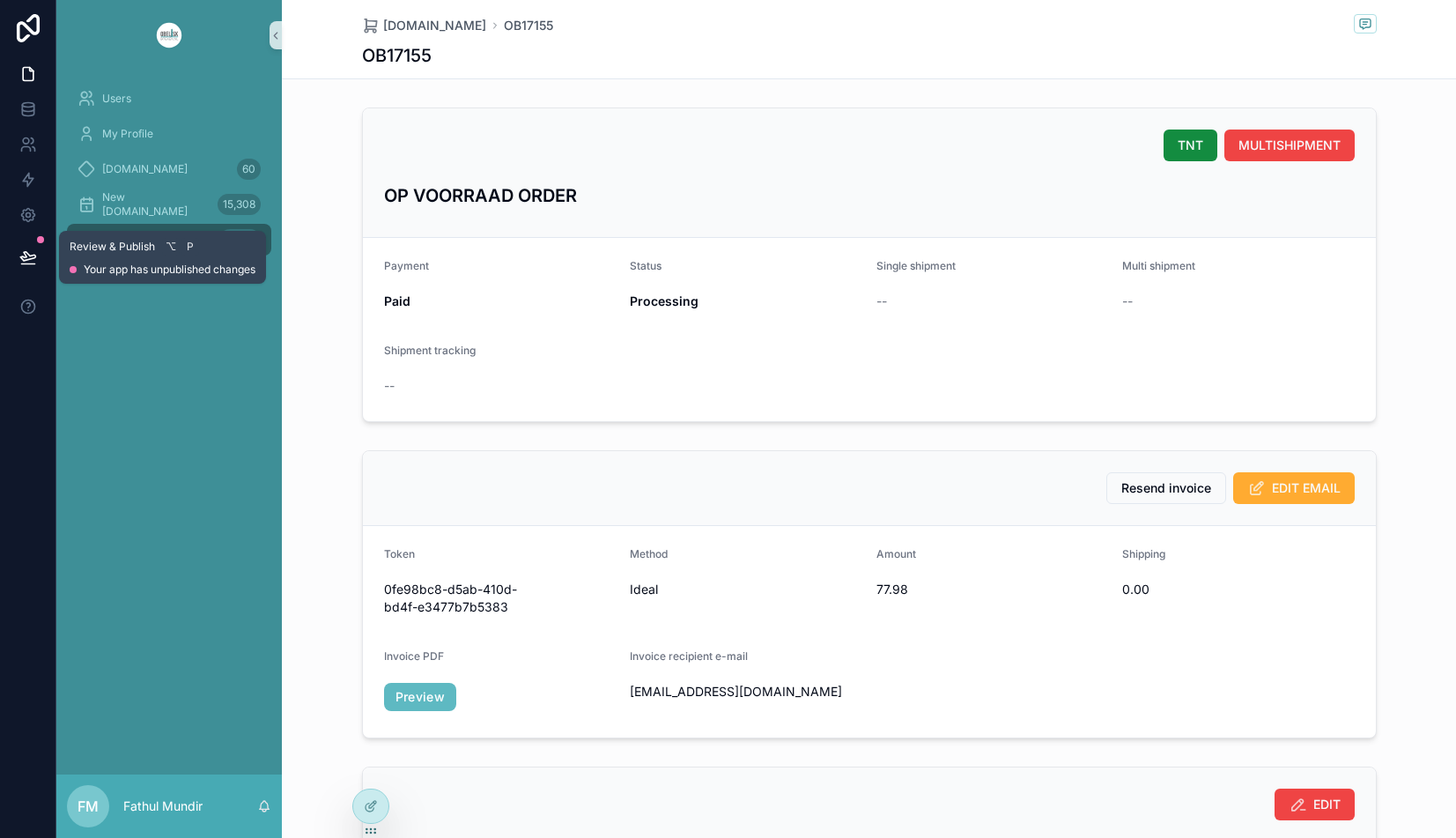
click at [24, 263] on icon at bounding box center [28, 257] width 18 height 18
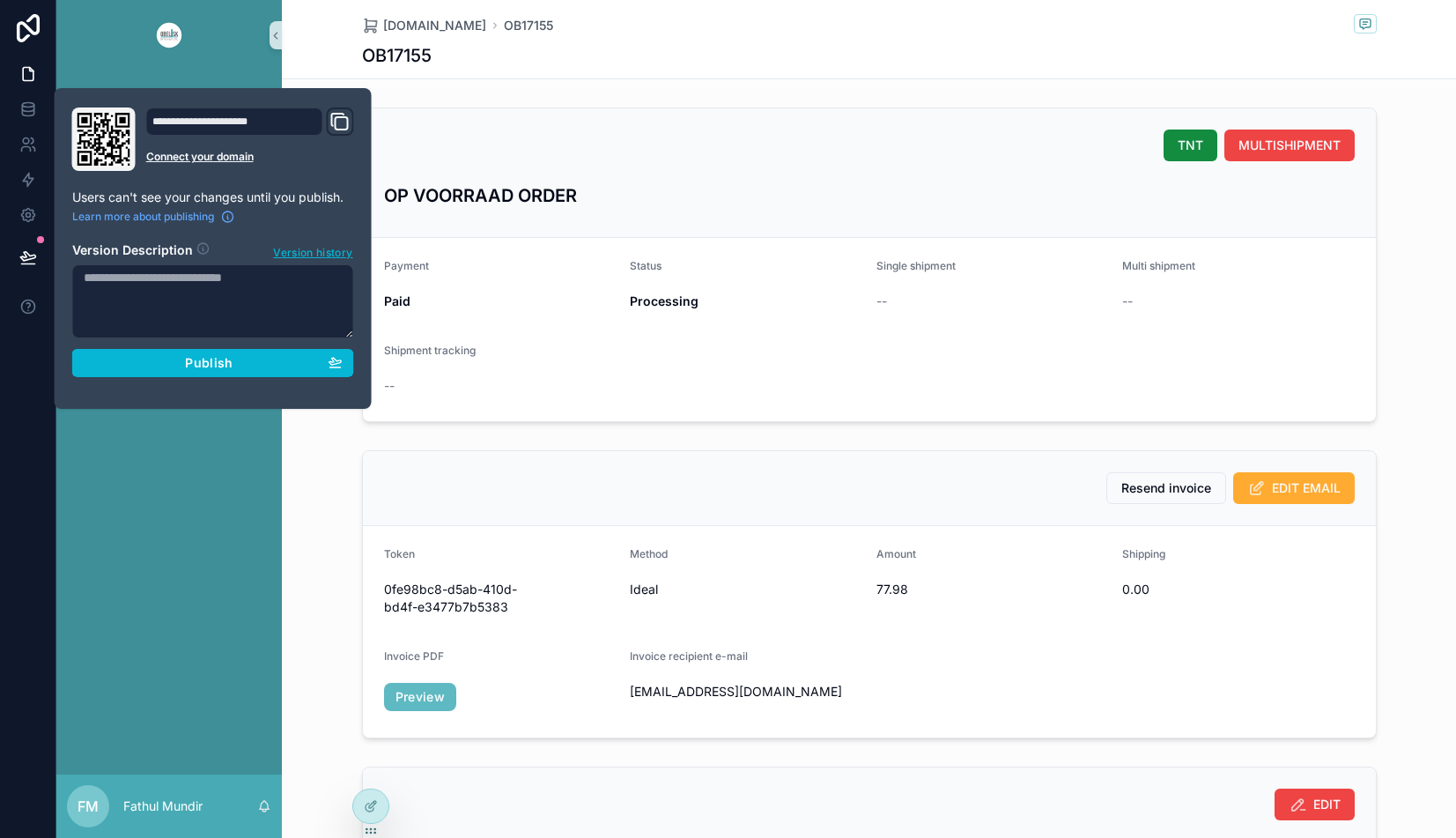
click at [238, 301] on textarea at bounding box center [213, 302] width 282 height 74
type textarea "**********"
click at [240, 376] on button "Publish" at bounding box center [213, 362] width 282 height 28
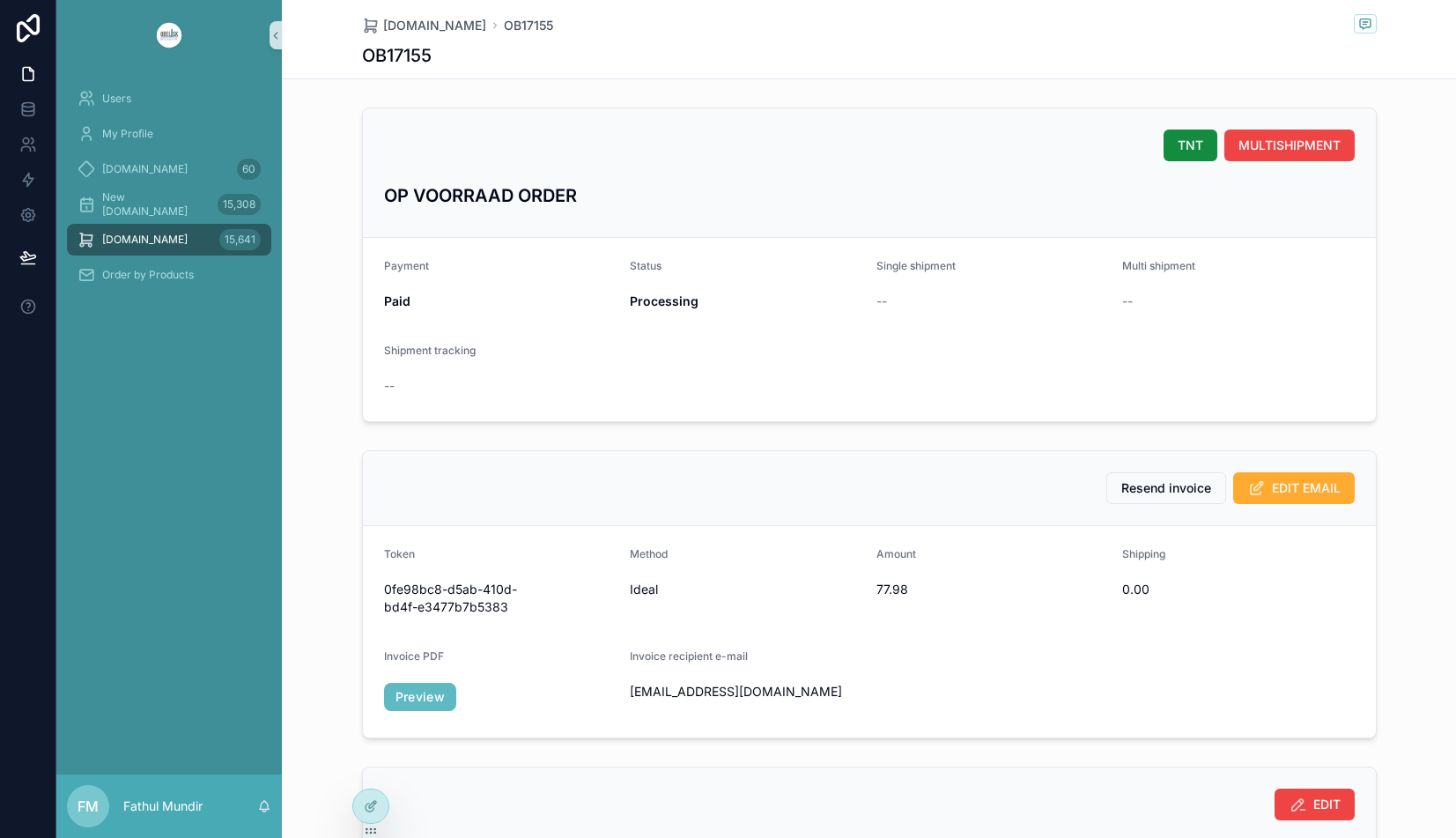
click at [206, 250] on div "[DOMAIN_NAME] 15,641" at bounding box center [169, 239] width 183 height 28
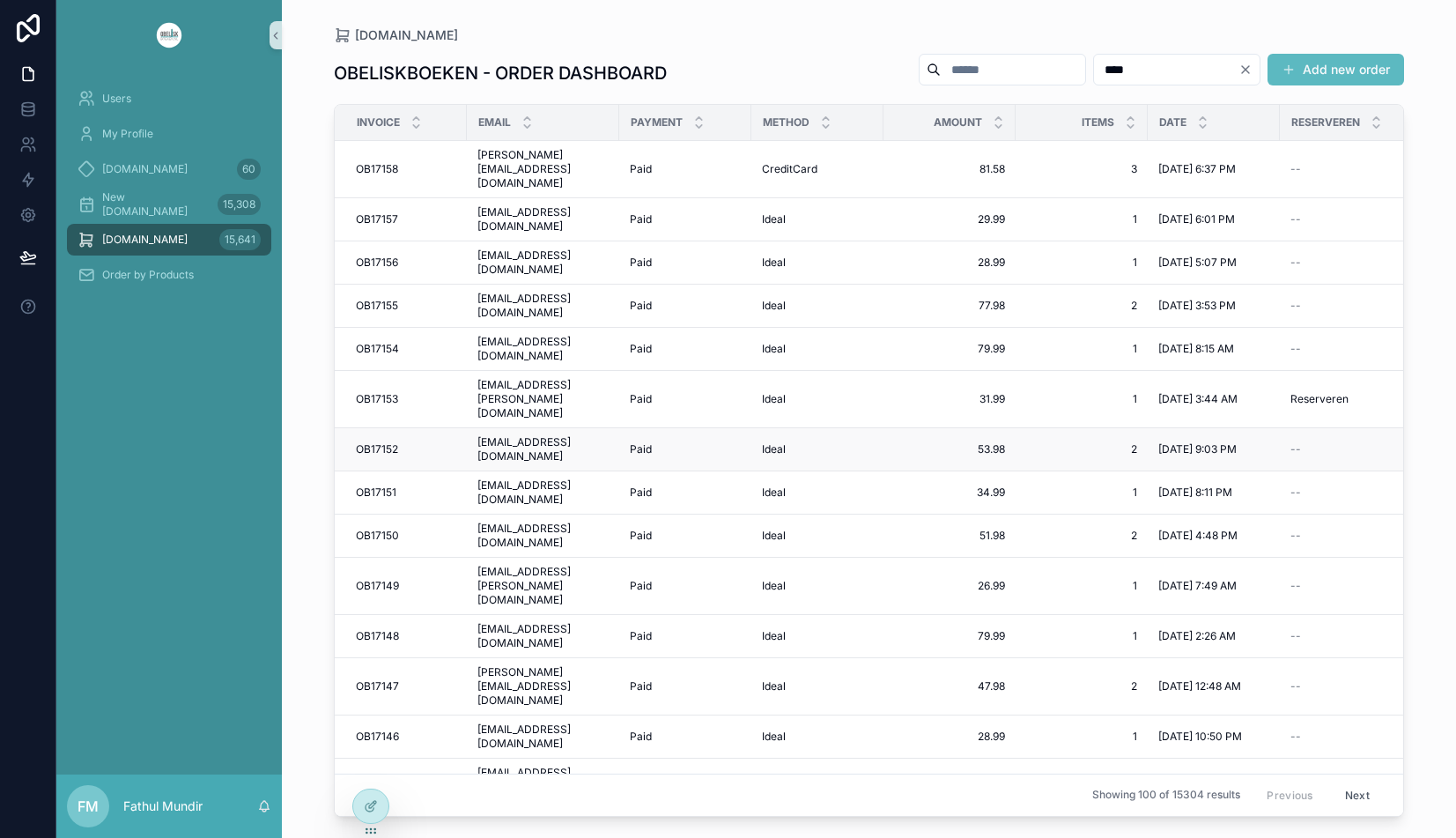
click at [394, 442] on span "OB17152" at bounding box center [376, 450] width 42 height 14
